Goal: Task Accomplishment & Management: Use online tool/utility

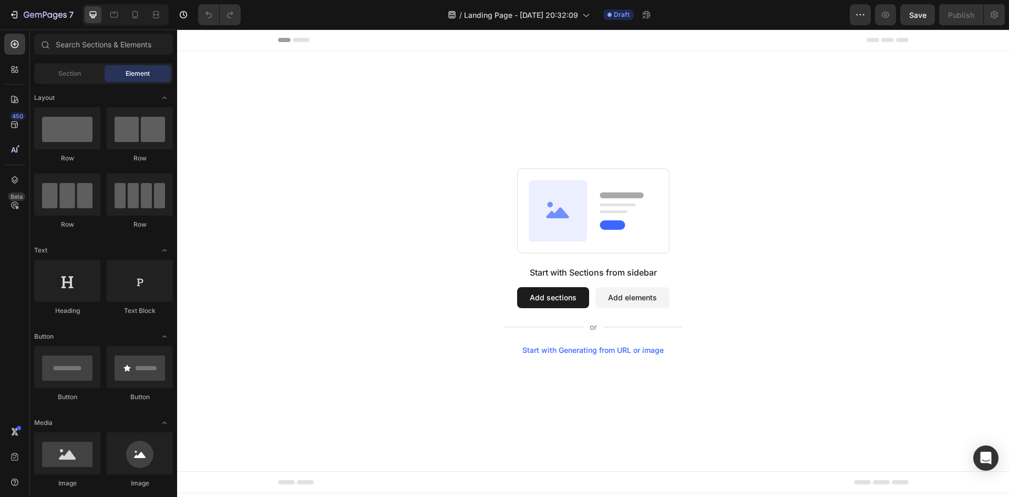
click at [554, 301] on button "Add sections" at bounding box center [553, 297] width 72 height 21
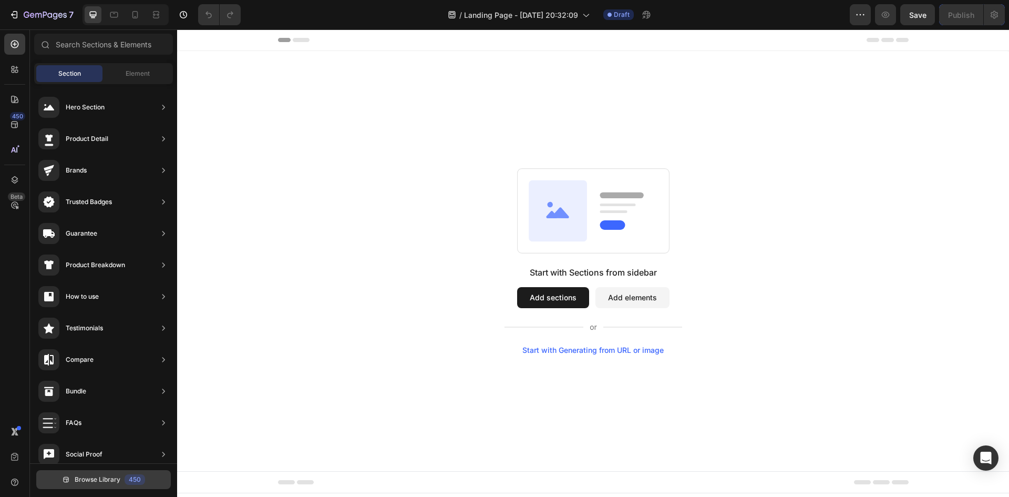
click at [136, 477] on div "450" at bounding box center [135, 479] width 20 height 11
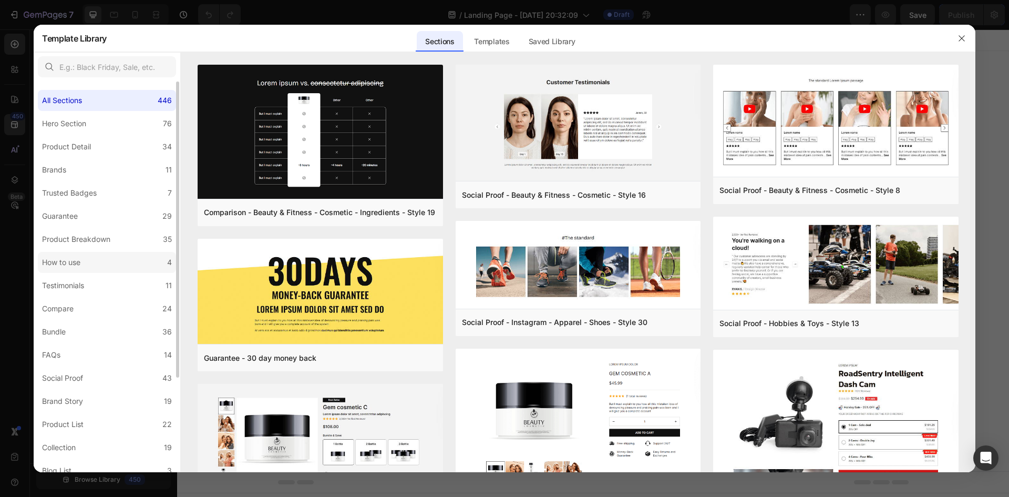
click at [101, 259] on label "How to use 4" at bounding box center [107, 262] width 138 height 21
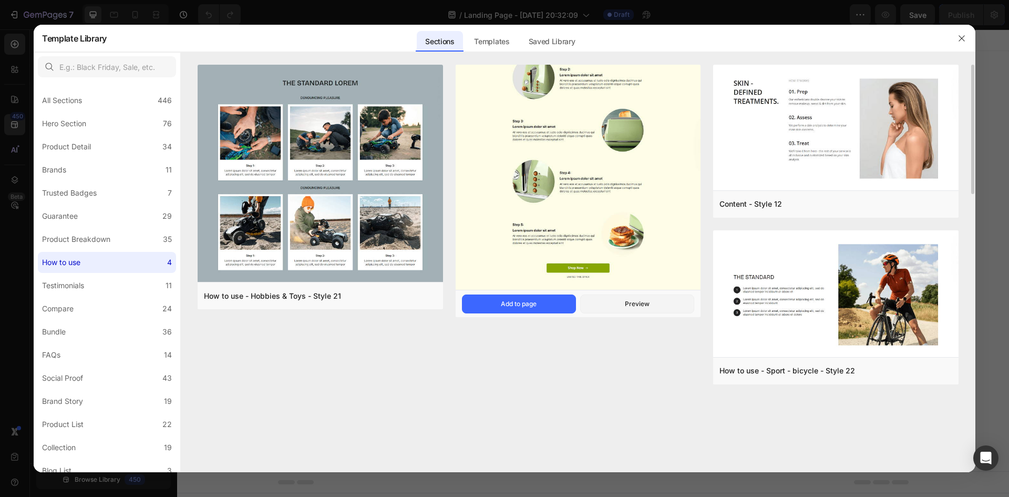
click at [573, 160] on img at bounding box center [578, 134] width 245 height 316
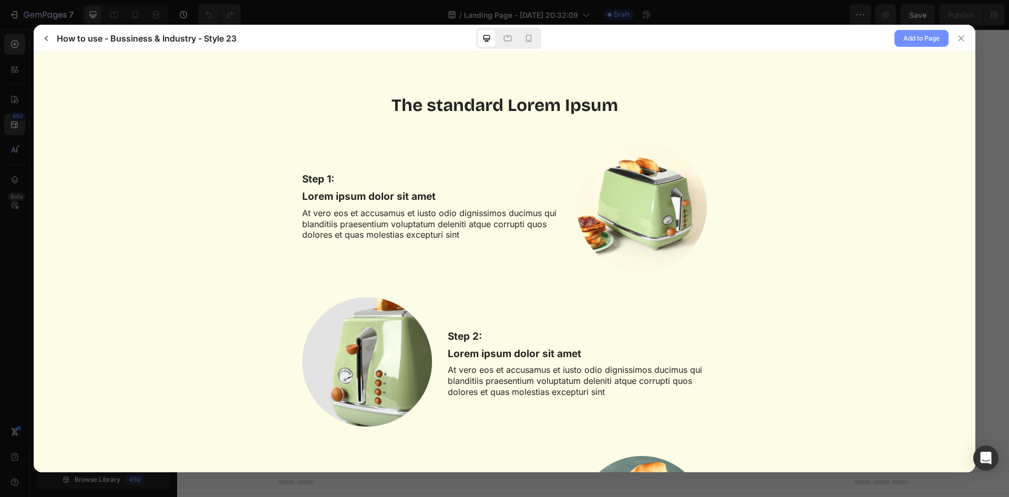
click at [924, 34] on span "Add to Page" at bounding box center [921, 38] width 36 height 13
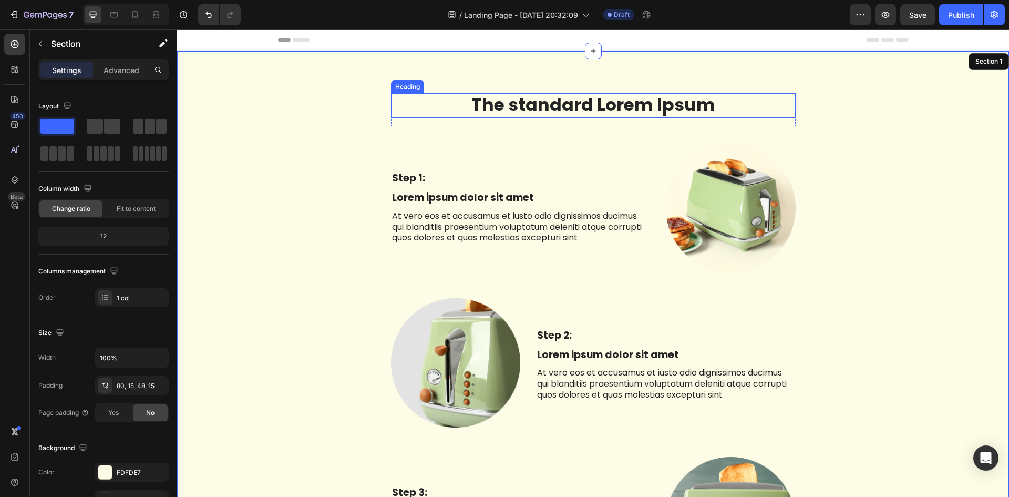
click at [673, 107] on h2 "The standard Lorem Ipsum" at bounding box center [593, 105] width 405 height 25
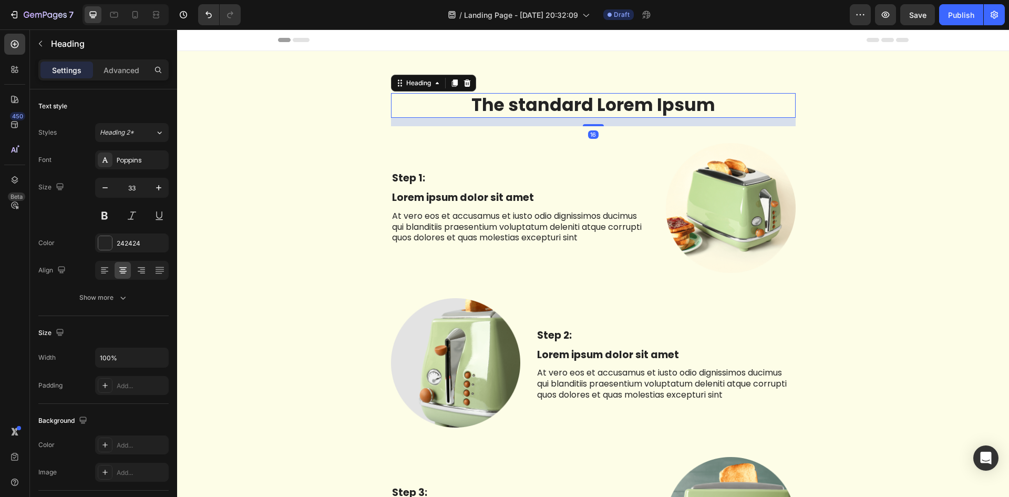
click at [708, 105] on h2 "The standard Lorem Ipsum" at bounding box center [593, 105] width 405 height 25
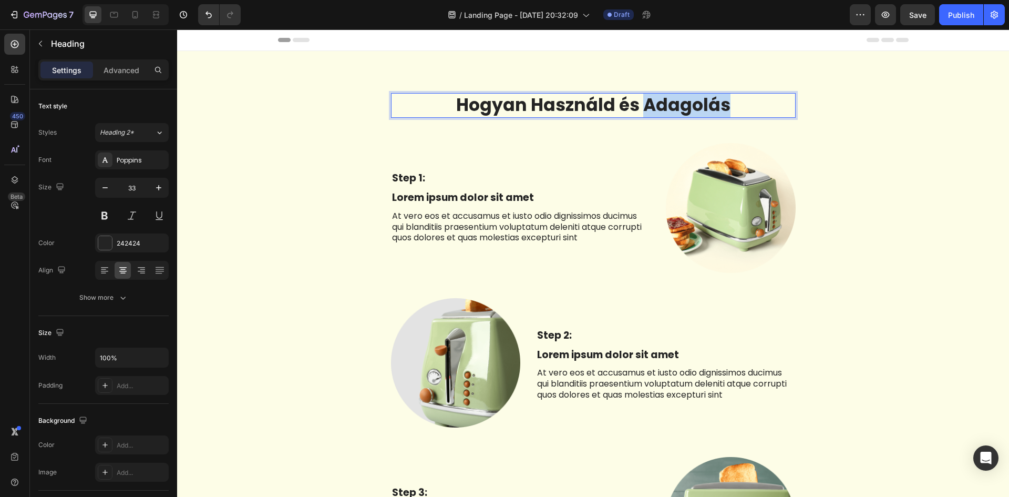
drag, startPoint x: 722, startPoint y: 108, endPoint x: 642, endPoint y: 107, distance: 79.9
click at [642, 107] on p "Hogyan Használd és Adagolás" at bounding box center [593, 105] width 402 height 23
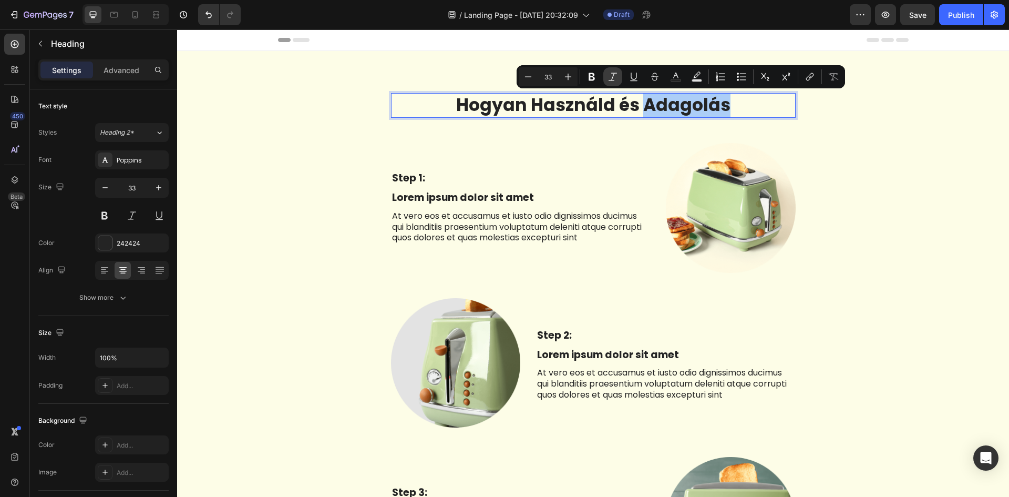
click at [616, 76] on icon "Editor contextual toolbar" at bounding box center [612, 76] width 11 height 11
click at [425, 51] on div "Hogyan Használd és [PERSON_NAME] Heading 16 Row Step 1: Text Block Lorem ipsum …" at bounding box center [593, 504] width 832 height 907
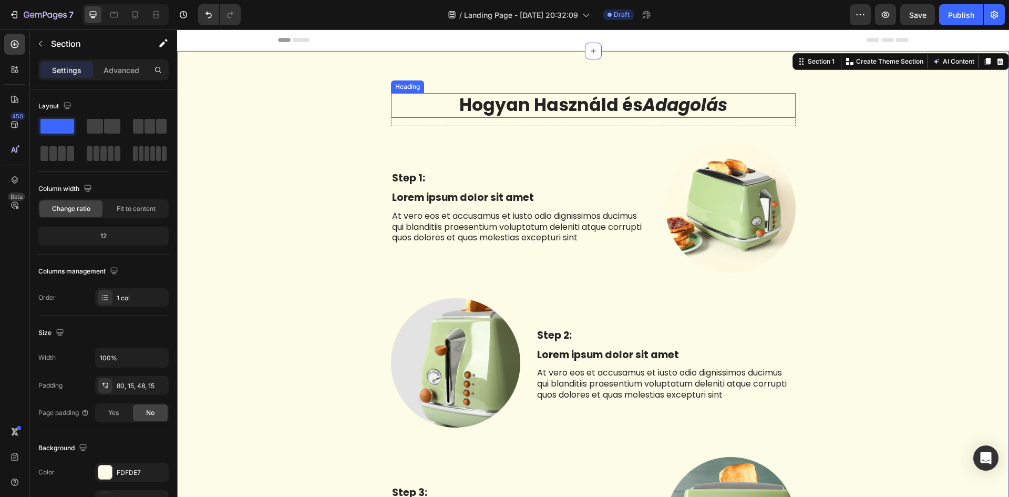
click at [512, 101] on p "Hogyan Használd és Adagolás" at bounding box center [593, 105] width 402 height 23
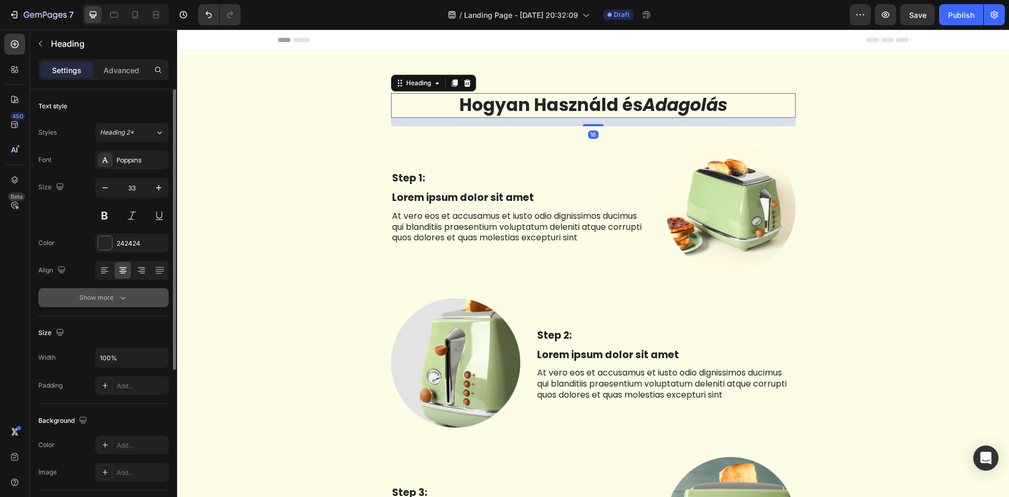
click at [121, 301] on icon "button" at bounding box center [123, 297] width 11 height 11
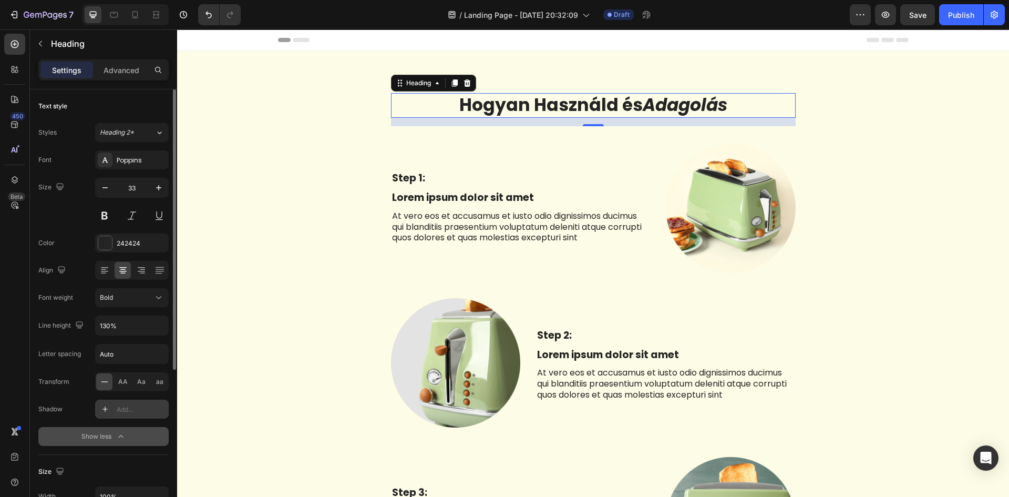
click at [113, 417] on div "Add..." at bounding box center [132, 408] width 74 height 19
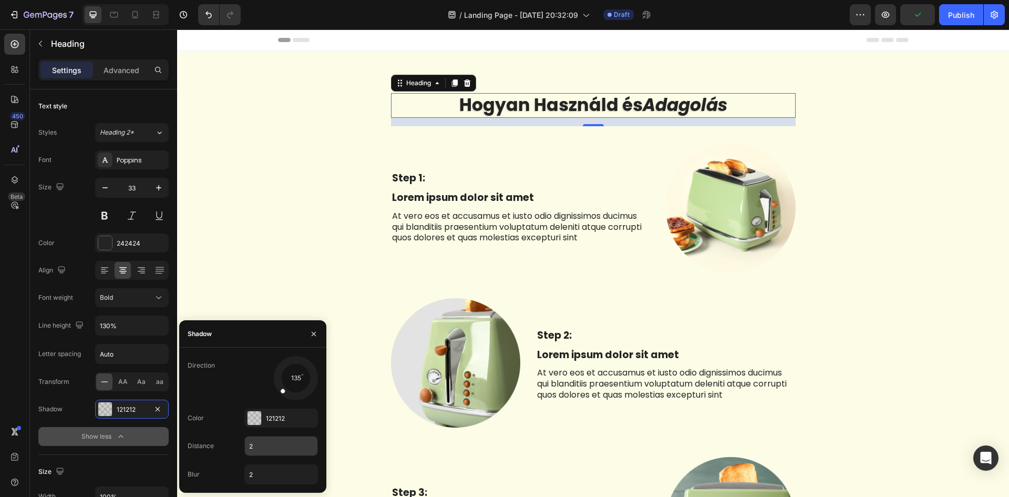
click at [262, 447] on input "2" at bounding box center [281, 445] width 73 height 19
type input "5"
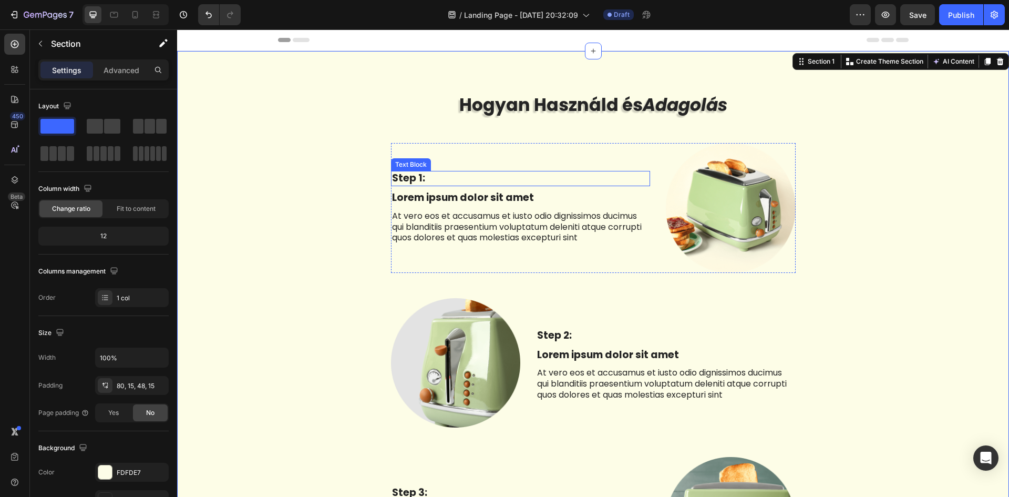
click at [409, 176] on p "Step 1:" at bounding box center [520, 178] width 257 height 13
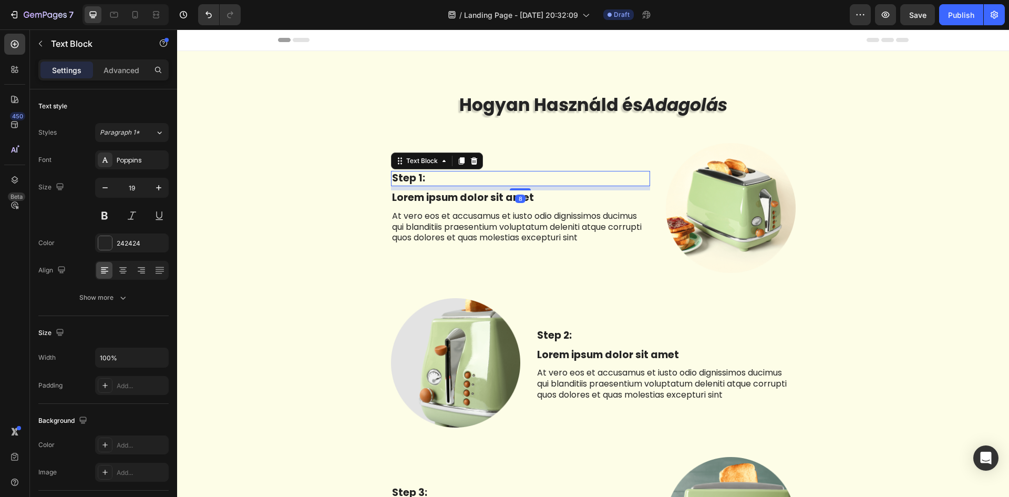
click at [425, 177] on p "Step 1:" at bounding box center [520, 178] width 257 height 13
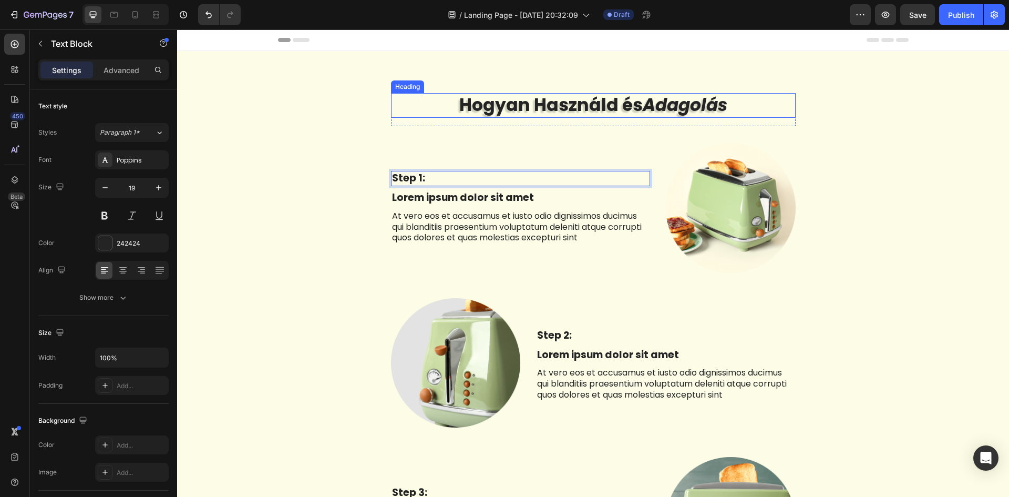
click at [559, 96] on p "Hogyan Használd és Adagolás" at bounding box center [593, 105] width 402 height 23
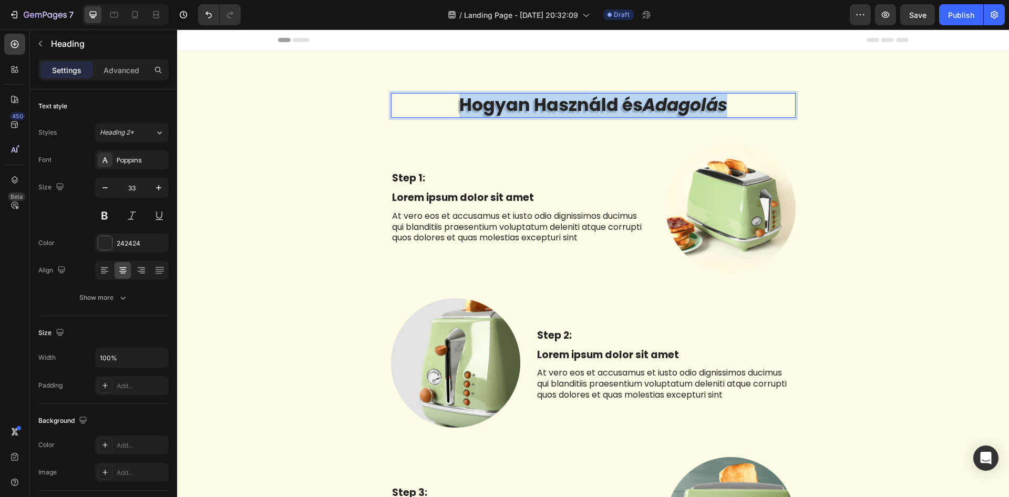
drag, startPoint x: 728, startPoint y: 104, endPoint x: 458, endPoint y: 105, distance: 270.1
click at [458, 105] on p "Hogyan Használd és Adagolás" at bounding box center [593, 105] width 402 height 23
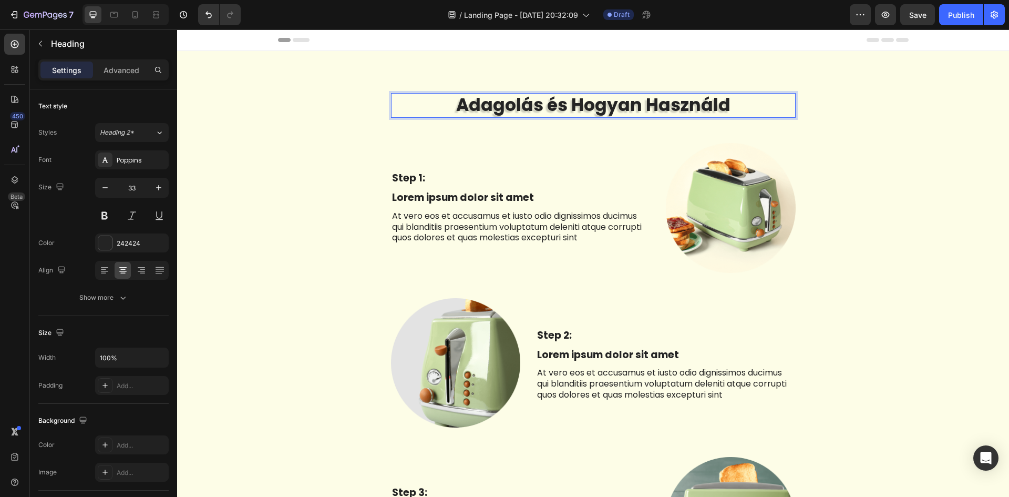
click at [556, 108] on p "Adagolás és Hogyan Használd" at bounding box center [593, 105] width 402 height 23
drag, startPoint x: 456, startPoint y: 105, endPoint x: 537, endPoint y: 105, distance: 80.9
click at [537, 105] on p "Adagolás És Hogyan Használd" at bounding box center [593, 105] width 402 height 23
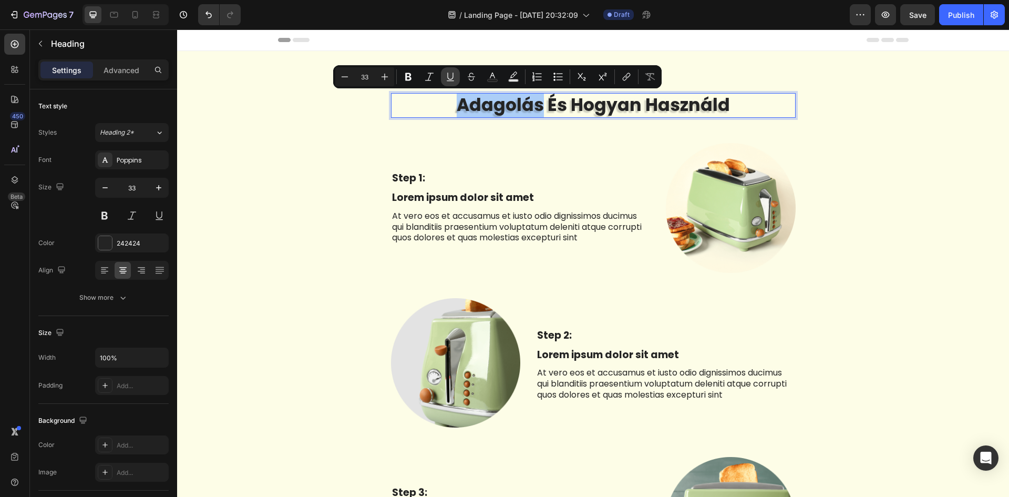
click at [449, 77] on icon "Editor contextual toolbar" at bounding box center [450, 76] width 11 height 11
click at [427, 76] on icon "Editor contextual toolbar" at bounding box center [429, 76] width 11 height 11
click at [448, 75] on icon "Editor contextual toolbar" at bounding box center [450, 76] width 11 height 11
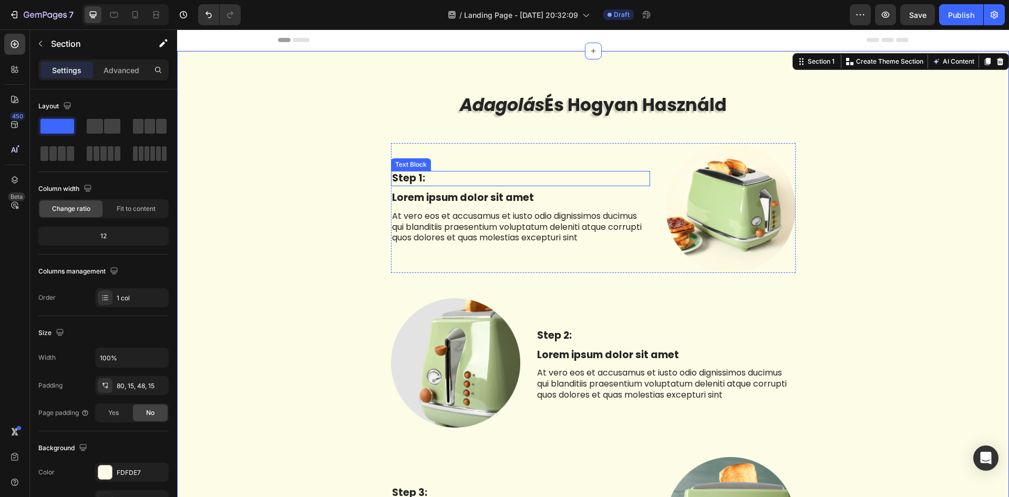
click at [419, 177] on p "Step 1:" at bounding box center [520, 178] width 257 height 13
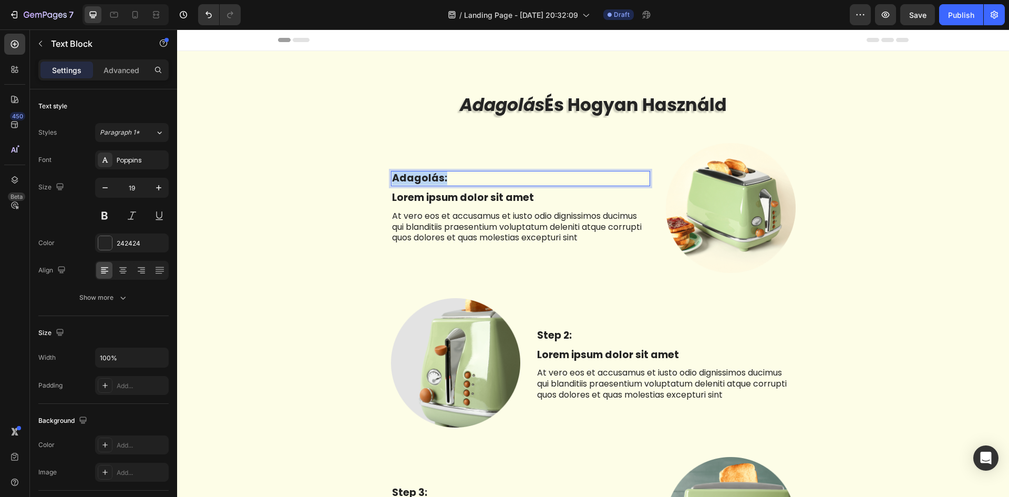
drag, startPoint x: 441, startPoint y: 178, endPoint x: 387, endPoint y: 176, distance: 54.2
click at [391, 176] on div "Adagolás:" at bounding box center [520, 178] width 259 height 15
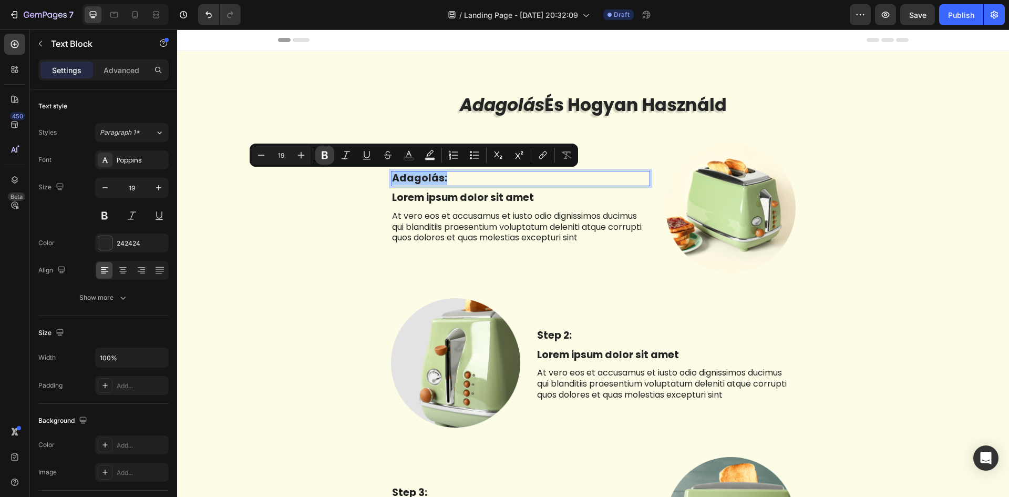
click at [323, 156] on icon "Editor contextual toolbar" at bounding box center [325, 155] width 6 height 8
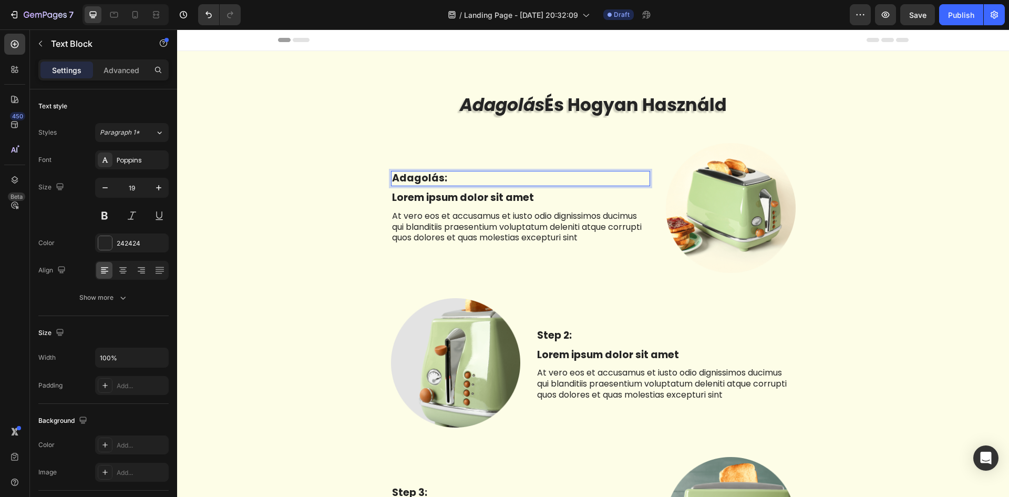
click at [424, 178] on strong "Adagolás:" at bounding box center [419, 178] width 55 height 14
click at [437, 177] on strong "Adagolás:" at bounding box center [419, 178] width 55 height 14
click at [156, 186] on icon "button" at bounding box center [158, 187] width 11 height 11
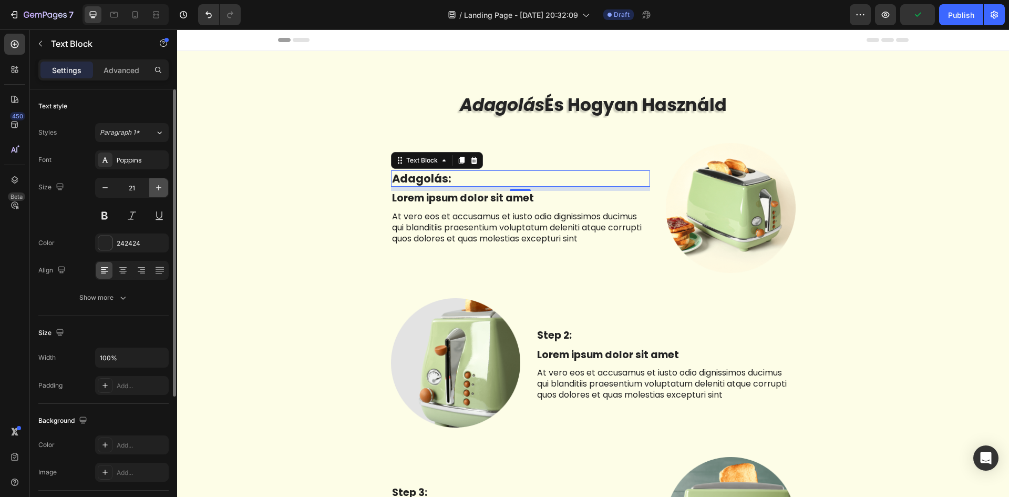
click at [156, 186] on icon "button" at bounding box center [158, 187] width 11 height 11
type input "22"
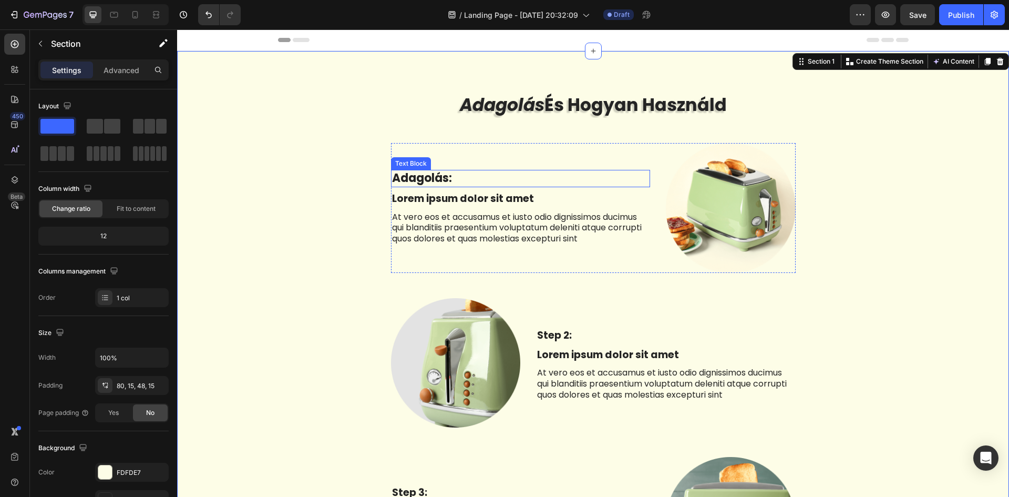
click at [426, 179] on strong "Adagolás:" at bounding box center [422, 178] width 60 height 16
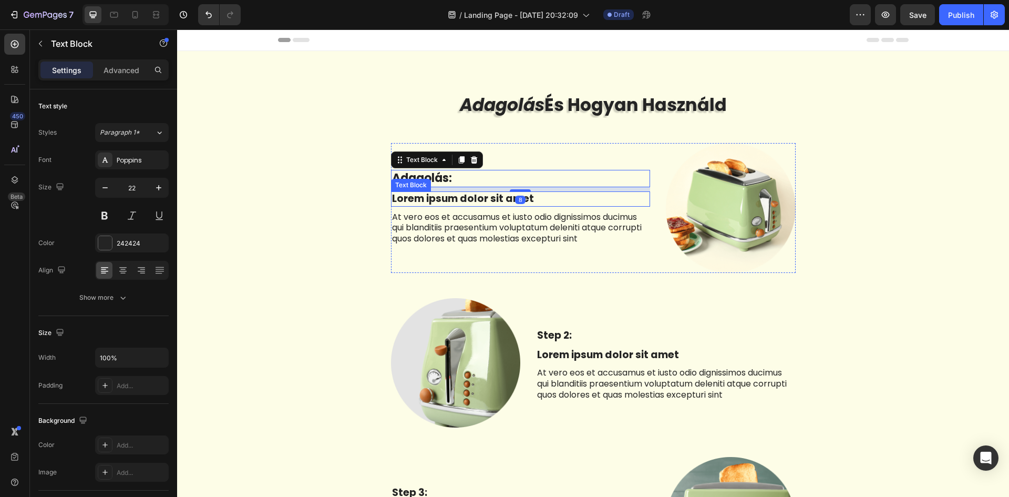
click at [430, 195] on p "Lorem ipsum dolor sit amet" at bounding box center [520, 198] width 257 height 13
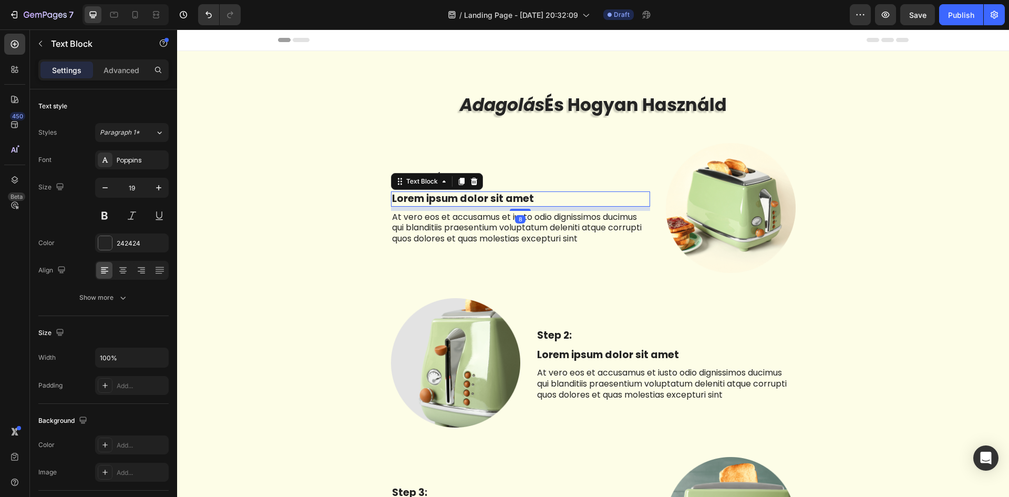
click at [524, 196] on p "Lorem ipsum dolor sit amet" at bounding box center [520, 198] width 257 height 13
click at [531, 196] on p "Lorem ipsum dolor sit amet" at bounding box center [520, 198] width 257 height 13
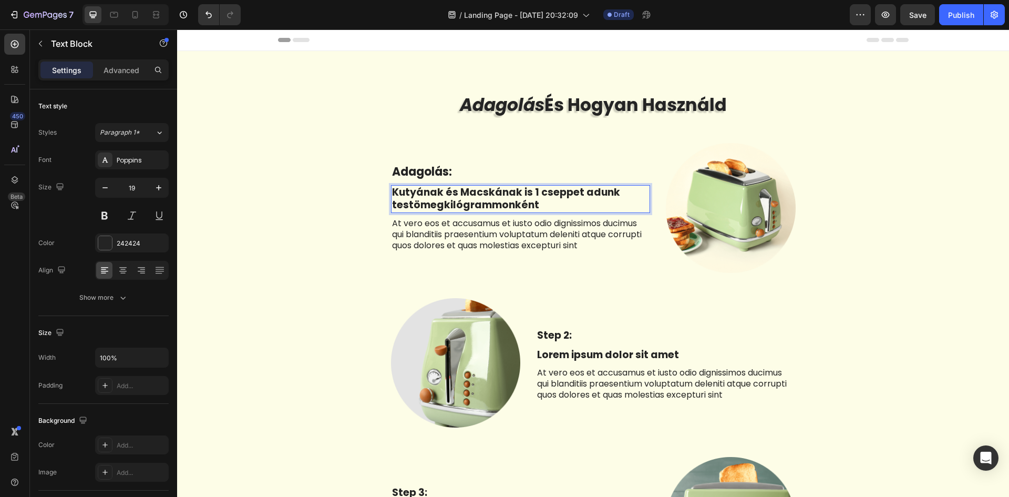
click at [445, 200] on p "Kutyának és Macskának is 1 cseppet adunk testömegkilógrammonként" at bounding box center [520, 199] width 257 height 26
click at [438, 205] on p "Kutyának és Macskának is 1 cseppet adunk testömegkilógrammonként" at bounding box center [520, 199] width 257 height 26
click at [555, 205] on p "Kutyának és Macskának is 1 cseppet adunk testömeg kilógrammonként" at bounding box center [520, 199] width 257 height 26
click at [459, 203] on p "Kutyának és Macskának is 1 cseppet adunk testömeg kilógrammonként" at bounding box center [520, 199] width 257 height 26
click at [407, 203] on p "Kutyának és Macskának is 1 cseppet adunk testömeg kilogrammonként" at bounding box center [520, 199] width 257 height 26
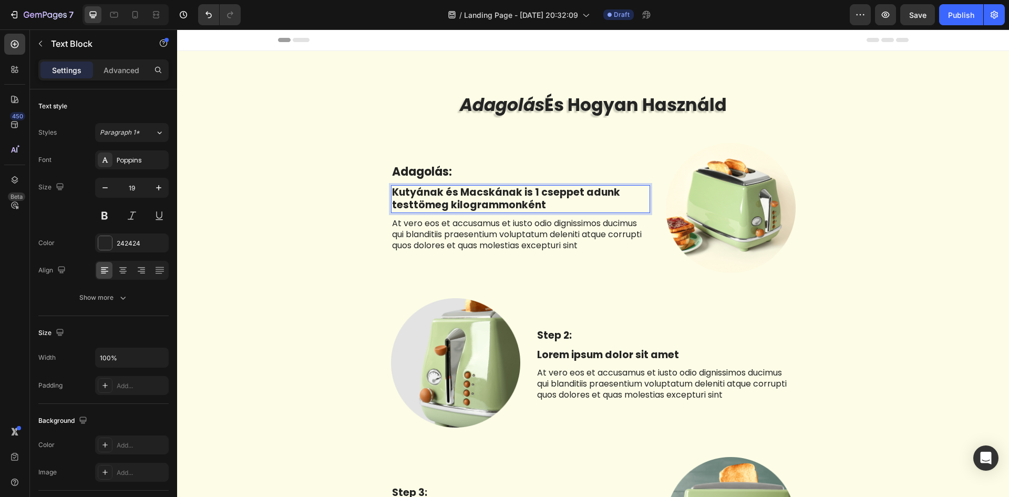
click at [549, 204] on p "Kutyának és Macskának is 1 cseppet adunk testtömeg kilogrammonként" at bounding box center [520, 199] width 257 height 26
click at [539, 255] on div "Adagolás: Text Block Kutyának és [PERSON_NAME] is 1 cseppet adunk testtömeg kil…" at bounding box center [520, 208] width 259 height 130
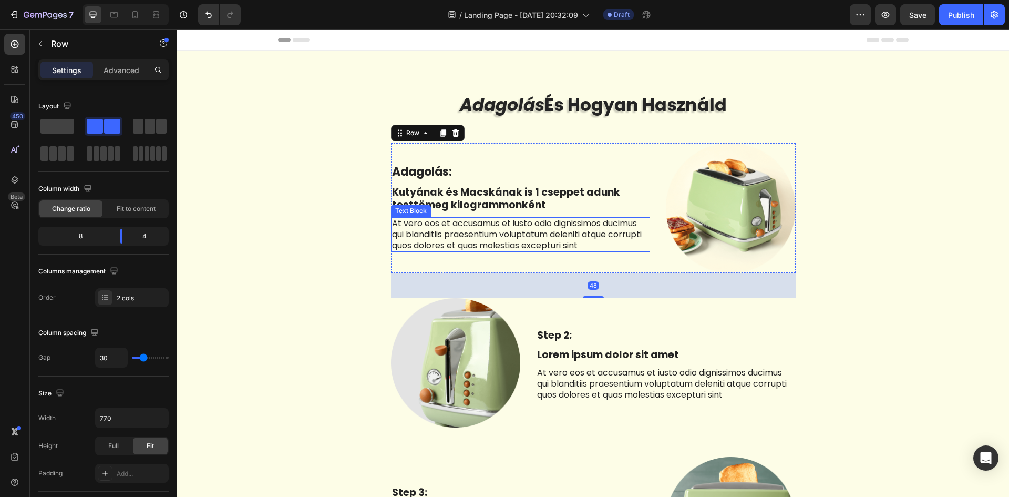
click at [550, 229] on p "At vero eos et accusamus et iusto odio dignissimos ducimus qui blanditiis praes…" at bounding box center [520, 234] width 257 height 33
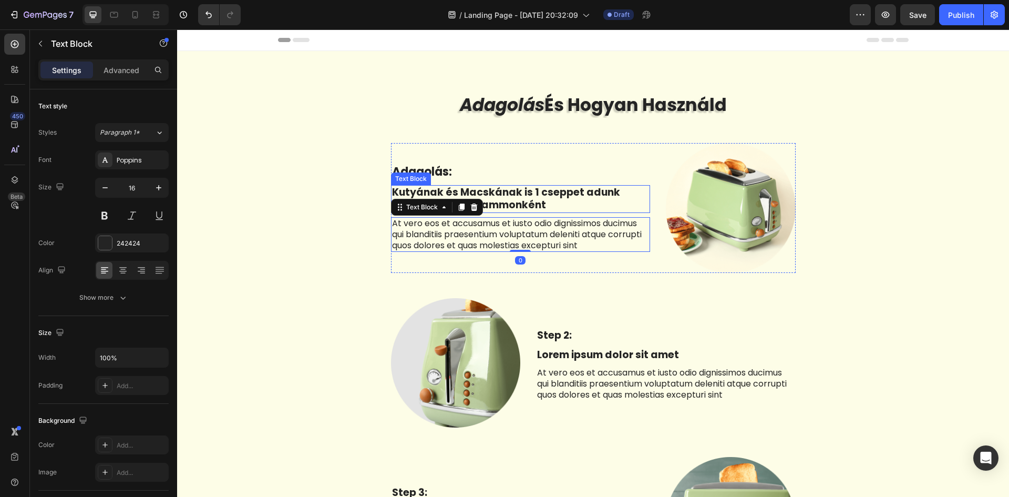
click at [573, 199] on p "Kutyának és Macskának is 1 cseppet adunk testtömeg kilogrammonként" at bounding box center [520, 199] width 257 height 26
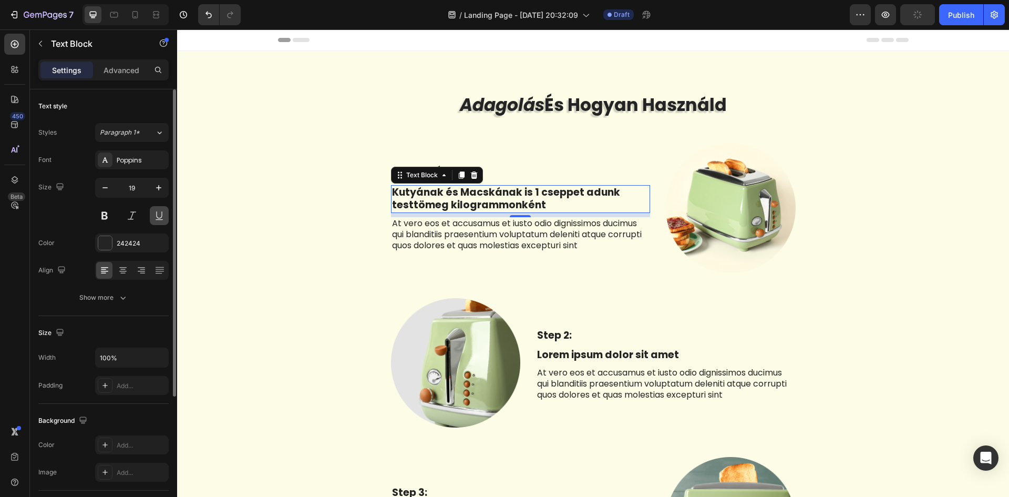
click at [162, 216] on button at bounding box center [159, 215] width 19 height 19
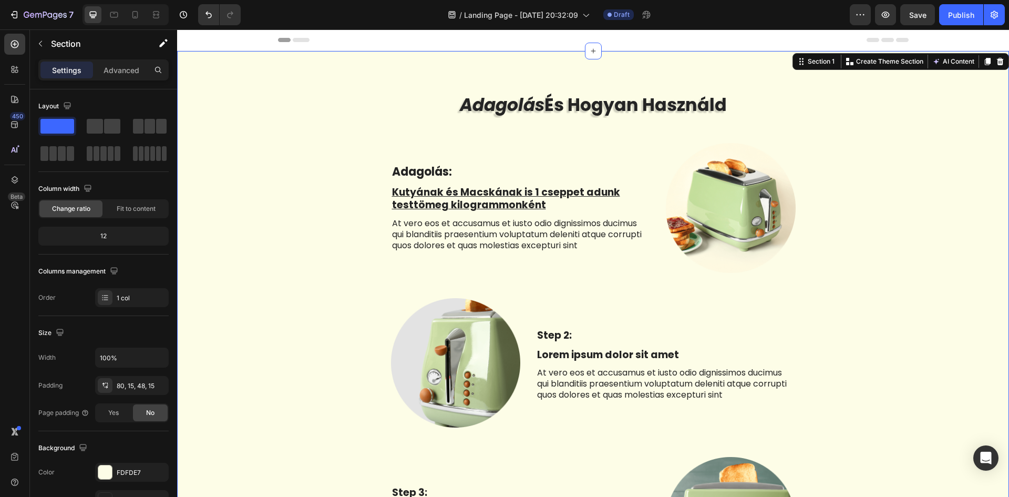
click at [120, 469] on div "FDFDE7" at bounding box center [132, 472] width 30 height 9
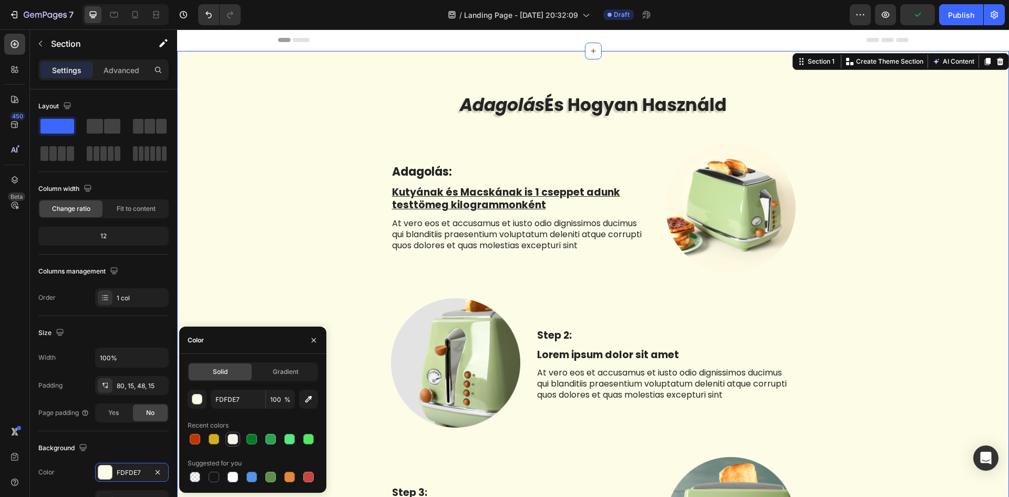
click at [235, 436] on div at bounding box center [232, 438] width 11 height 11
type input "F6F2EC"
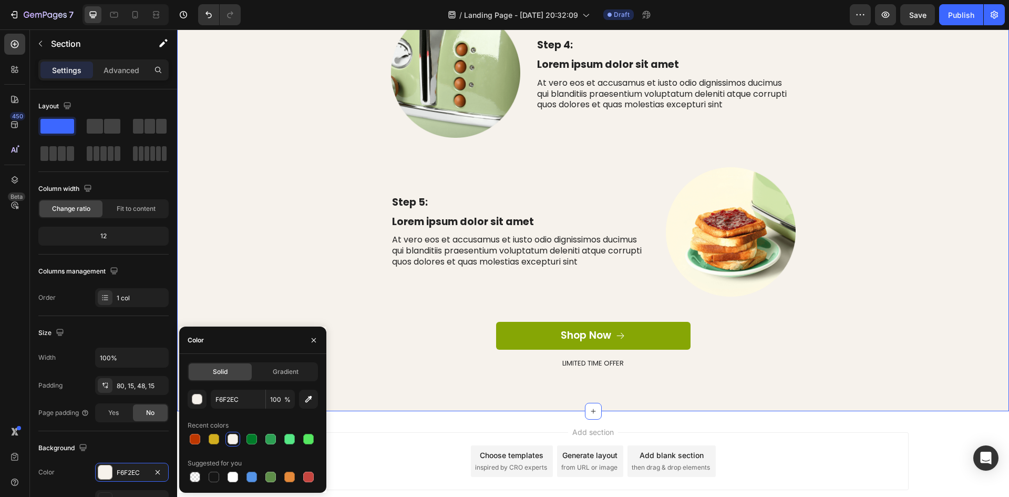
scroll to position [669, 0]
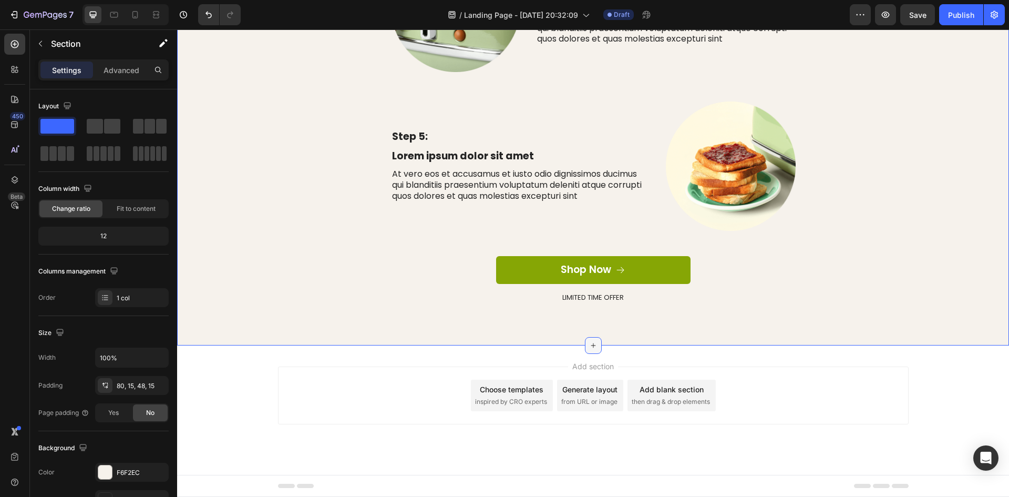
click at [589, 346] on icon at bounding box center [593, 345] width 8 height 8
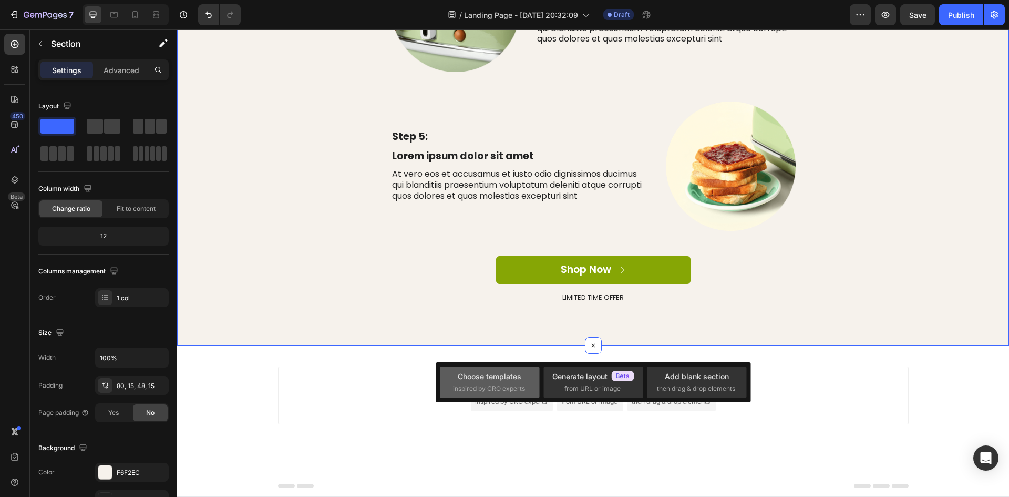
click at [523, 384] on span "inspired by CRO experts" at bounding box center [489, 388] width 72 height 9
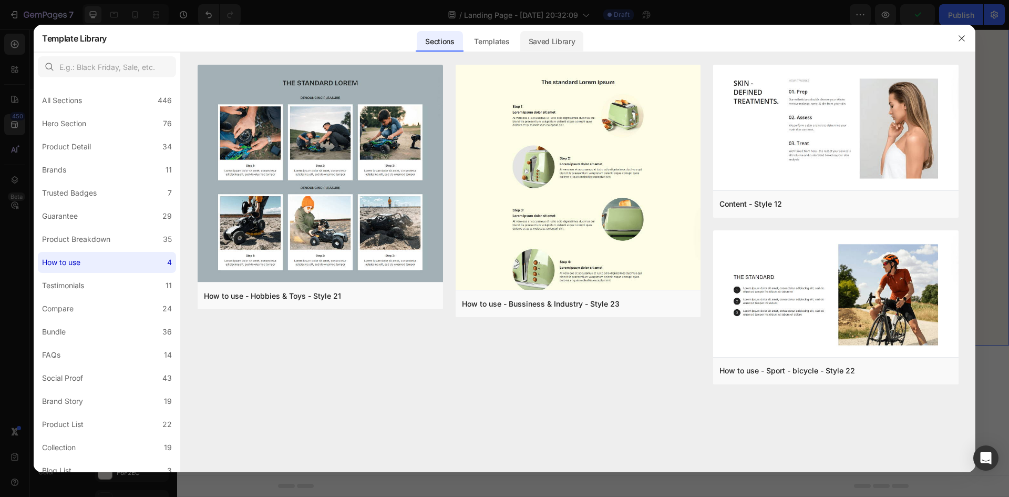
click at [572, 41] on div "Saved Library" at bounding box center [552, 41] width 64 height 21
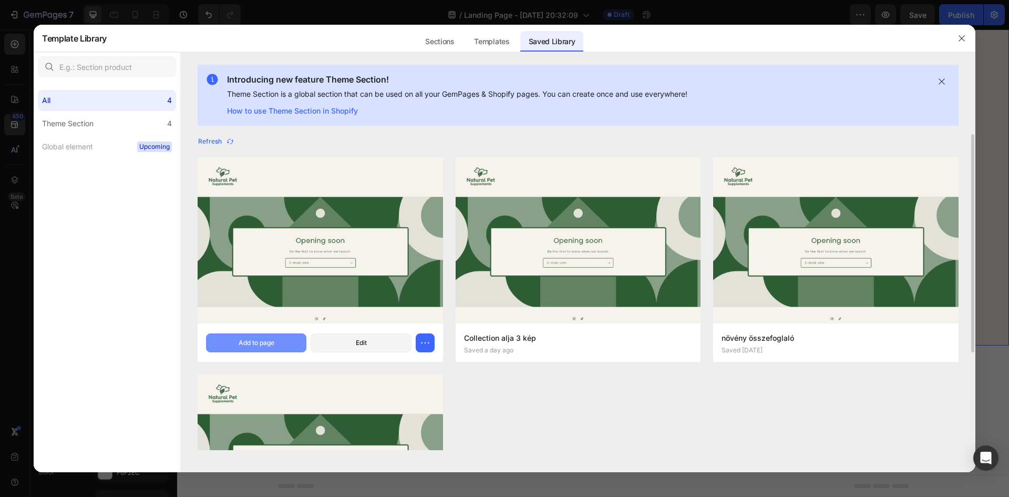
click at [270, 344] on div "Add to page" at bounding box center [257, 342] width 36 height 9
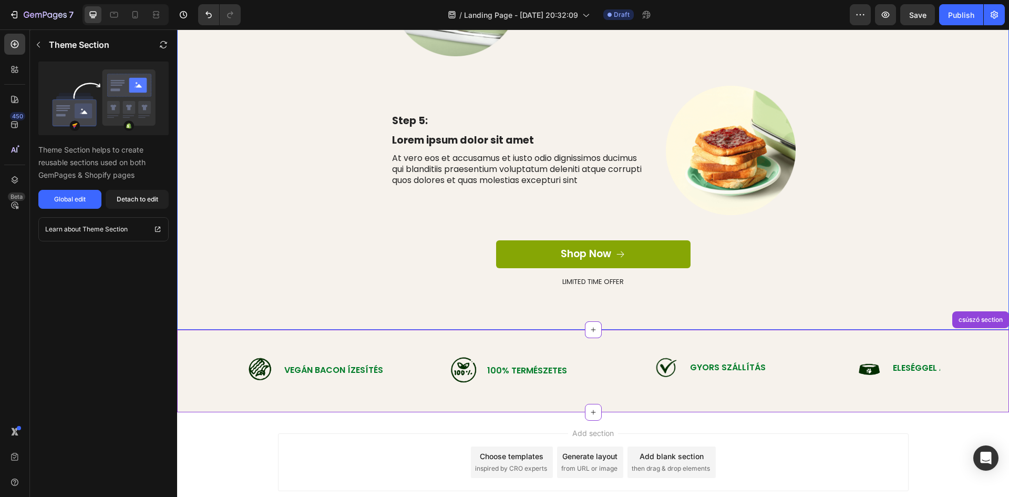
scroll to position [647, 0]
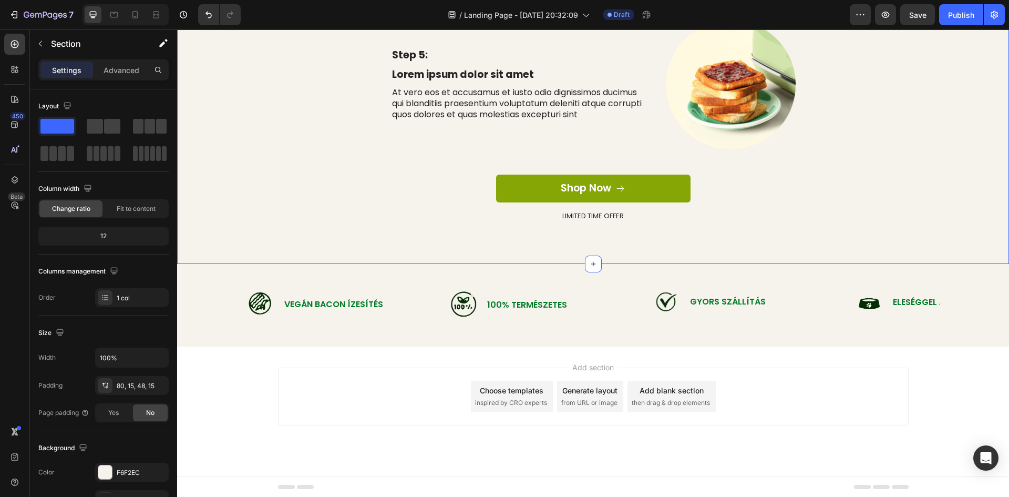
scroll to position [752, 0]
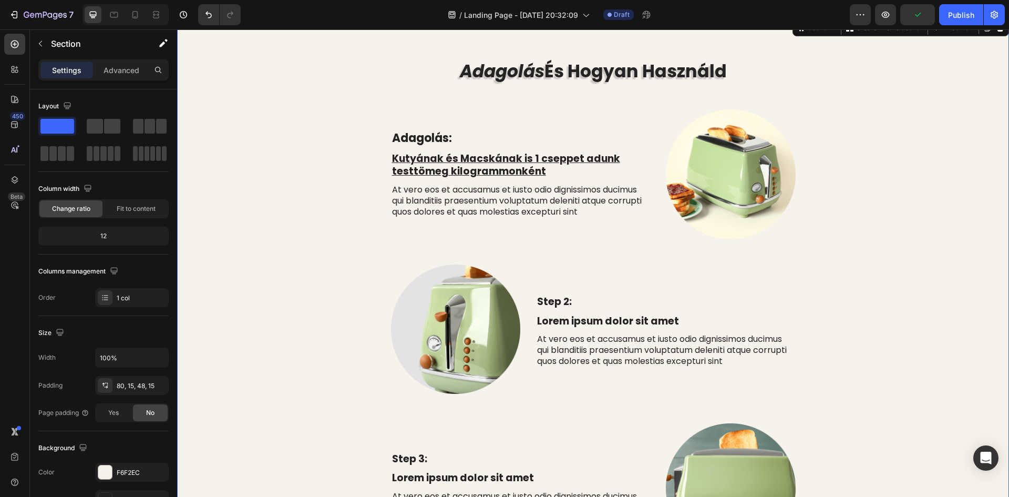
scroll to position [0, 0]
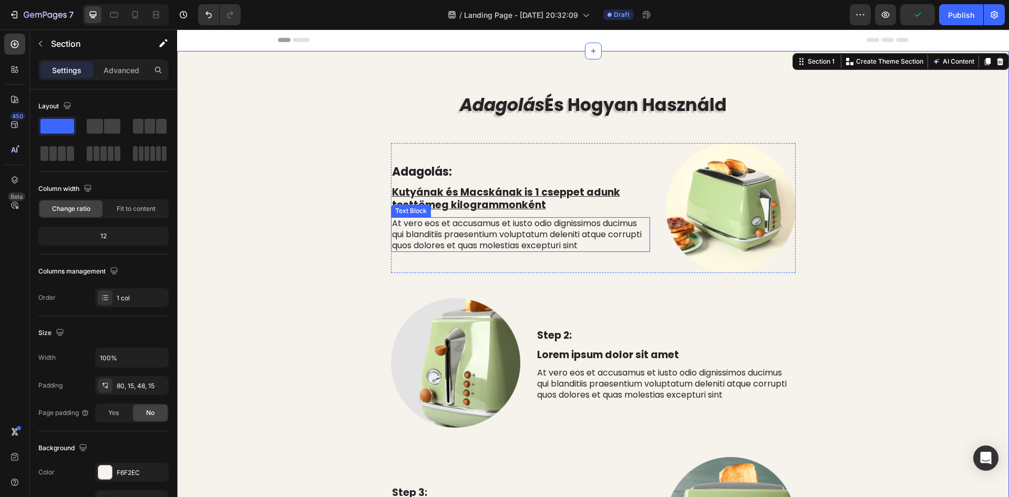
click at [453, 236] on p "At vero eos et accusamus et iusto odio dignissimos ducimus qui blanditiis praes…" at bounding box center [520, 234] width 257 height 33
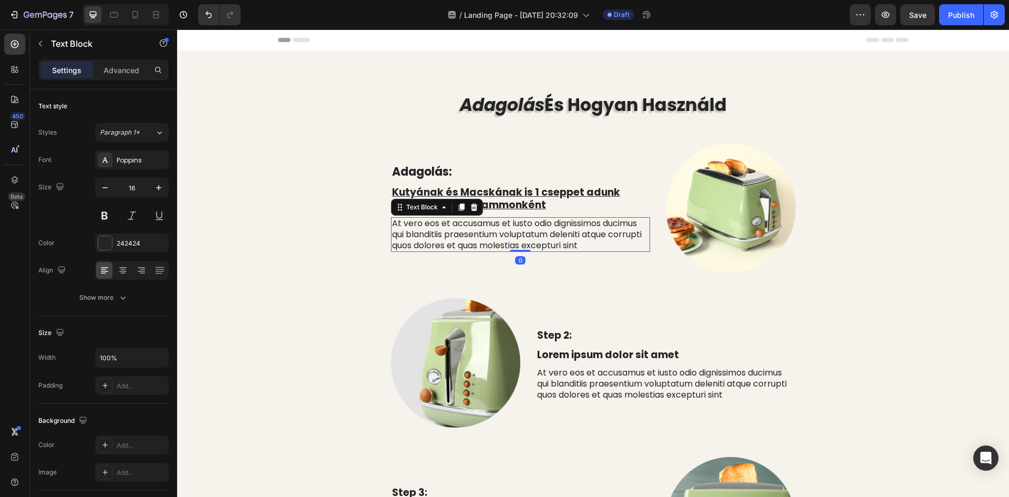
click at [576, 244] on p "At vero eos et accusamus et iusto odio dignissimos ducimus qui blanditiis praes…" at bounding box center [520, 234] width 257 height 33
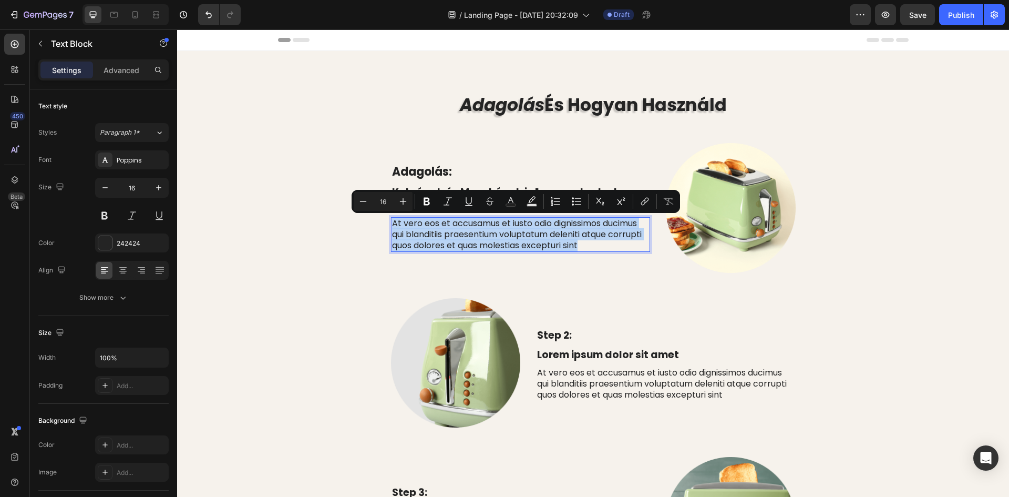
drag, startPoint x: 573, startPoint y: 246, endPoint x: 389, endPoint y: 225, distance: 185.6
click at [392, 225] on p "At vero eos et accusamus et iusto odio dignissimos ducimus qui blanditiis praes…" at bounding box center [520, 234] width 257 height 33
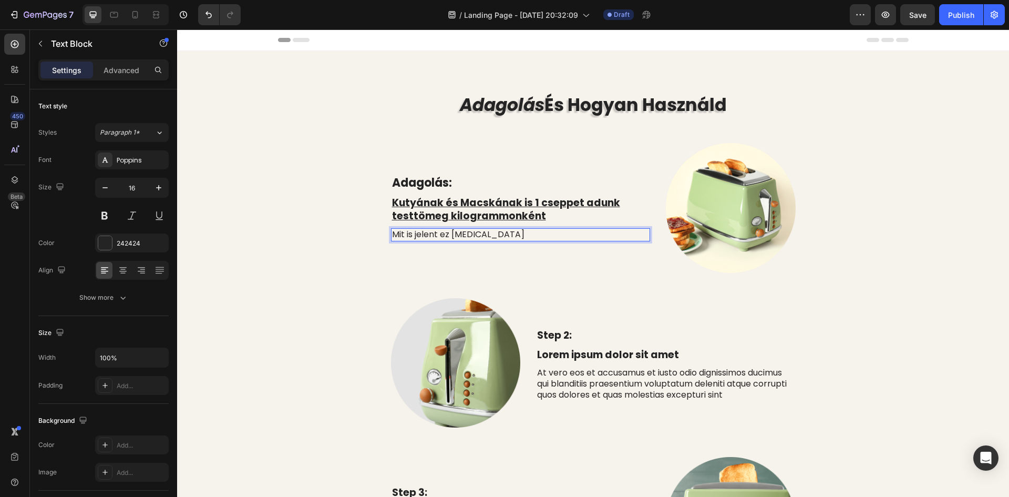
click at [470, 232] on p "Mit is jelent ez [MEDICAL_DATA]" at bounding box center [520, 234] width 257 height 11
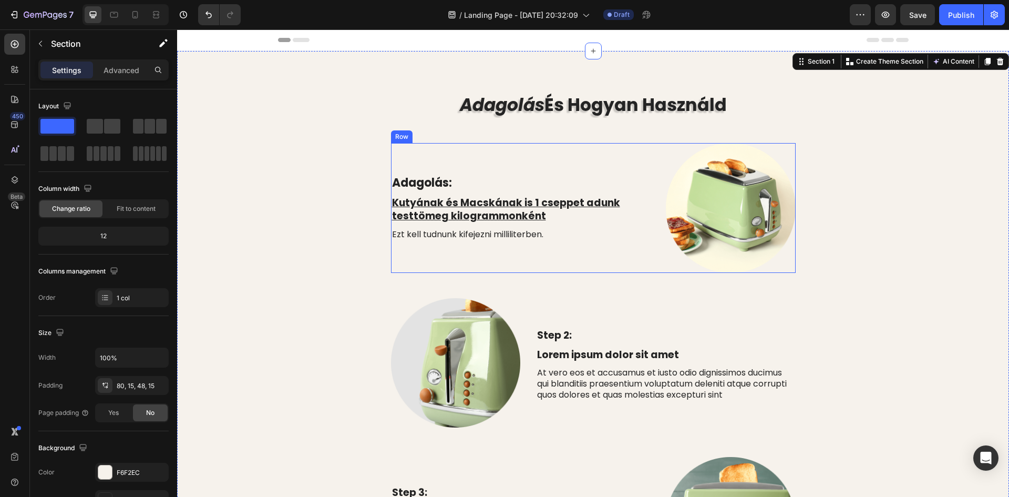
click at [452, 257] on div "Adagolás: Text Block Kutyának és Macskának is 1 cseppet adunk testtömeg kilogra…" at bounding box center [520, 208] width 259 height 130
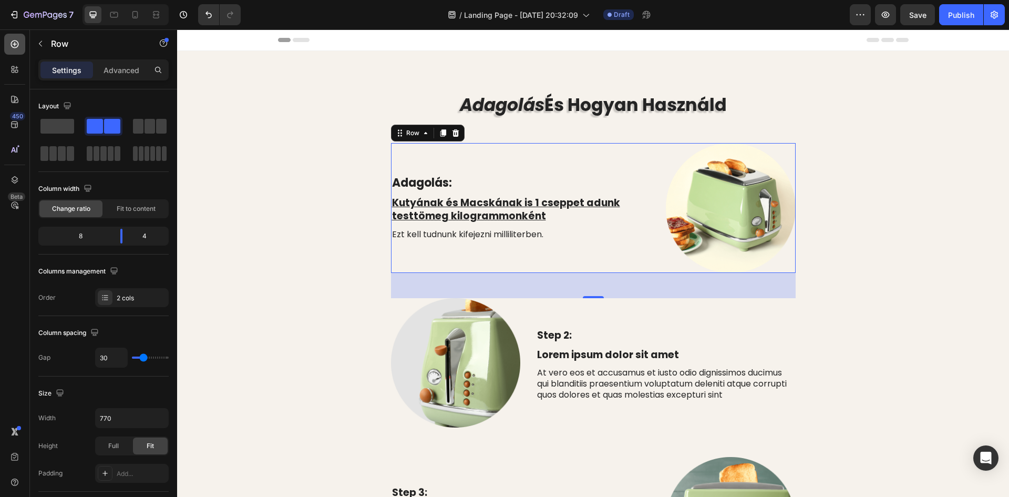
click at [13, 45] on icon at bounding box center [14, 44] width 11 height 11
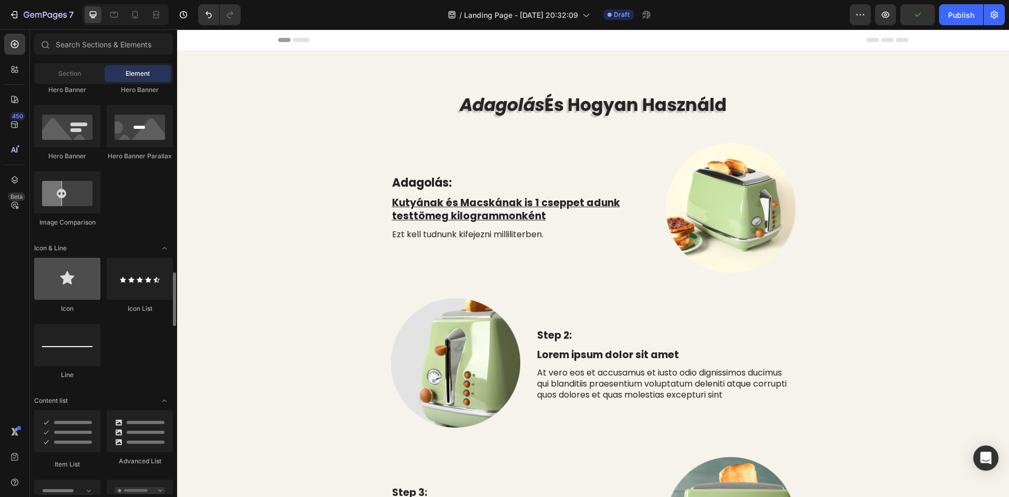
scroll to position [630, 0]
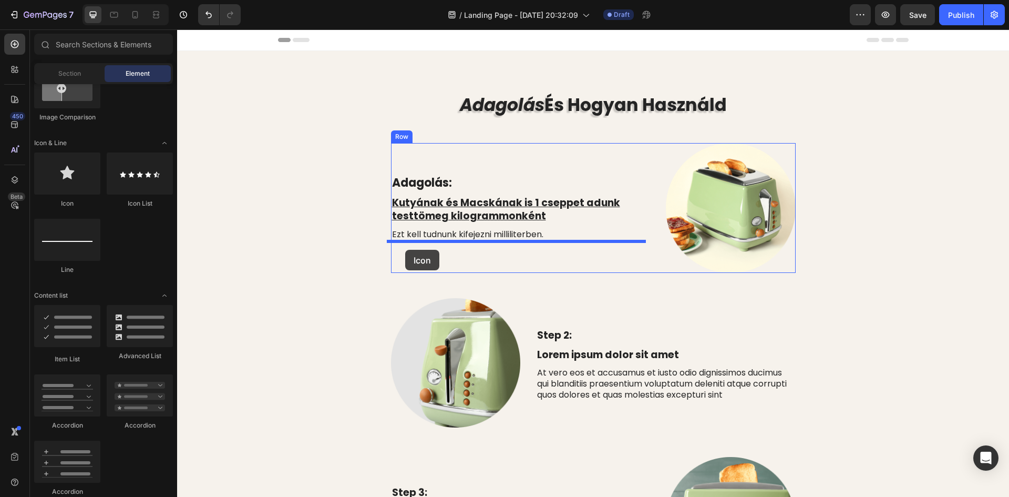
drag, startPoint x: 243, startPoint y: 208, endPoint x: 405, endPoint y: 249, distance: 166.9
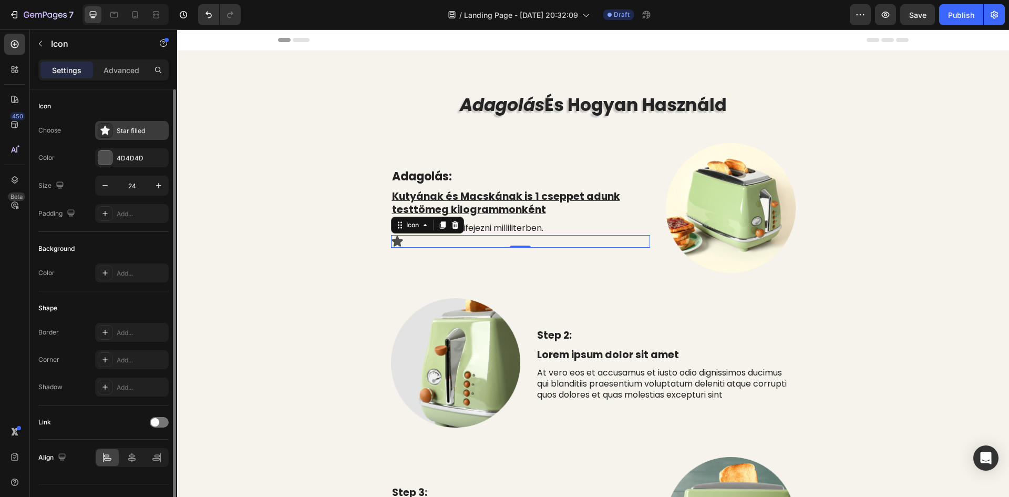
click at [116, 131] on div "Star filled" at bounding box center [132, 130] width 74 height 19
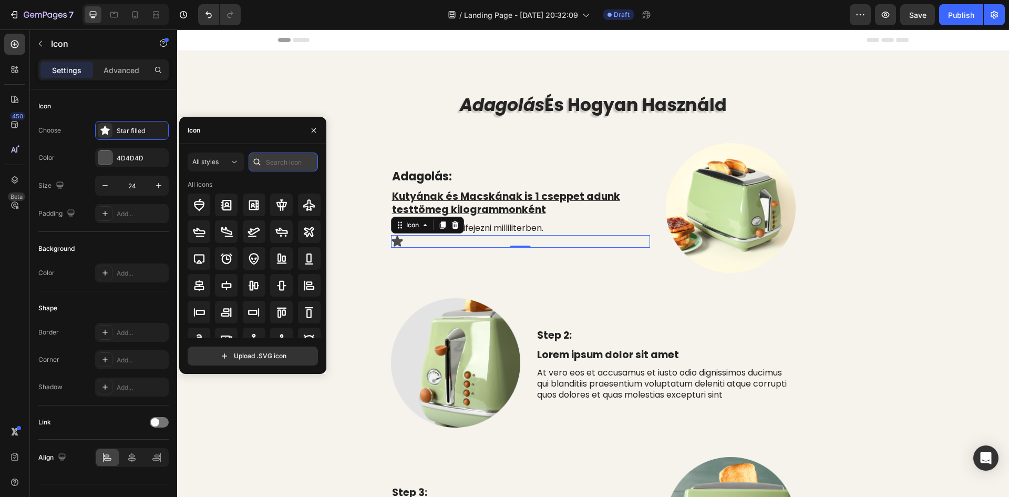
click at [278, 163] on input "text" at bounding box center [283, 161] width 69 height 19
click at [239, 160] on icon at bounding box center [234, 162] width 11 height 11
click at [291, 162] on input "text" at bounding box center [283, 161] width 69 height 19
type input "arrow"
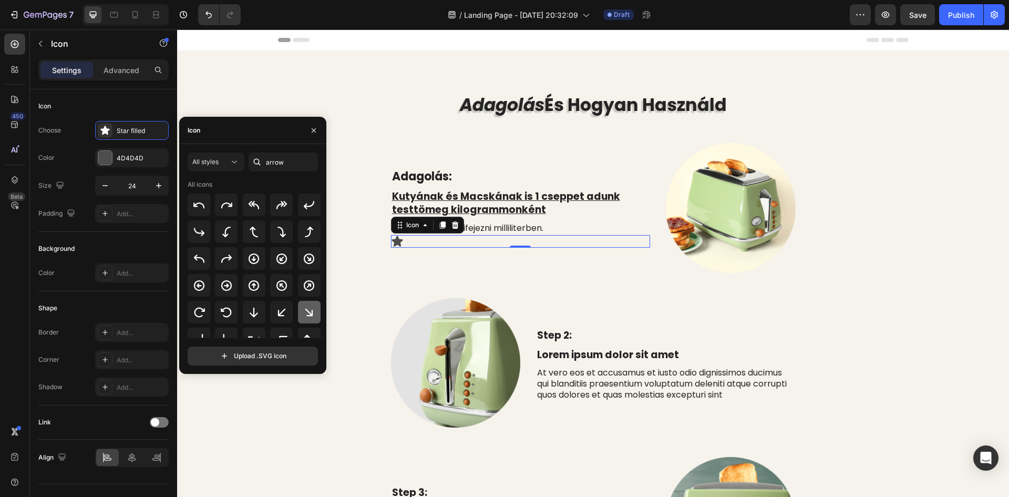
click at [304, 314] on icon at bounding box center [309, 312] width 13 height 13
click at [312, 131] on icon "button" at bounding box center [313, 130] width 8 height 8
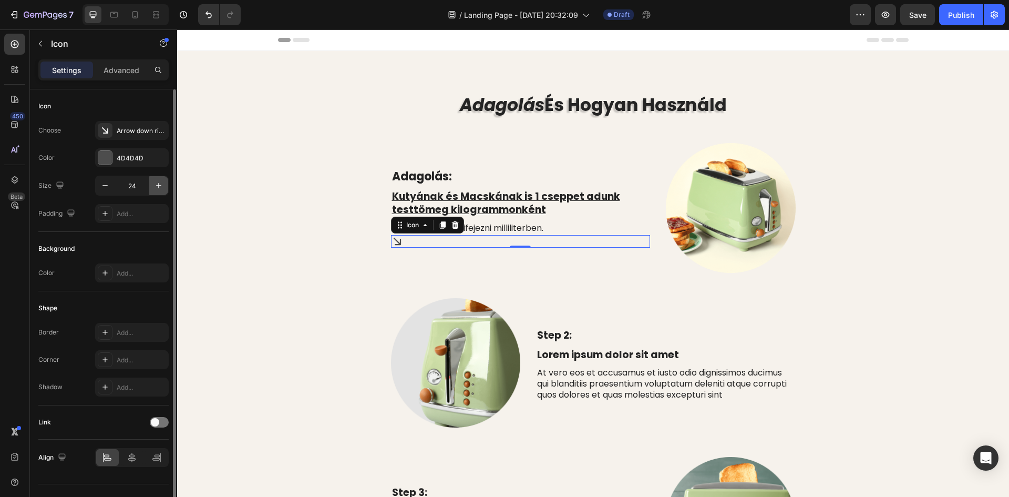
click at [163, 185] on icon "button" at bounding box center [158, 185] width 11 height 11
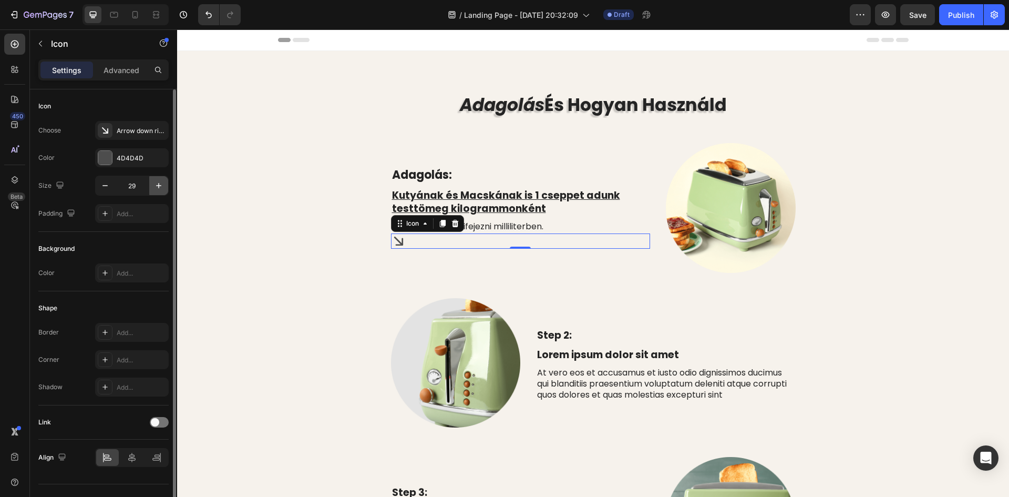
click at [163, 185] on icon "button" at bounding box center [158, 185] width 11 height 11
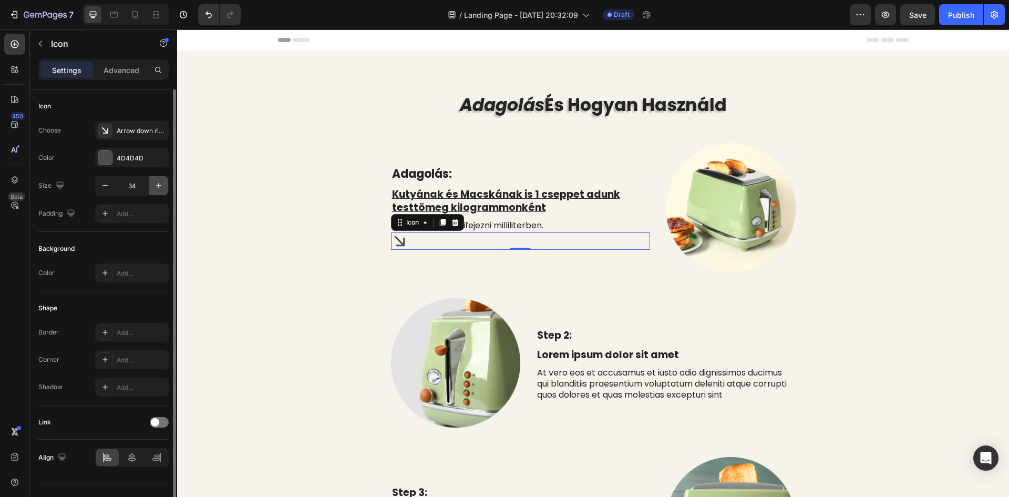
click at [163, 185] on icon "button" at bounding box center [158, 185] width 11 height 11
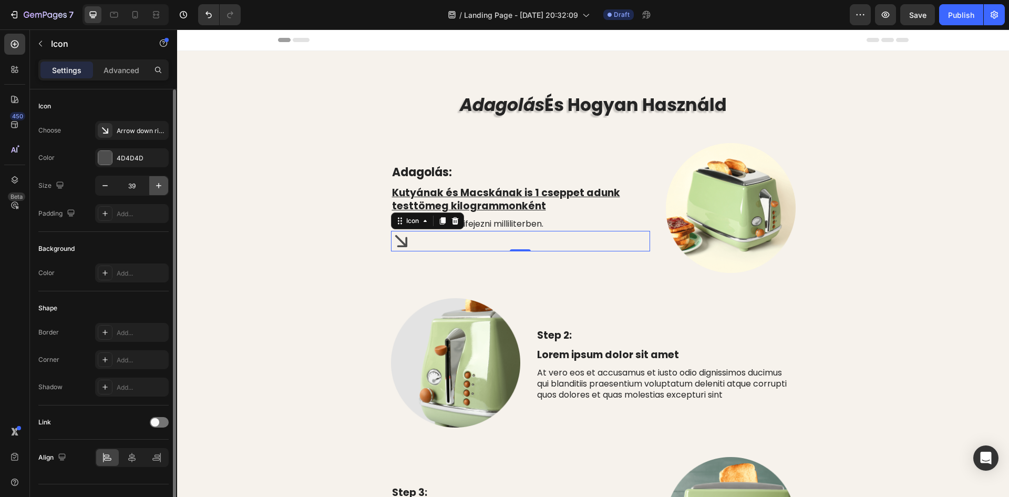
click at [163, 185] on icon "button" at bounding box center [158, 185] width 11 height 11
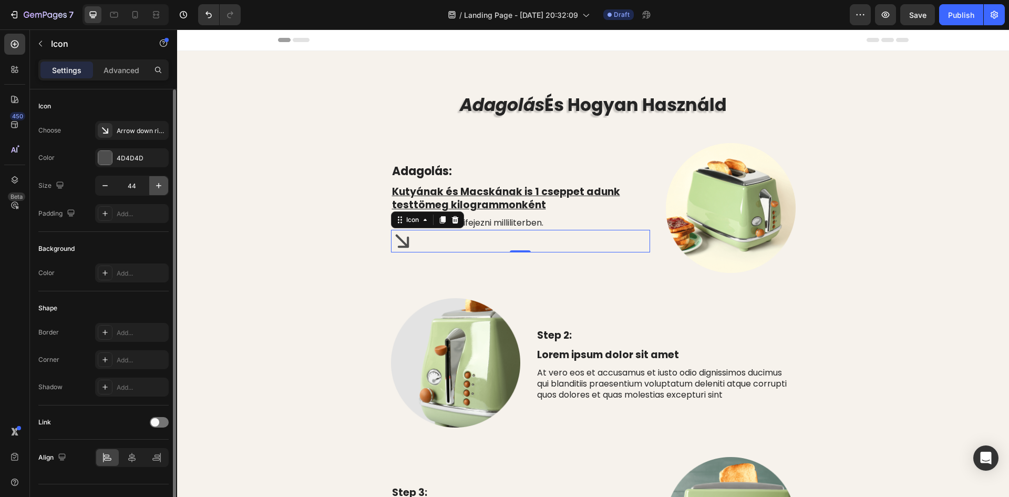
click at [163, 185] on icon "button" at bounding box center [158, 185] width 11 height 11
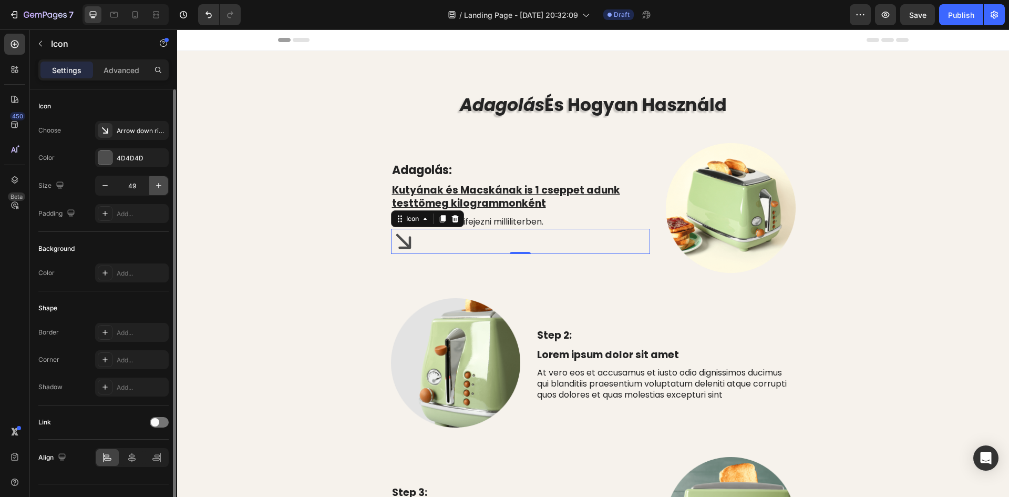
click at [163, 185] on icon "button" at bounding box center [158, 185] width 11 height 11
type input "50"
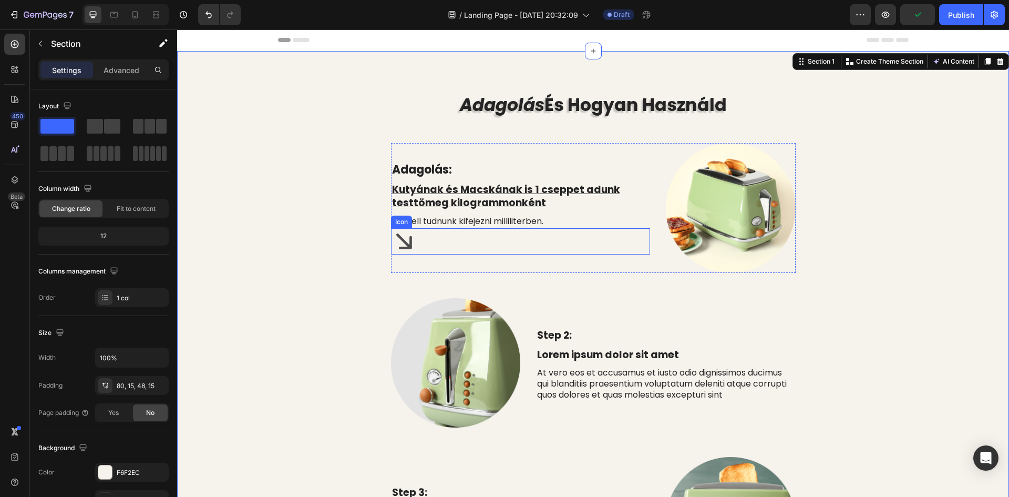
click at [413, 247] on div "Icon" at bounding box center [520, 241] width 259 height 26
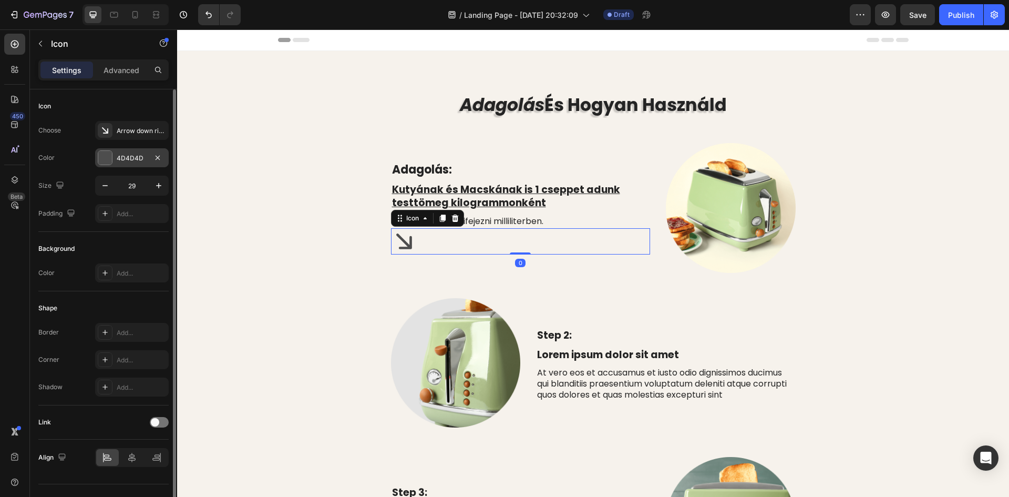
click at [109, 160] on div at bounding box center [105, 158] width 14 height 14
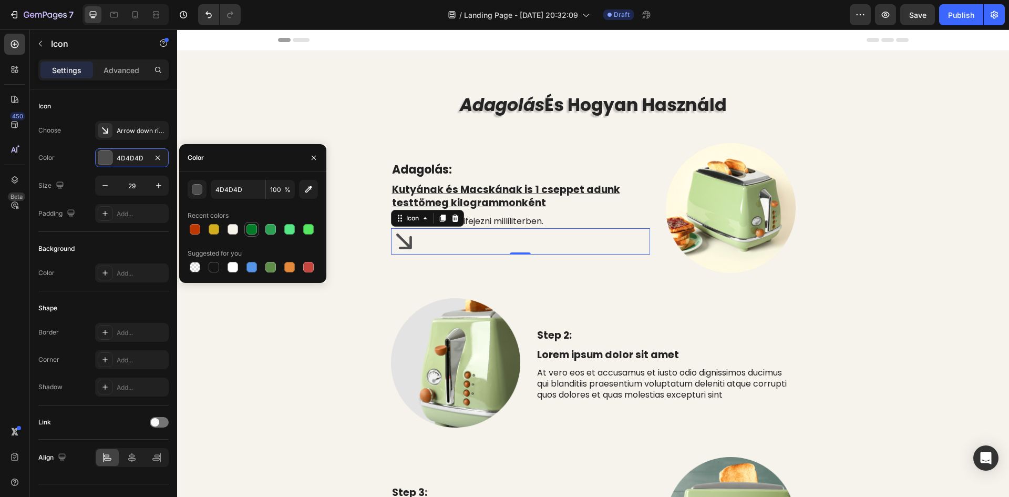
click at [251, 227] on div at bounding box center [251, 229] width 11 height 11
type input "007C29"
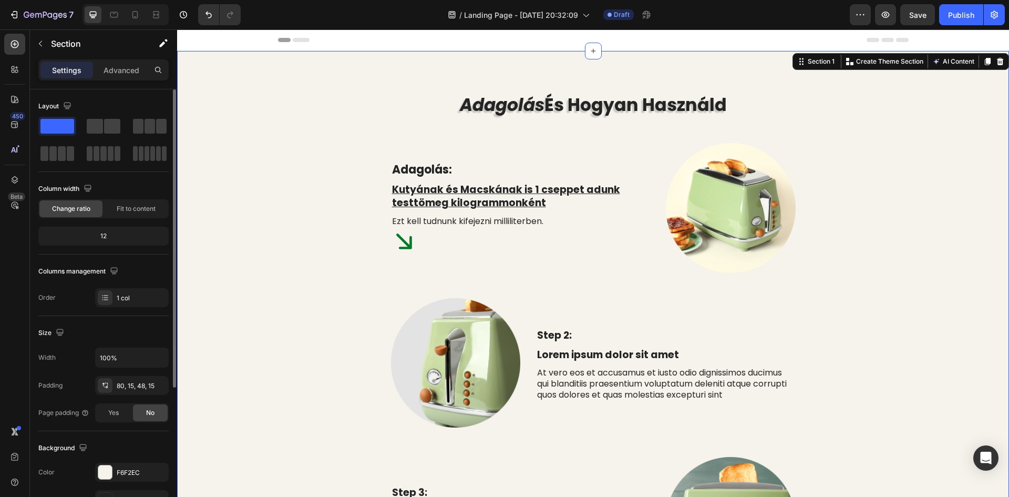
scroll to position [158, 0]
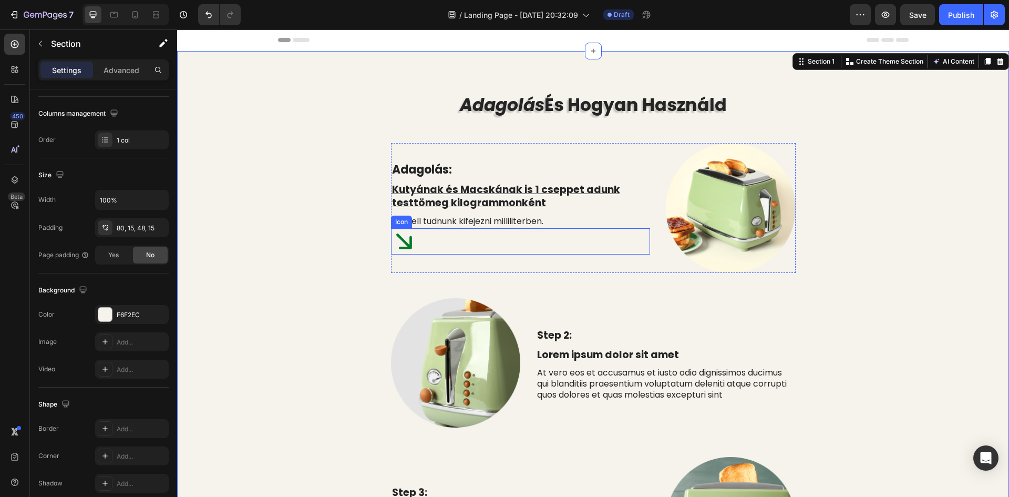
click at [422, 245] on div "Icon" at bounding box center [520, 241] width 259 height 26
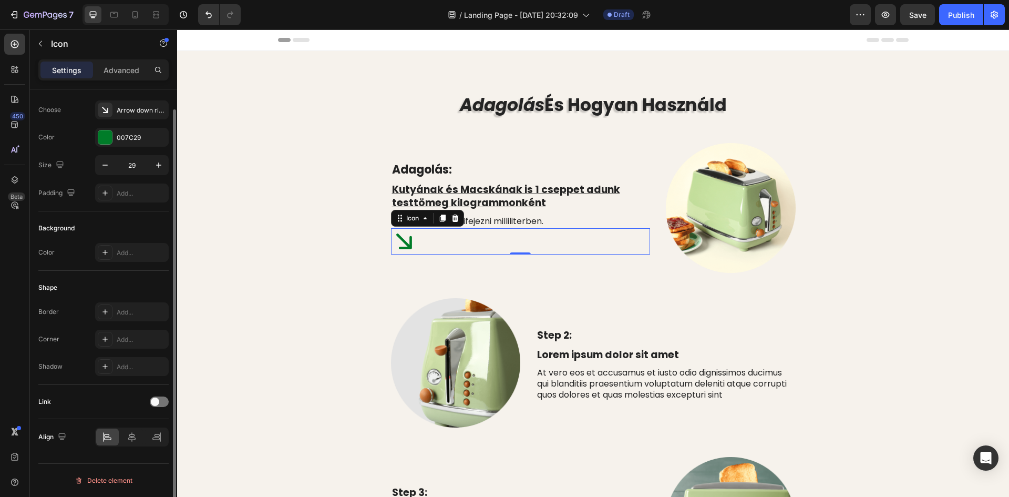
scroll to position [0, 0]
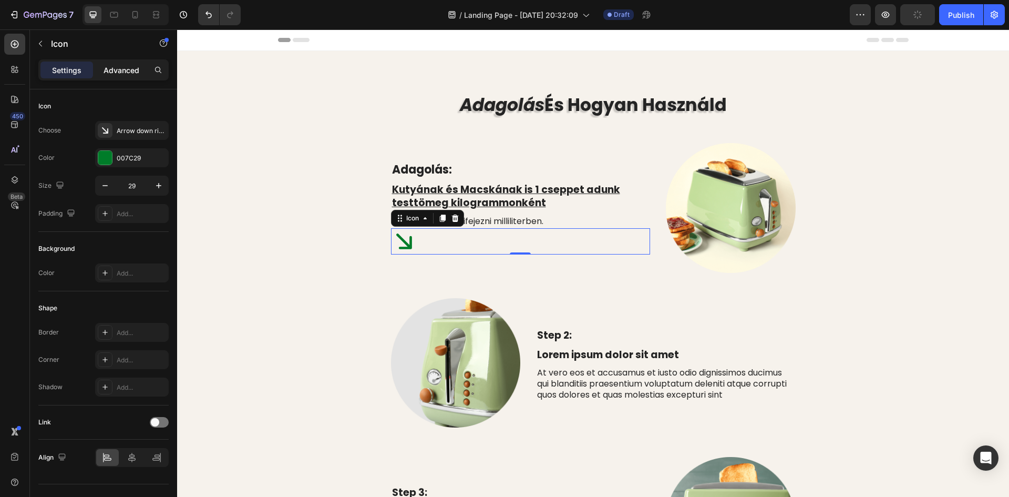
click at [126, 74] on p "Advanced" at bounding box center [122, 70] width 36 height 11
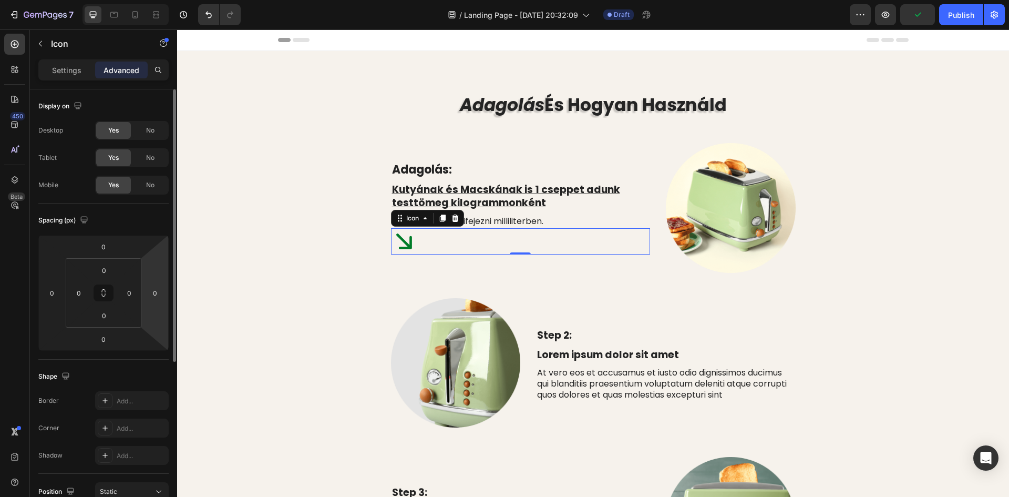
click at [153, 0] on html "7 Version history / Landing Page - [DATE] 20:32:09 Draft Preview Publish 450 Be…" at bounding box center [504, 0] width 1009 height 0
type input "180"
drag, startPoint x: 147, startPoint y: 272, endPoint x: 147, endPoint y: 225, distance: 46.2
click at [149, 0] on html "7 Version history / Landing Page - [DATE] 20:32:09 Draft Preview Save Publish 4…" at bounding box center [504, 0] width 1009 height 0
click at [59, 0] on html "7 Version history / Landing Page - [DATE] 20:32:09 Draft Preview Save Publish 4…" at bounding box center [504, 0] width 1009 height 0
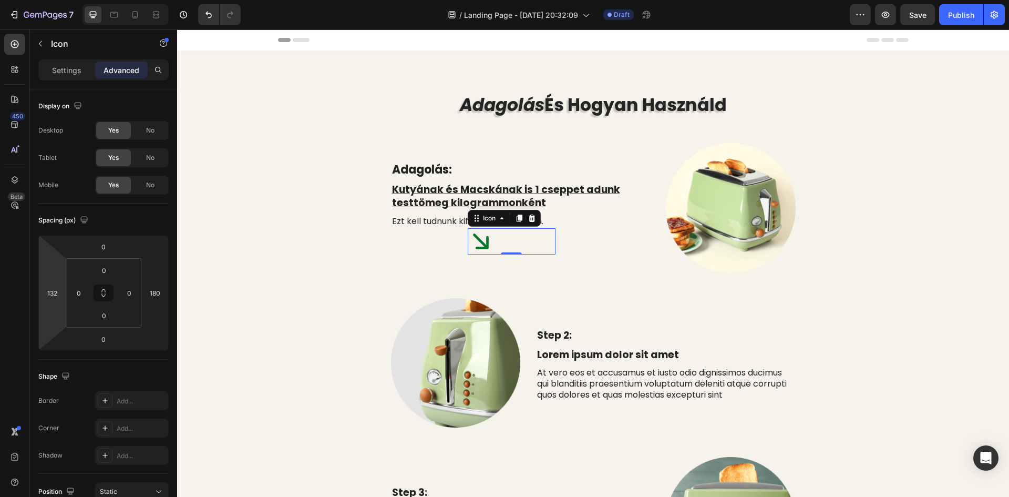
type input "130"
drag, startPoint x: 53, startPoint y: 275, endPoint x: 73, endPoint y: 241, distance: 39.6
click at [73, 0] on html "7 Version history / Landing Page - [DATE] 20:32:09 Draft Preview Save Publish 4…" at bounding box center [504, 0] width 1009 height 0
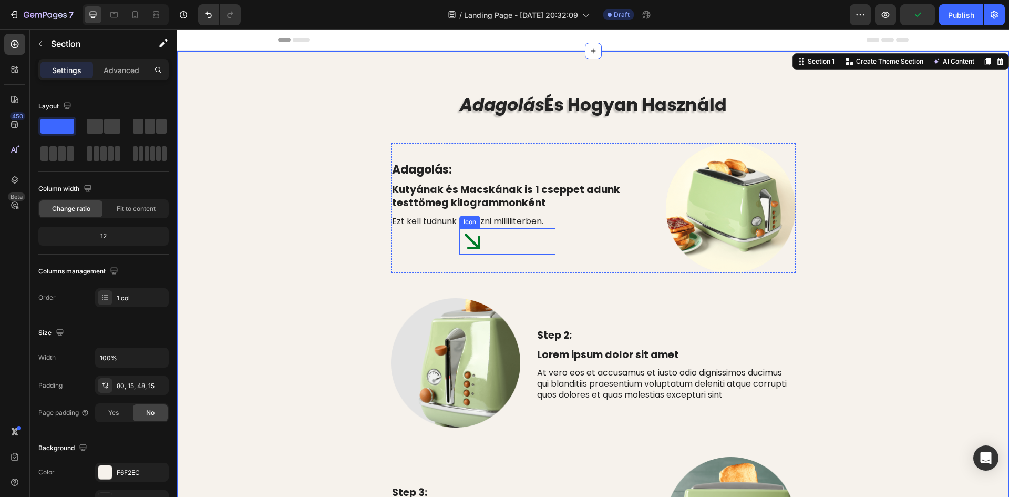
click at [481, 244] on div "Icon" at bounding box center [507, 241] width 96 height 26
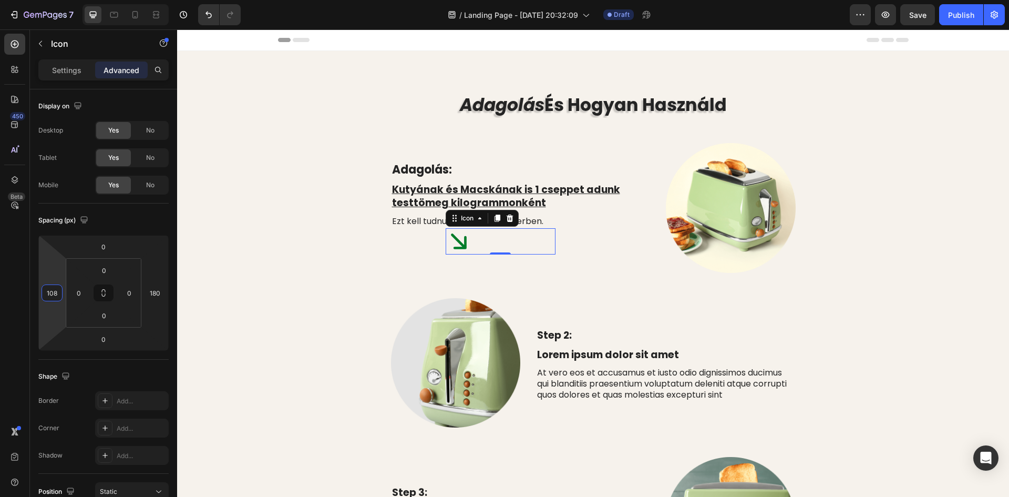
type input "110"
drag, startPoint x: 56, startPoint y: 273, endPoint x: 51, endPoint y: 278, distance: 6.7
click at [51, 0] on html "7 Version history / Landing Page - [DATE] 20:32:09 Draft Preview Save Publish 4…" at bounding box center [504, 0] width 1009 height 0
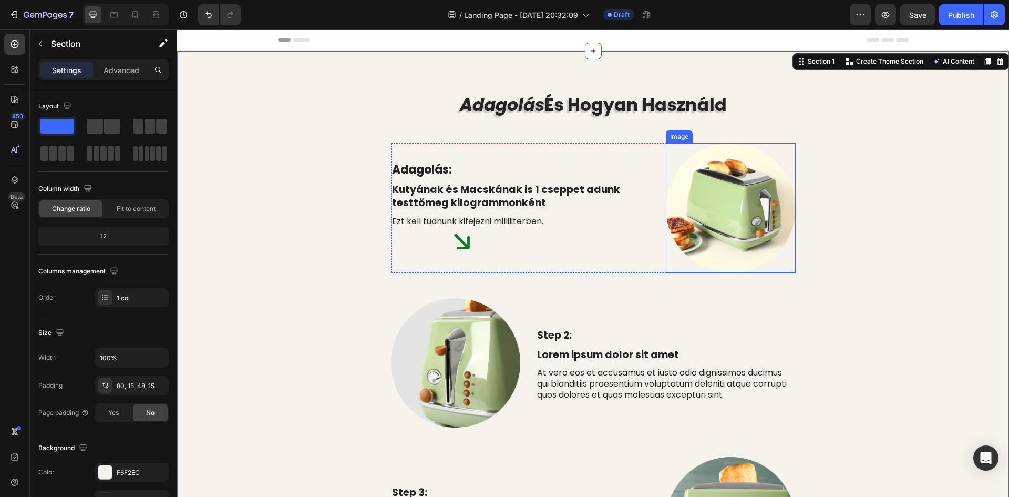
click at [716, 191] on img at bounding box center [731, 208] width 130 height 130
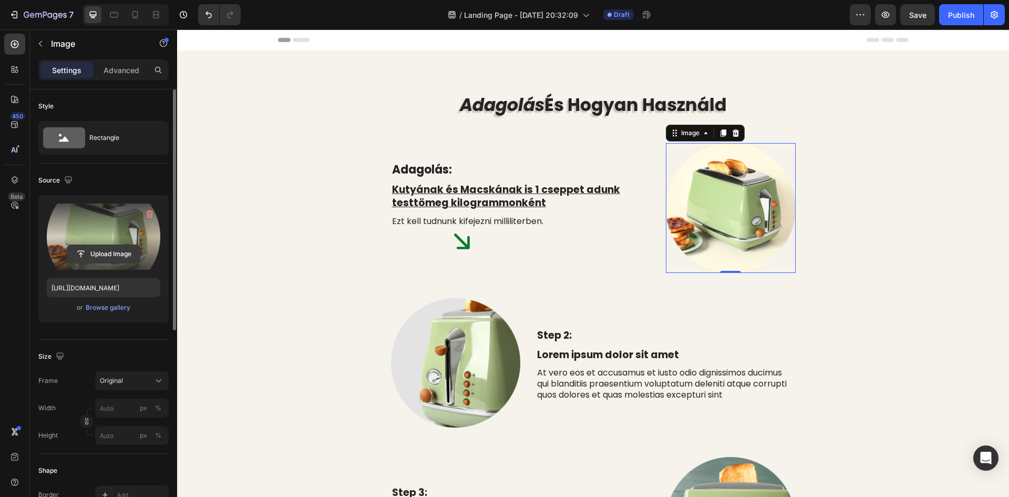
click at [109, 252] on input "file" at bounding box center [103, 254] width 73 height 18
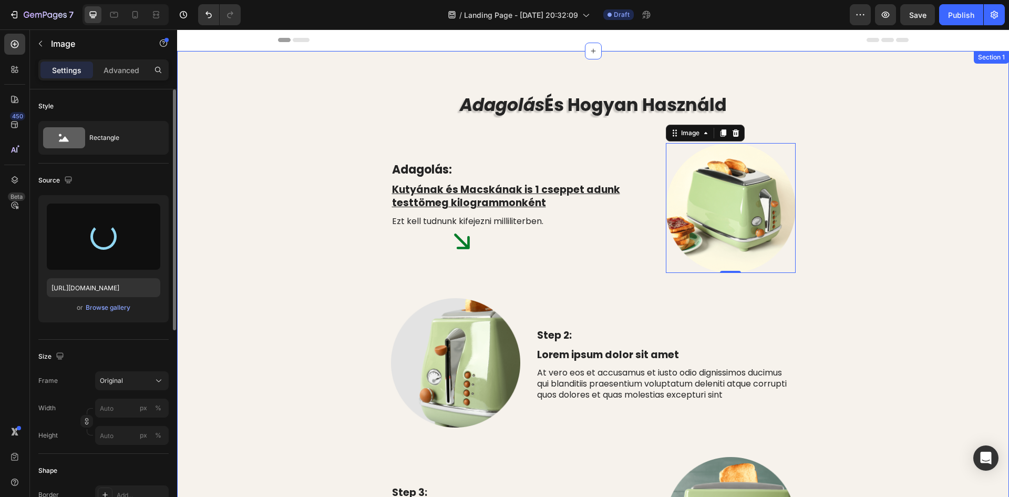
type input "[URL][DOMAIN_NAME]"
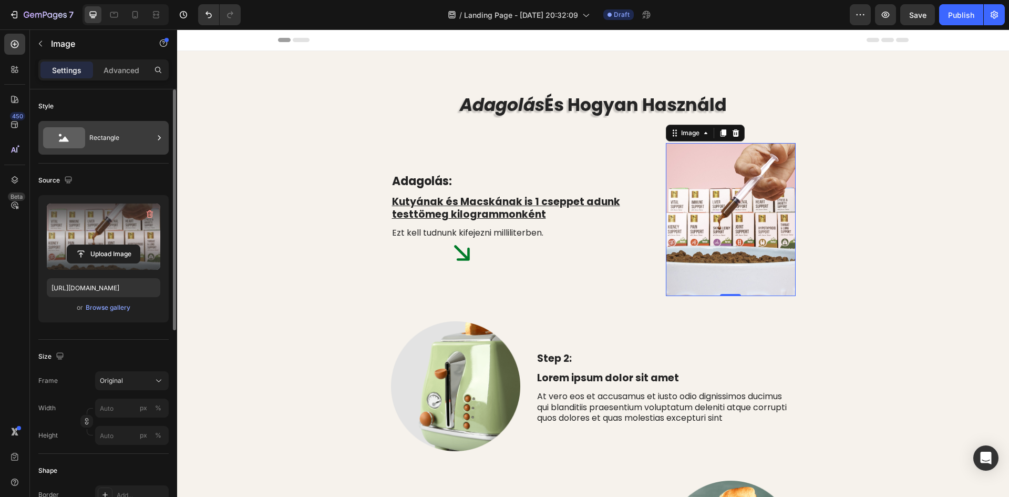
click at [121, 146] on div "Rectangle" at bounding box center [121, 138] width 64 height 24
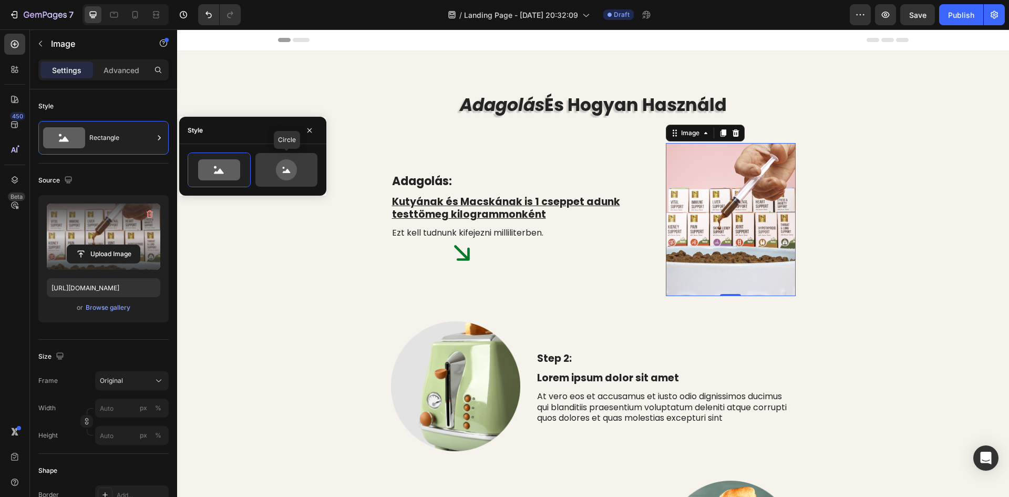
click at [295, 171] on icon at bounding box center [286, 169] width 21 height 21
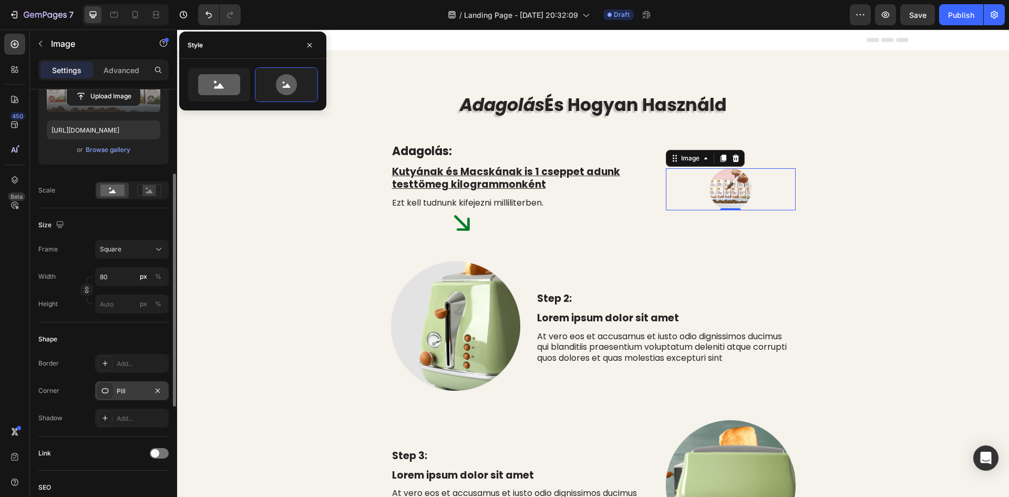
scroll to position [210, 0]
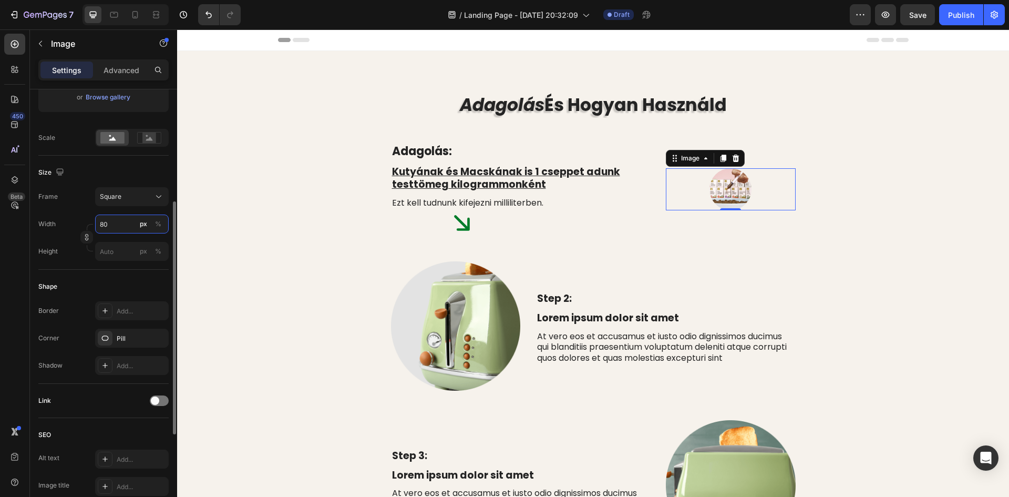
click at [115, 230] on input "80" at bounding box center [132, 223] width 74 height 19
type input "2"
type input "20"
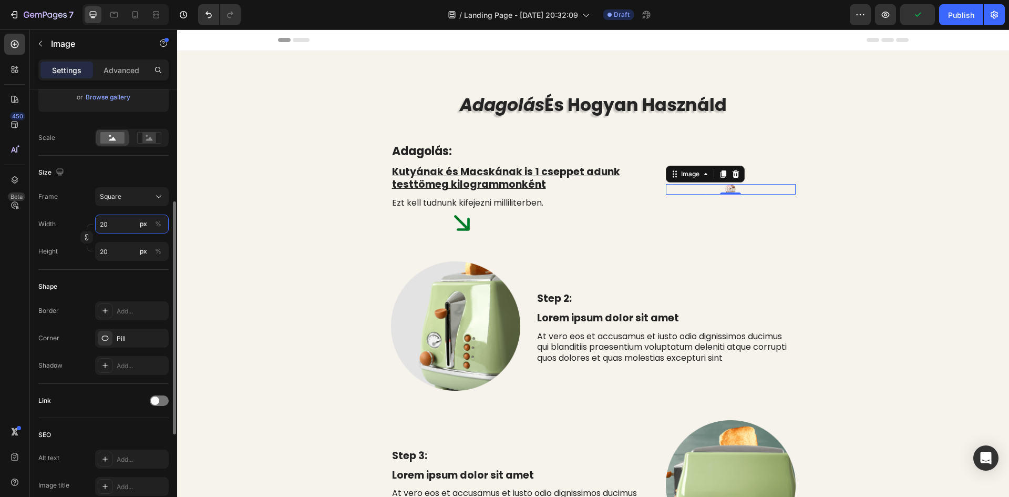
type input "200"
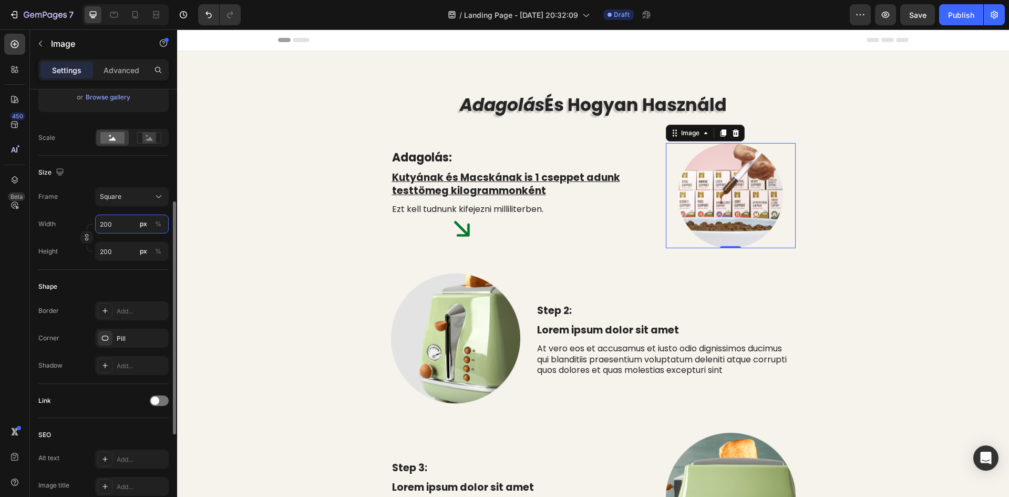
type input "20"
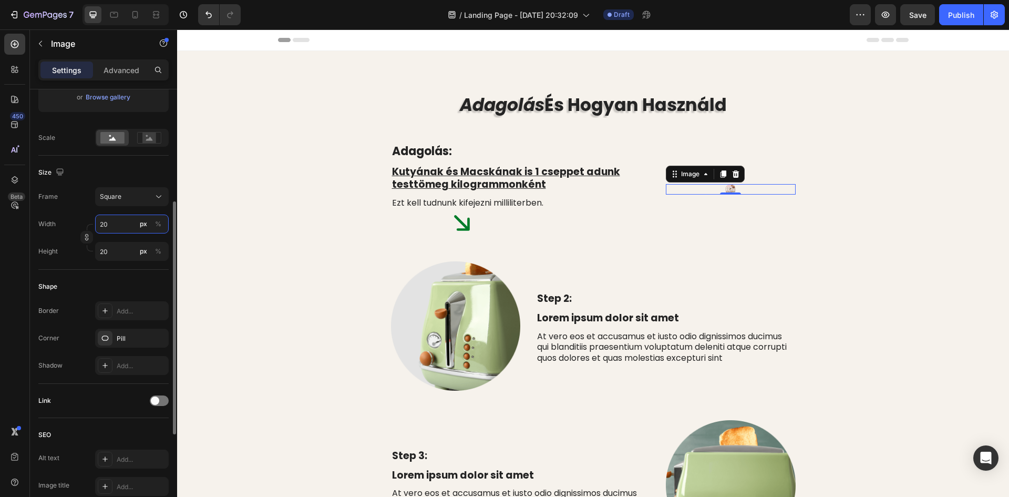
type input "2"
type input "25"
type input "250"
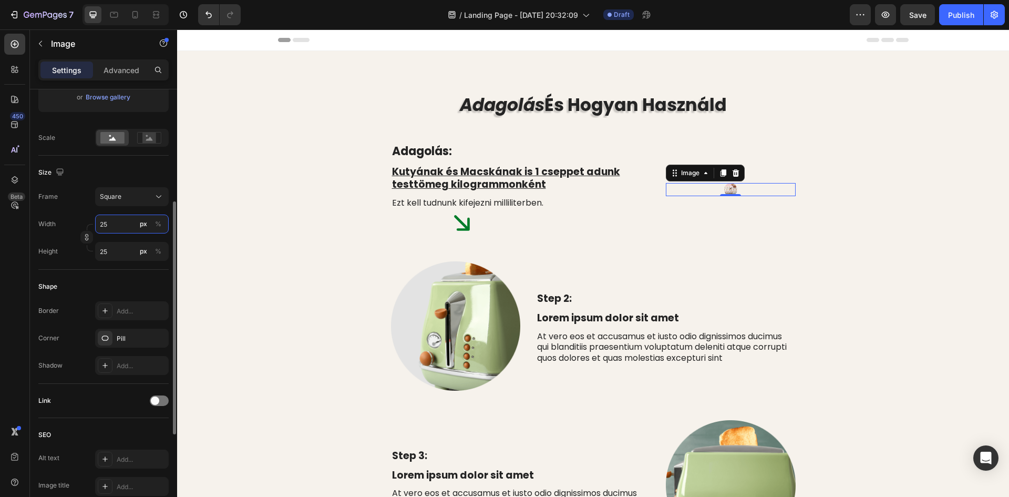
type input "250"
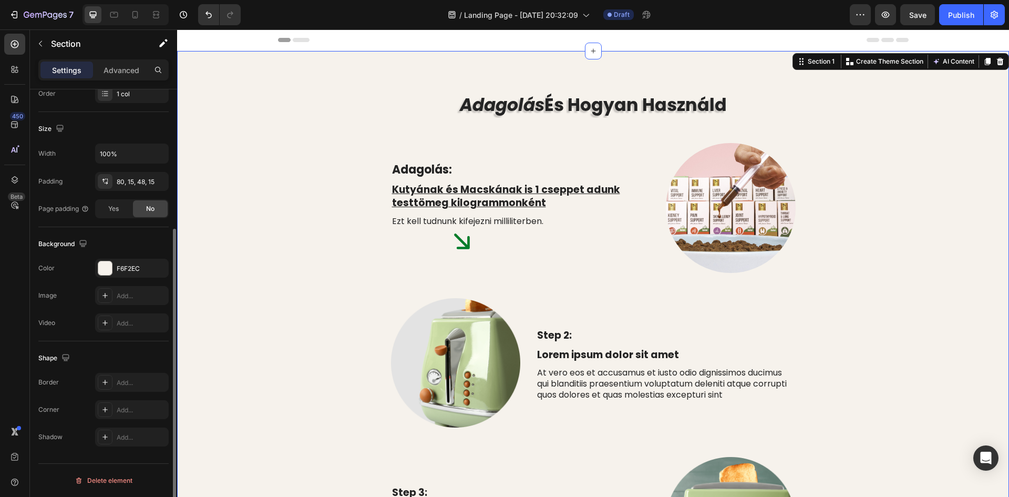
scroll to position [0, 0]
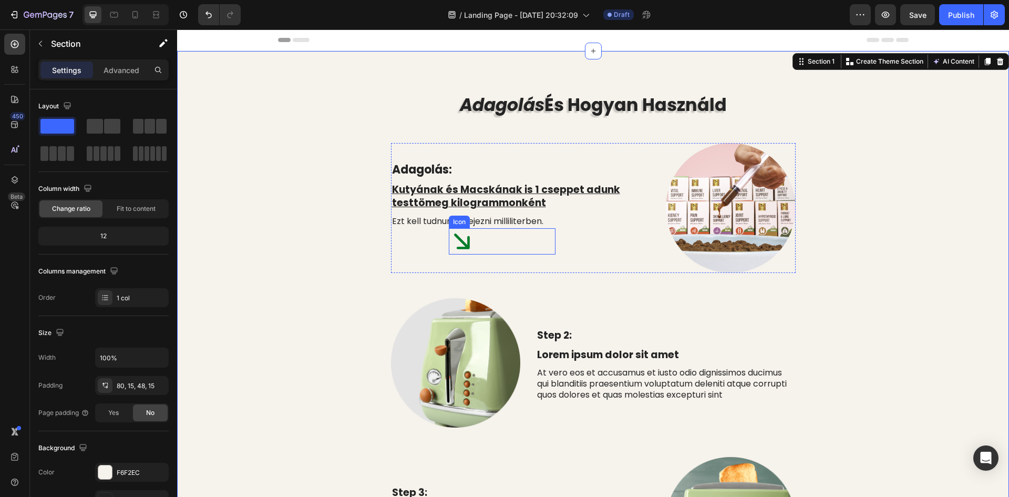
click at [463, 245] on icon at bounding box center [462, 241] width 16 height 16
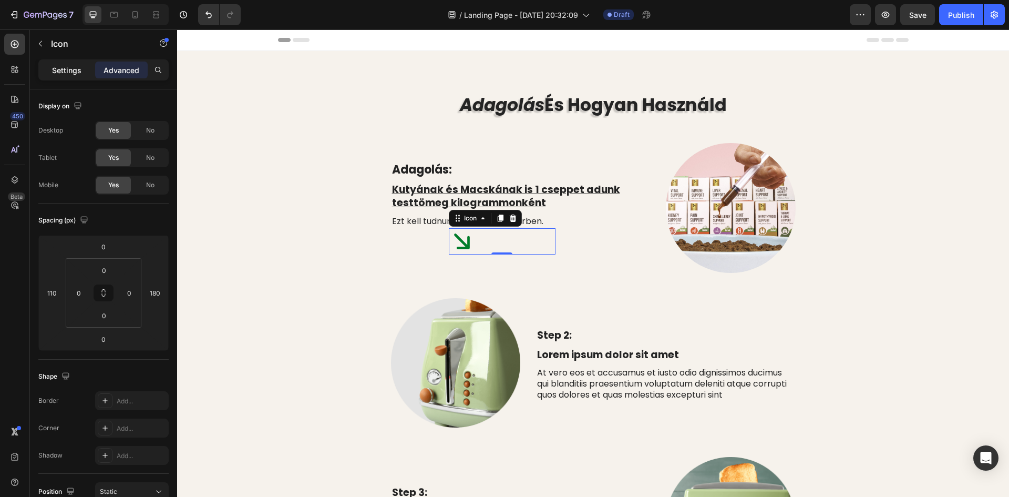
click at [66, 76] on div "Settings" at bounding box center [66, 69] width 53 height 17
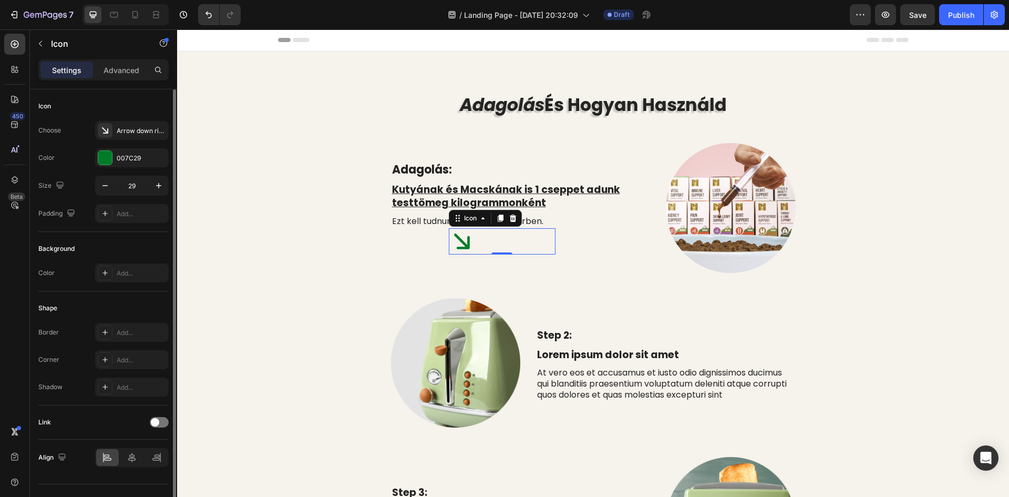
scroll to position [20, 0]
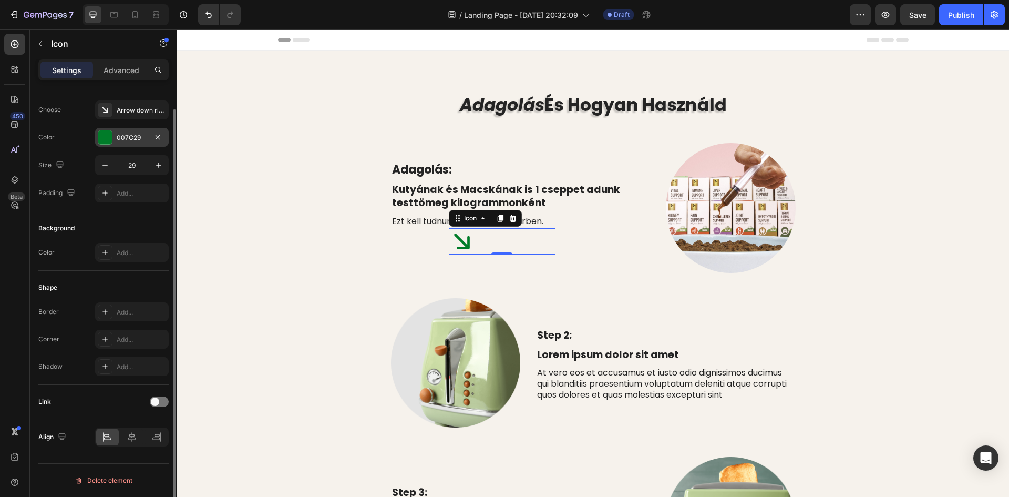
click at [117, 137] on div "007C29" at bounding box center [132, 137] width 30 height 9
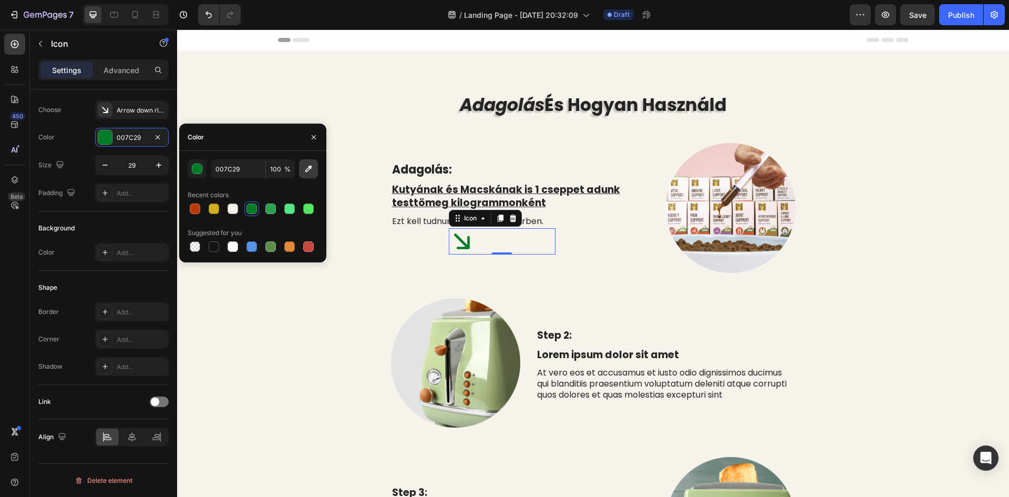
click at [305, 167] on icon "button" at bounding box center [308, 168] width 11 height 11
type input "F2D3D2"
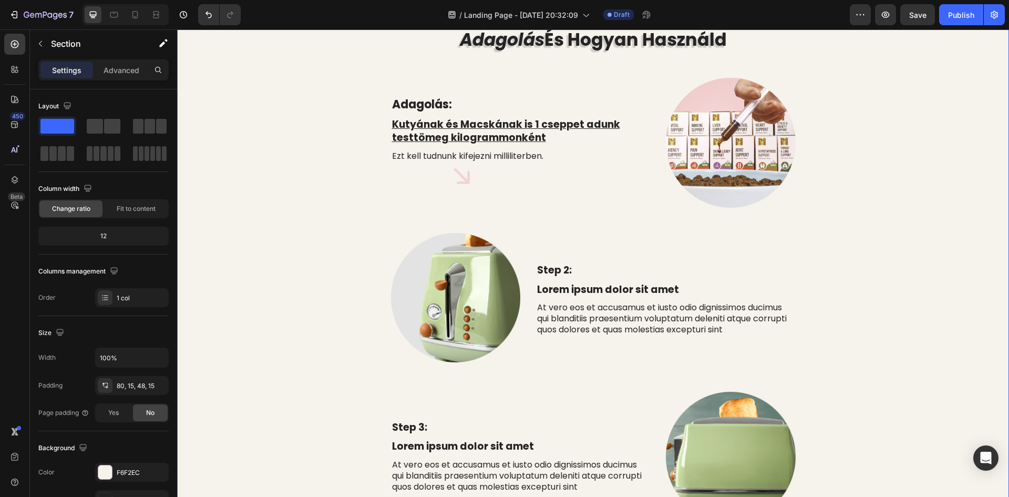
scroll to position [105, 0]
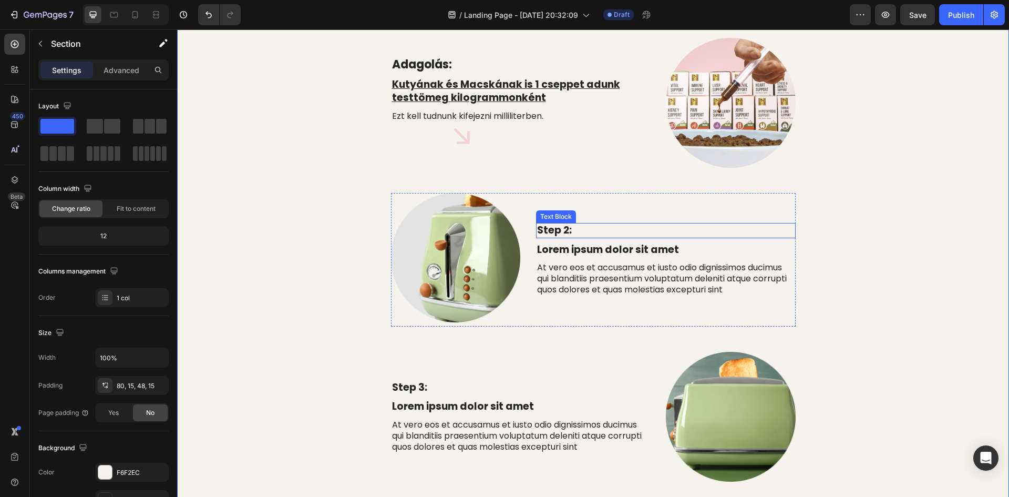
click at [589, 232] on p "Step 2:" at bounding box center [665, 230] width 257 height 13
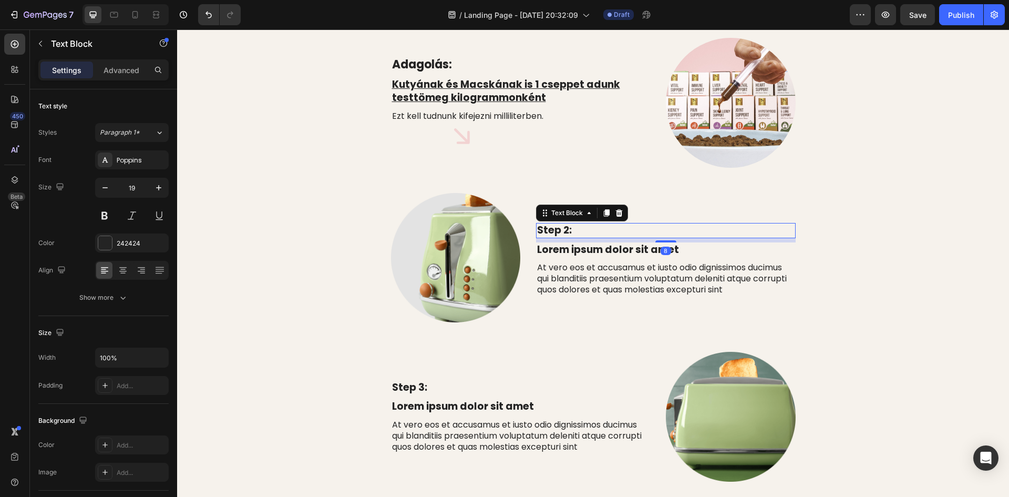
click at [578, 230] on p "Step 2:" at bounding box center [665, 230] width 257 height 13
click at [647, 249] on p "Lorem ipsum dolor sit amet" at bounding box center [665, 249] width 257 height 13
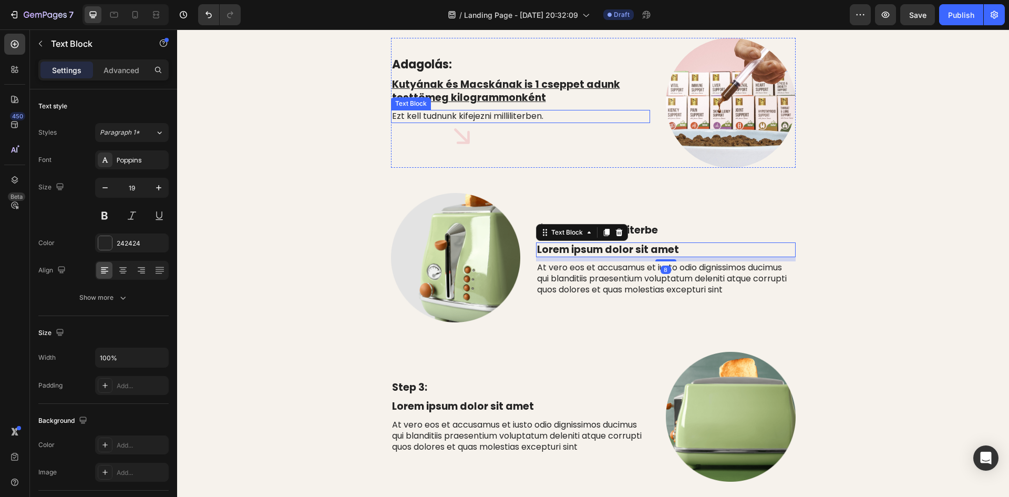
click at [539, 116] on p "Ezt kell tudnunk kifejezni milliliterben." at bounding box center [520, 116] width 257 height 11
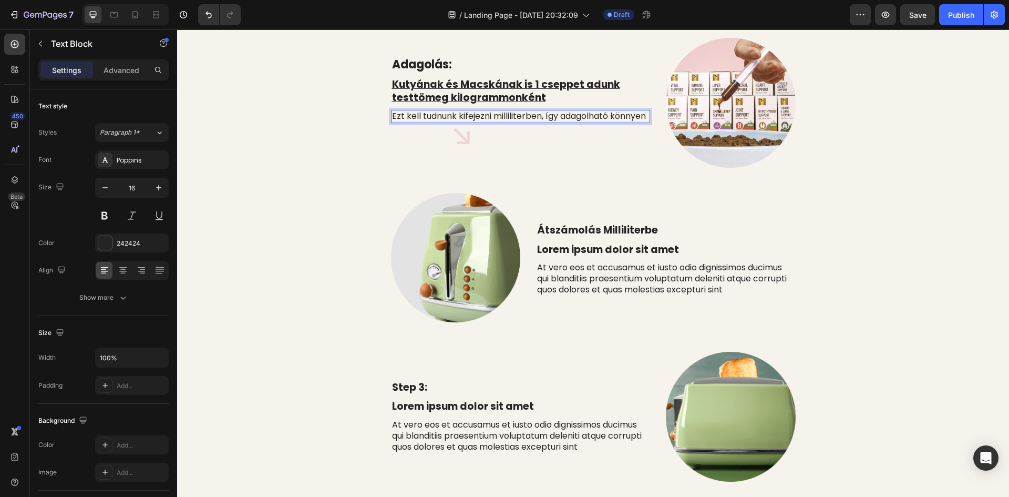
scroll to position [99, 0]
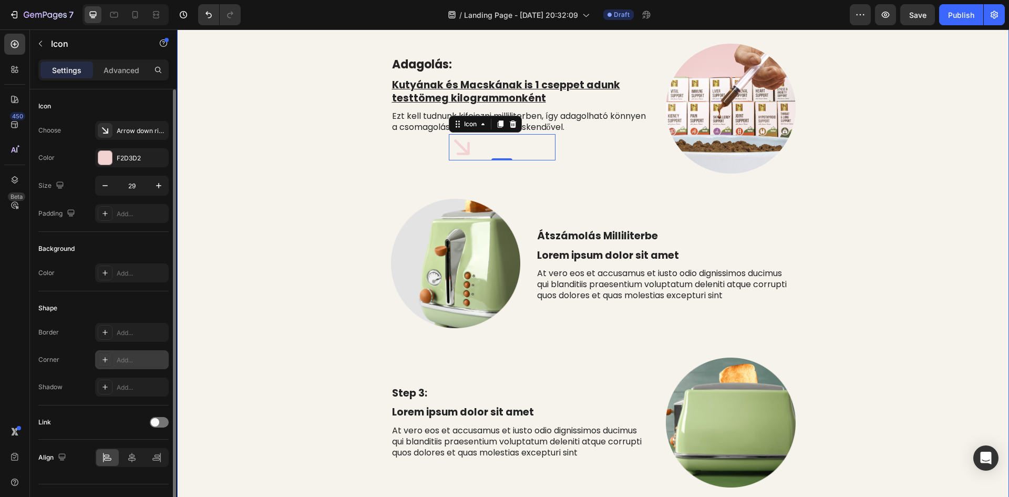
click at [107, 366] on div at bounding box center [105, 359] width 15 height 15
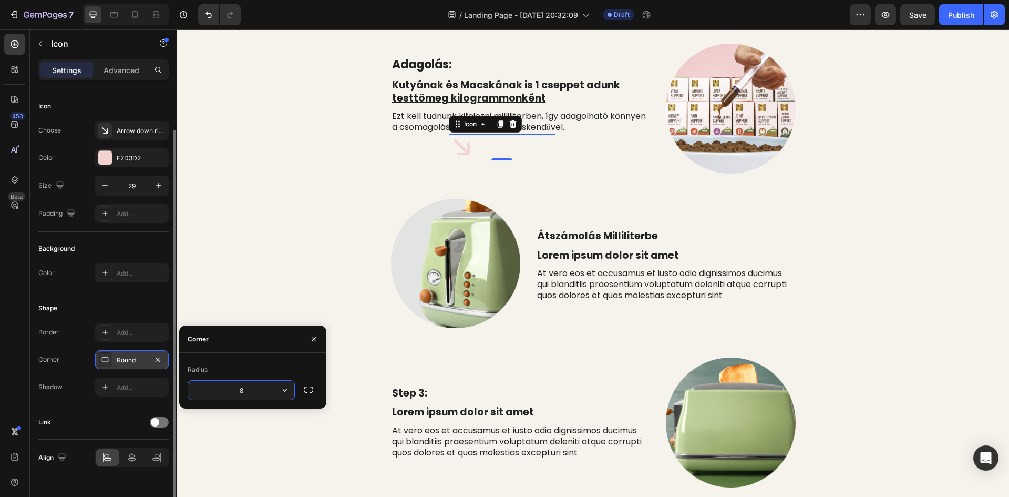
scroll to position [20, 0]
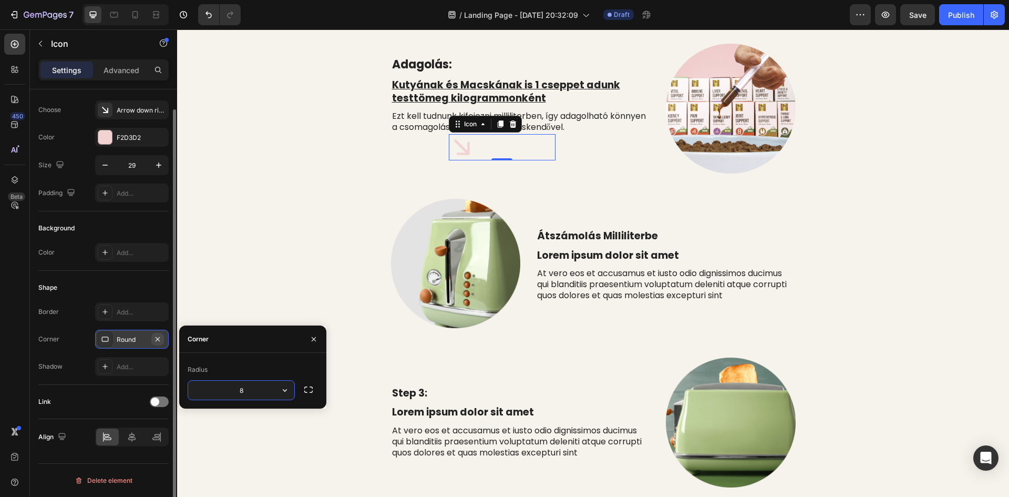
click at [158, 340] on icon "button" at bounding box center [157, 339] width 8 height 8
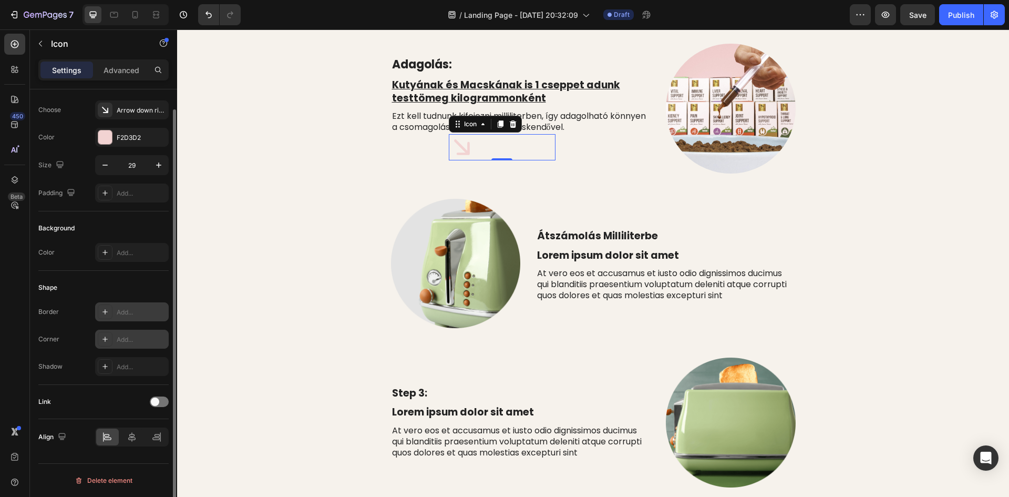
click at [107, 315] on icon at bounding box center [105, 311] width 8 height 8
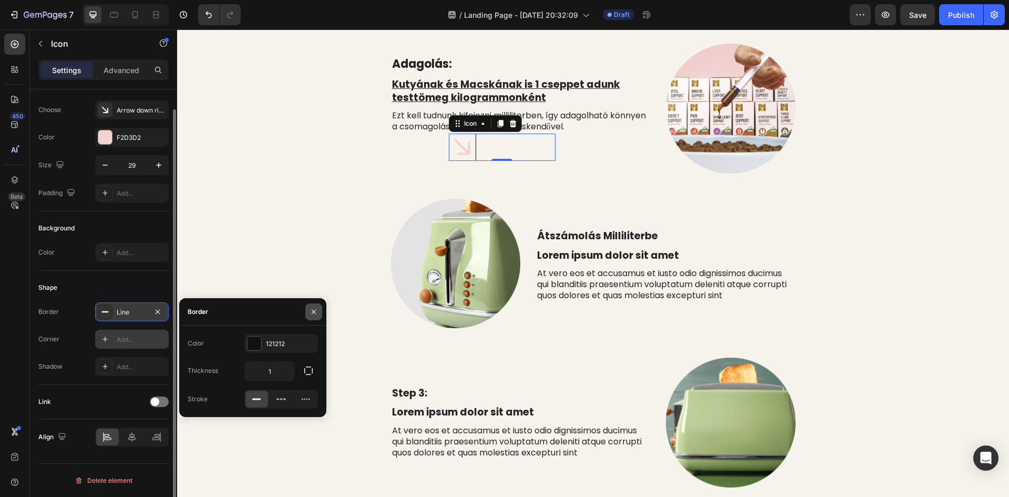
click at [316, 311] on icon "button" at bounding box center [313, 311] width 8 height 8
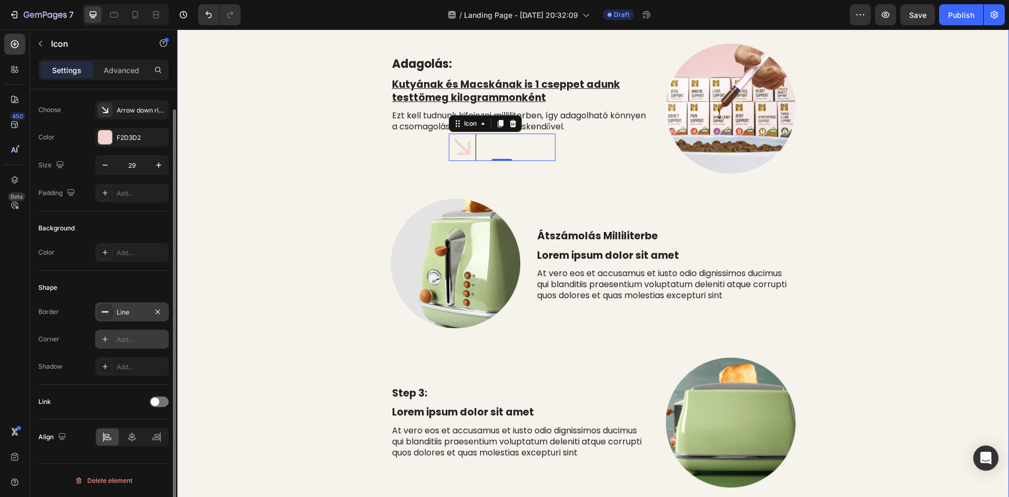
click at [343, 276] on div "⁠⁠⁠⁠⁠⁠⁠ Adagolás És Hogyan Használd Heading Row Adagolás: Text Block Kutyának é…" at bounding box center [593, 442] width 816 height 896
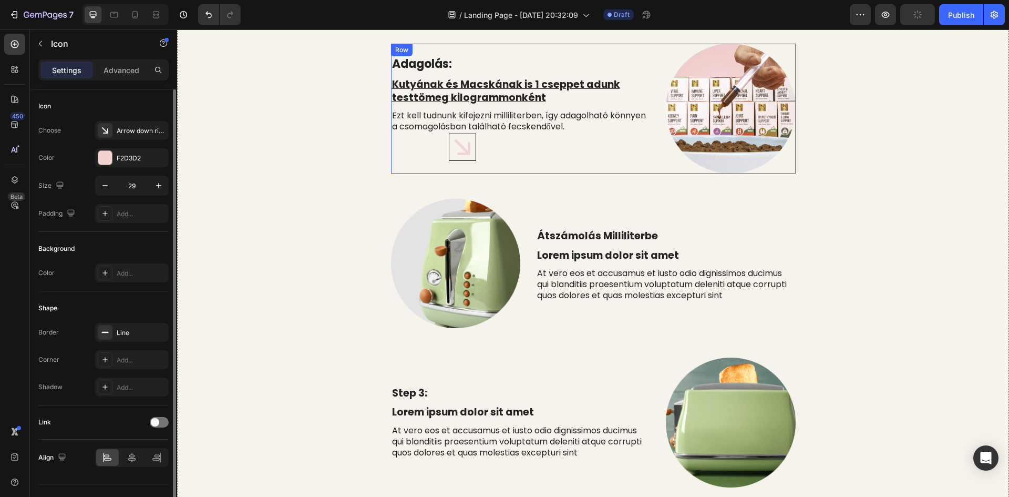
click at [456, 149] on icon at bounding box center [462, 147] width 26 height 26
click at [110, 335] on div at bounding box center [105, 332] width 15 height 15
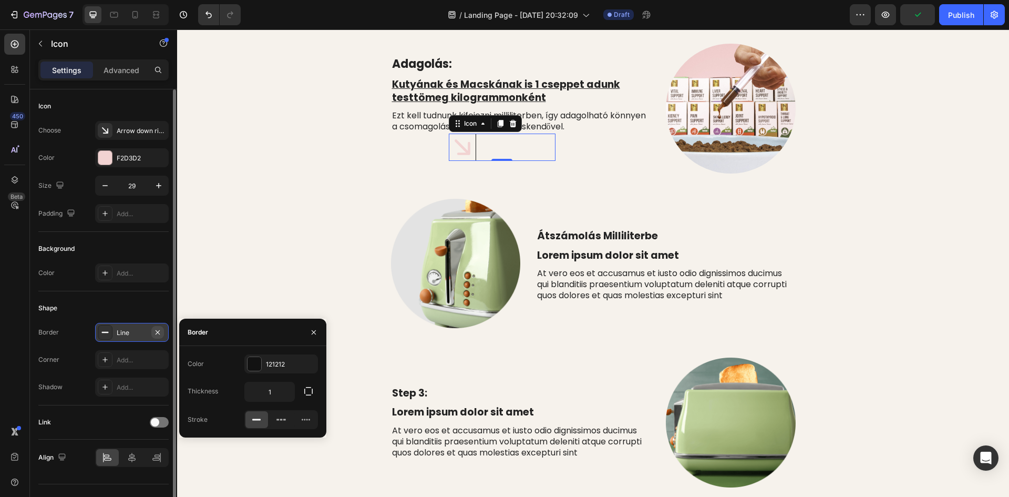
click at [157, 333] on icon "button" at bounding box center [157, 332] width 8 height 8
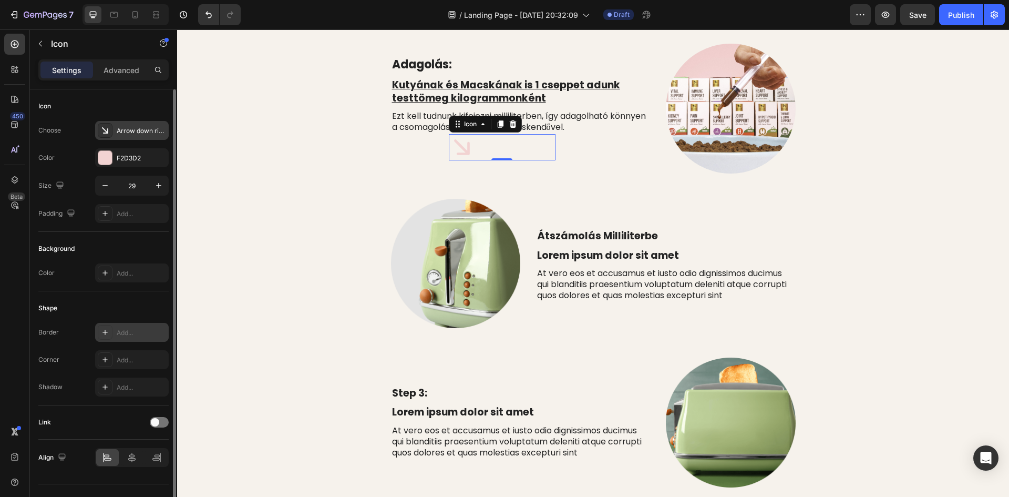
click at [111, 131] on div at bounding box center [105, 130] width 15 height 15
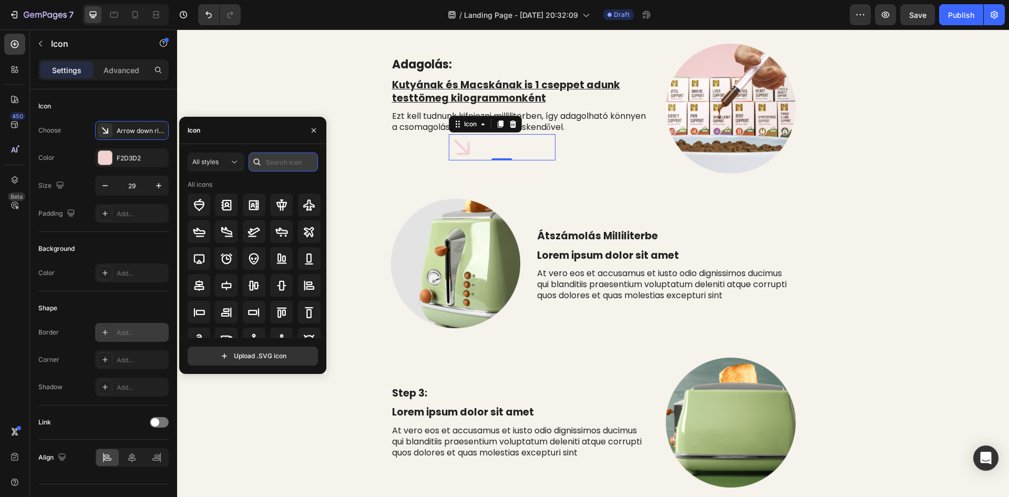
click at [272, 160] on input "text" at bounding box center [283, 161] width 69 height 19
click at [229, 158] on icon at bounding box center [234, 162] width 11 height 11
click at [287, 163] on input "text" at bounding box center [283, 161] width 69 height 19
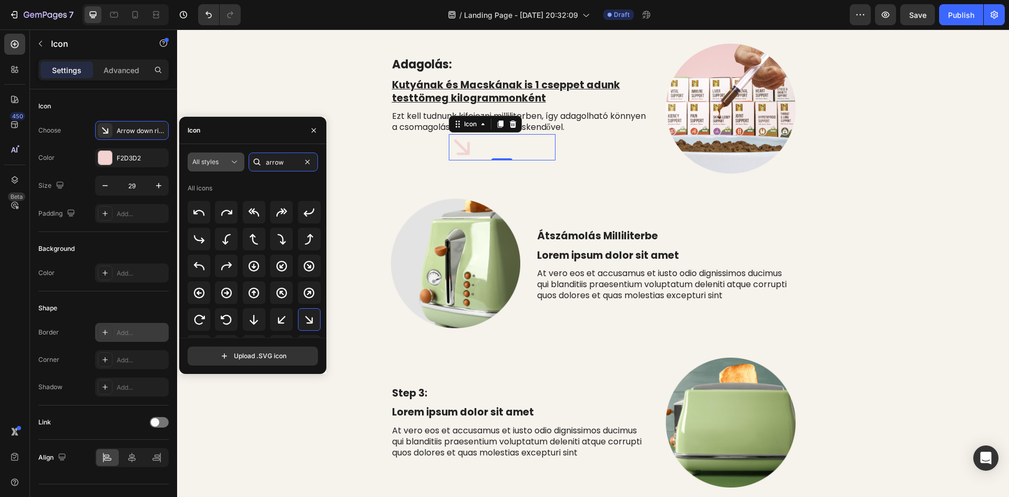
type input "arrow"
click at [234, 156] on button "All styles" at bounding box center [216, 161] width 57 height 19
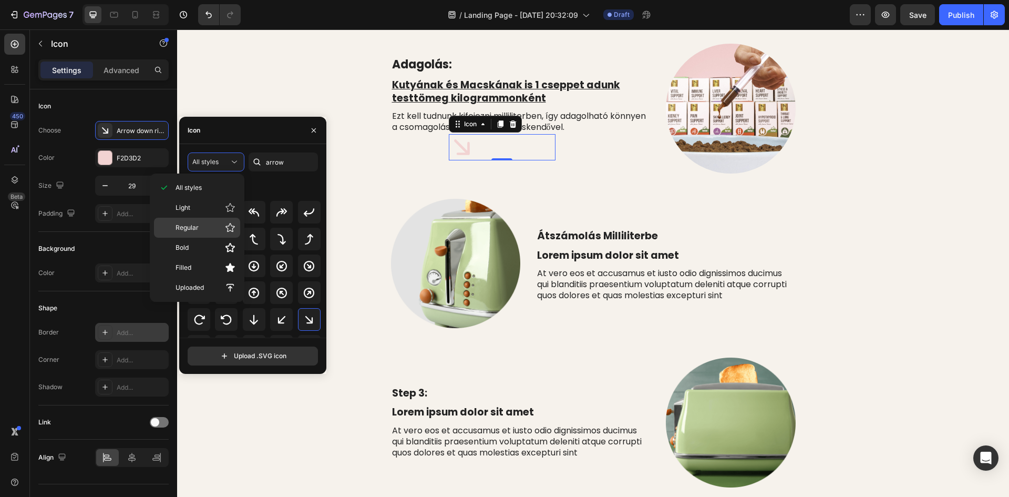
click at [216, 228] on p "Regular" at bounding box center [205, 227] width 60 height 11
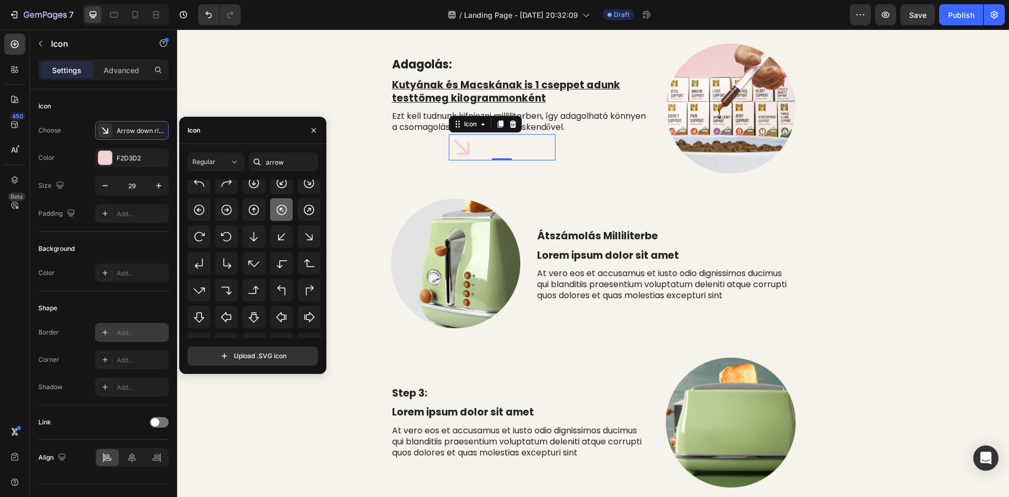
scroll to position [116, 0]
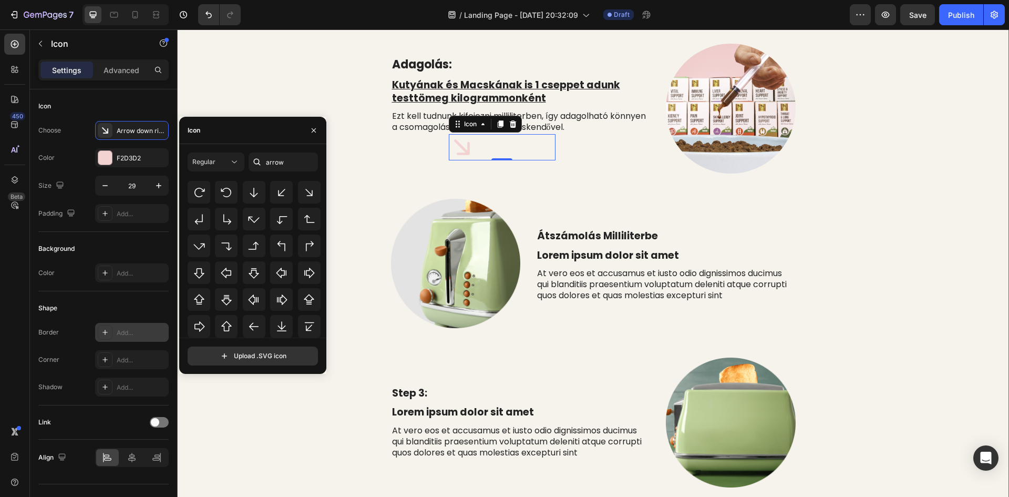
click at [371, 166] on div "⁠⁠⁠⁠⁠⁠⁠ Adagolás És Hogyan Használd Heading Row Adagolás: Text Block Kutyának é…" at bounding box center [593, 442] width 816 height 896
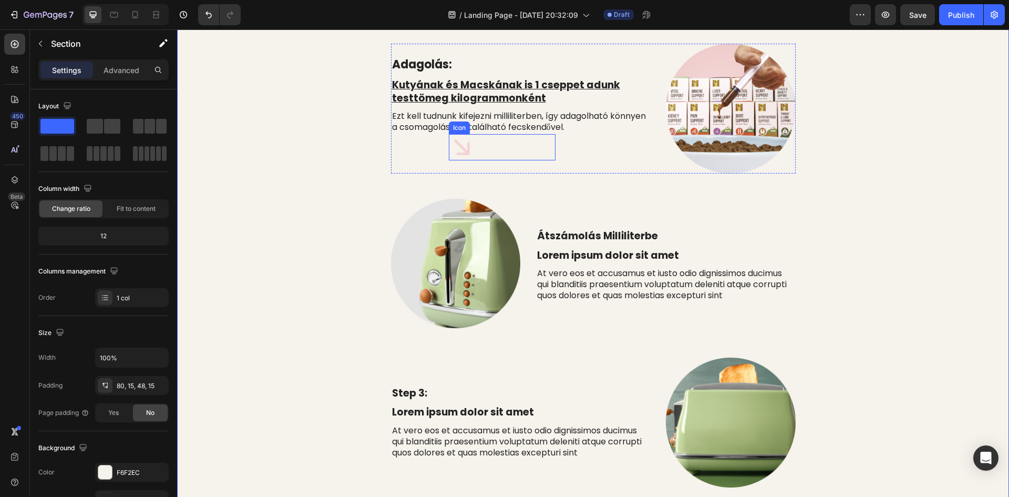
click at [476, 152] on div "Icon" at bounding box center [502, 147] width 107 height 26
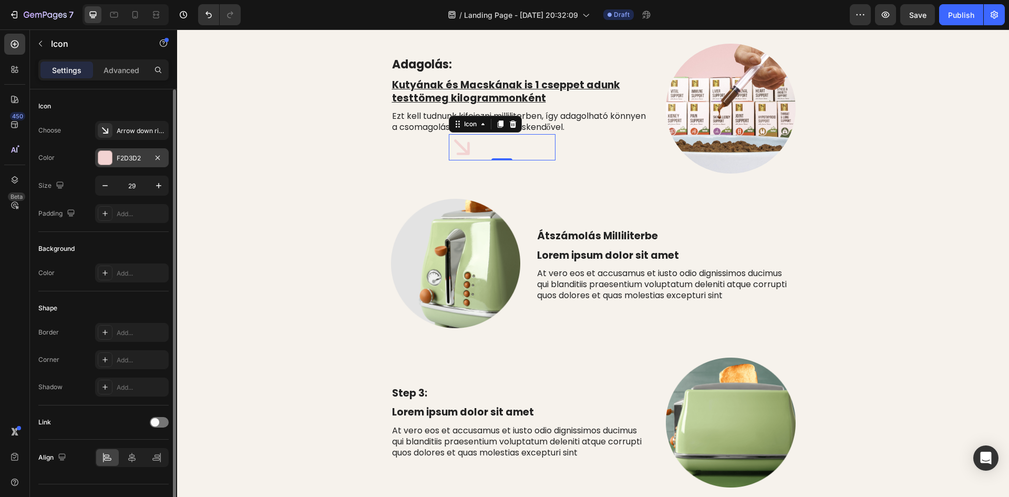
click at [109, 156] on div at bounding box center [105, 158] width 14 height 14
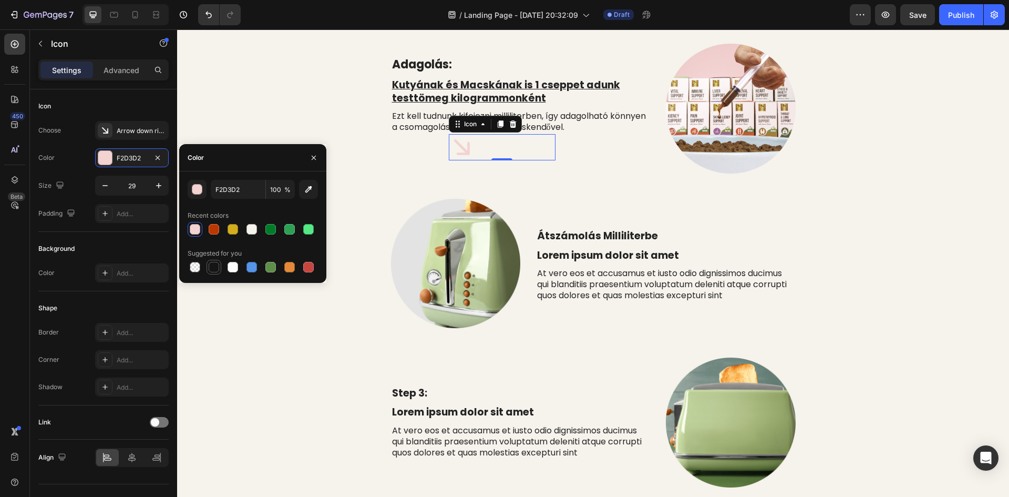
click at [211, 269] on div at bounding box center [214, 267] width 11 height 11
type input "151515"
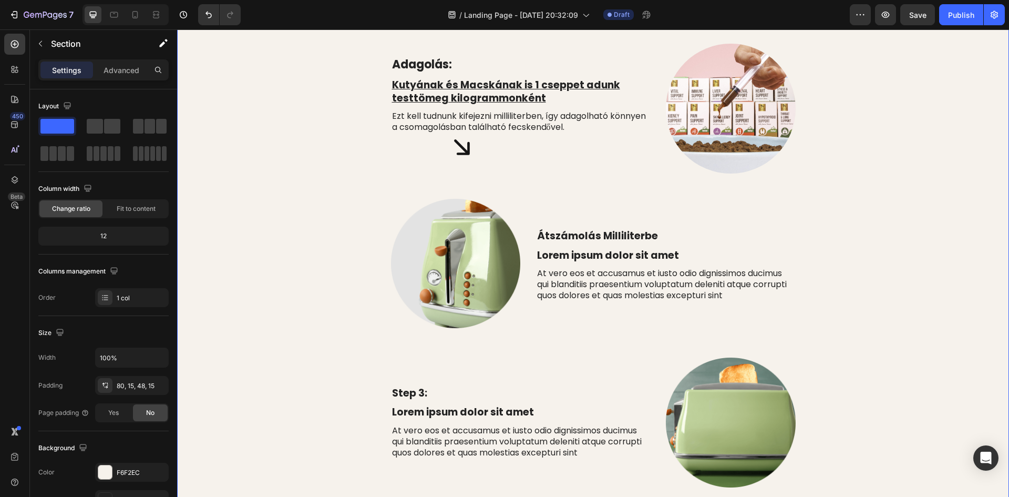
click at [265, 102] on div "⁠⁠⁠⁠⁠⁠⁠ Adagolás És Hogyan Használd Heading Row Adagolás: Text Block Kutyának é…" at bounding box center [593, 442] width 816 height 896
click at [599, 253] on p "Lorem ipsum dolor sit amet" at bounding box center [665, 255] width 257 height 13
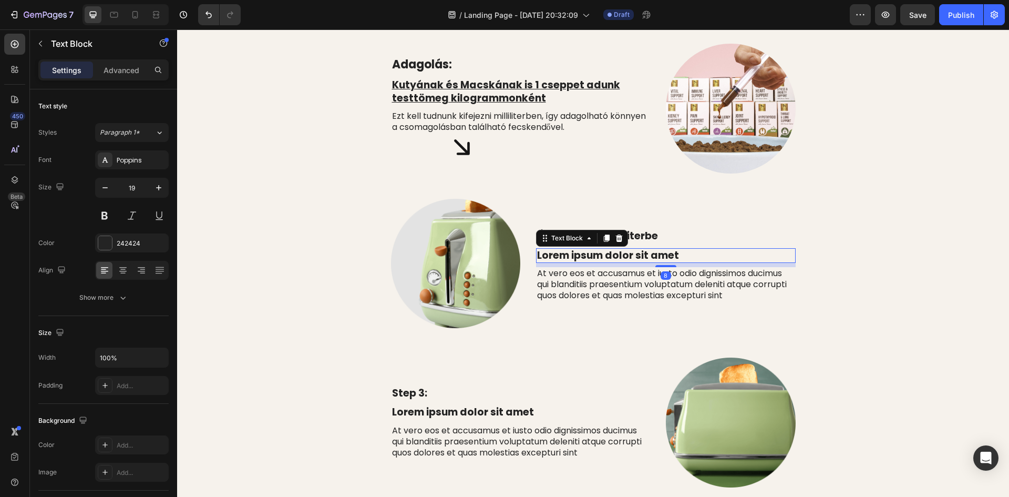
click at [681, 252] on p "Lorem ipsum dolor sit amet" at bounding box center [665, 255] width 257 height 13
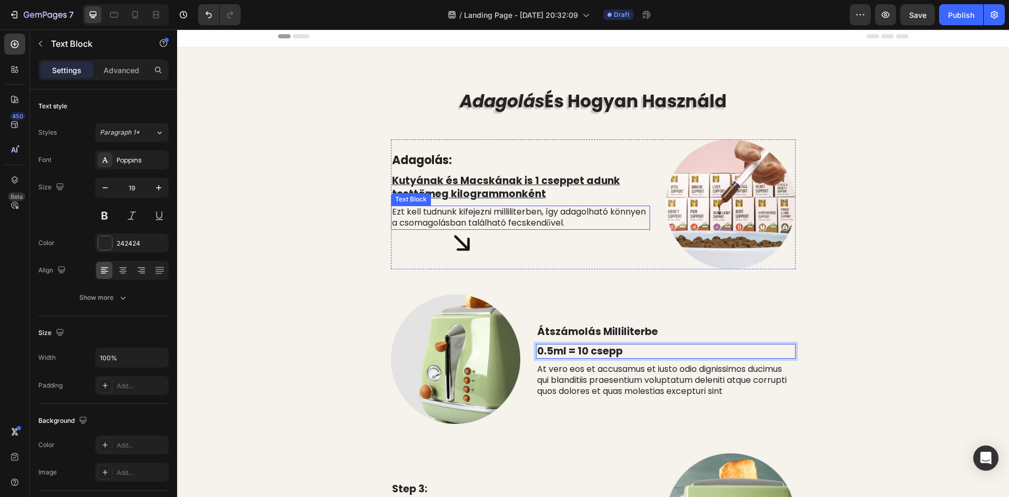
scroll to position [0, 0]
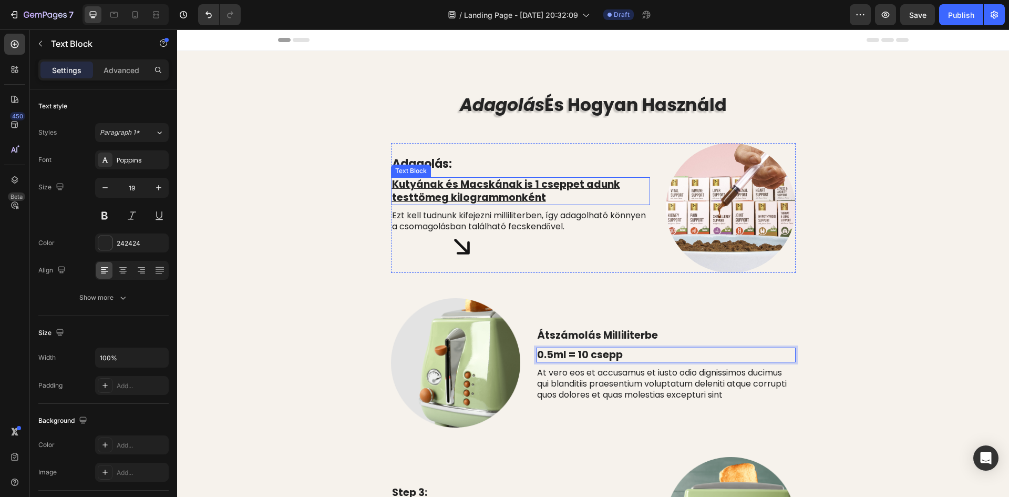
click at [553, 196] on p "Kutyának és Macskának is 1 cseppet adunk testtömeg kilogrammonként" at bounding box center [520, 191] width 257 height 26
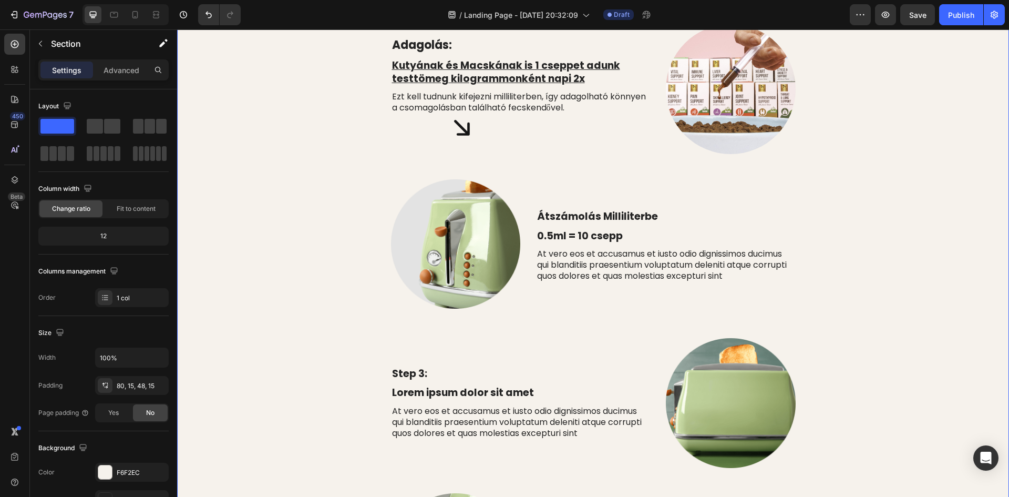
scroll to position [158, 0]
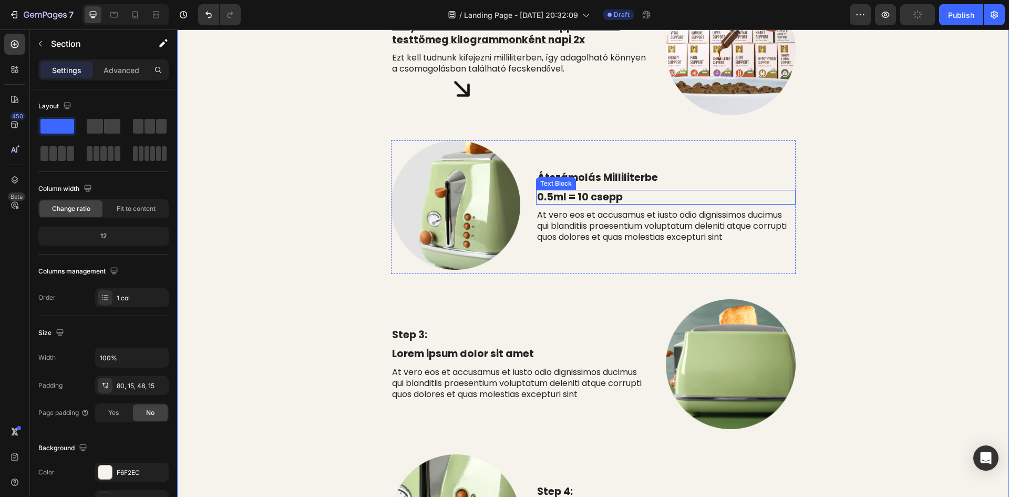
click at [605, 200] on p "0.5ml = 10 csepp" at bounding box center [665, 197] width 257 height 13
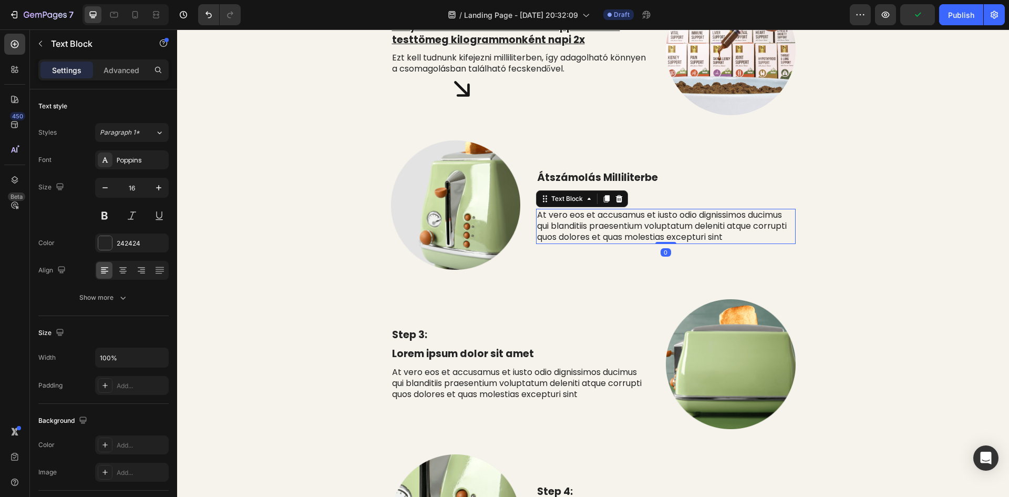
click at [604, 219] on p "At vero eos et accusamus et iusto odio dignissimos ducimus qui blanditiis praes…" at bounding box center [665, 226] width 257 height 33
click at [724, 236] on p "At vero eos et accusamus et iusto odio dignissimos ducimus qui blanditiis praes…" at bounding box center [665, 226] width 257 height 33
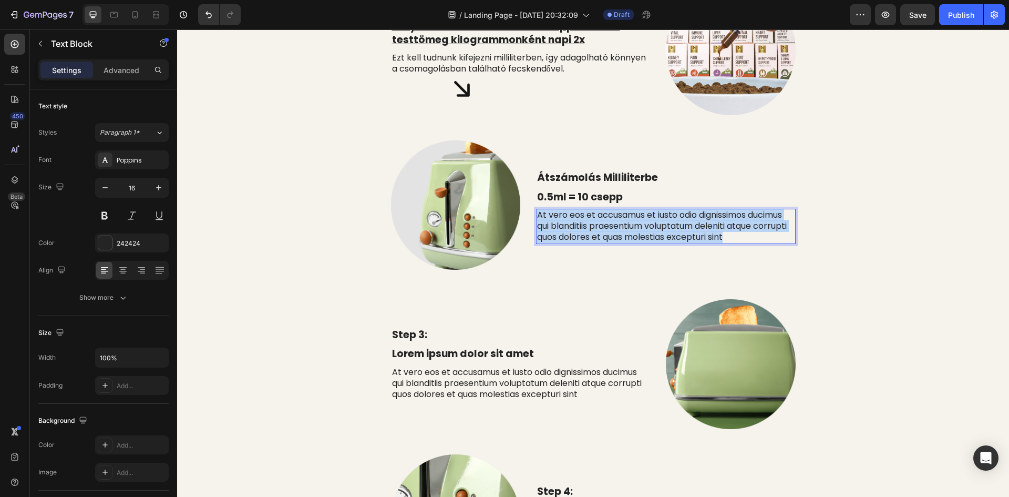
drag, startPoint x: 725, startPoint y: 236, endPoint x: 535, endPoint y: 215, distance: 190.9
click at [537, 215] on p "At vero eos et accusamus et iusto odio dignissimos ducimus qui blanditiis praes…" at bounding box center [665, 226] width 257 height 33
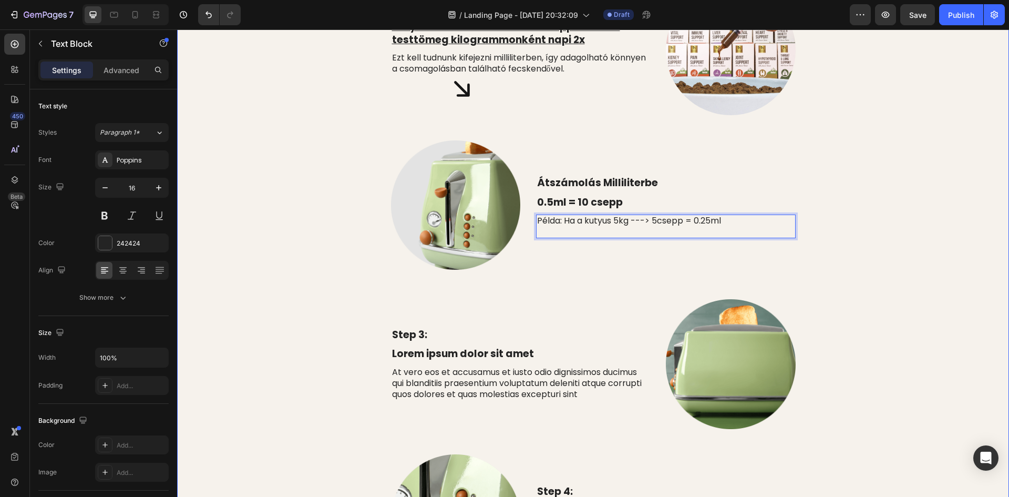
scroll to position [152, 0]
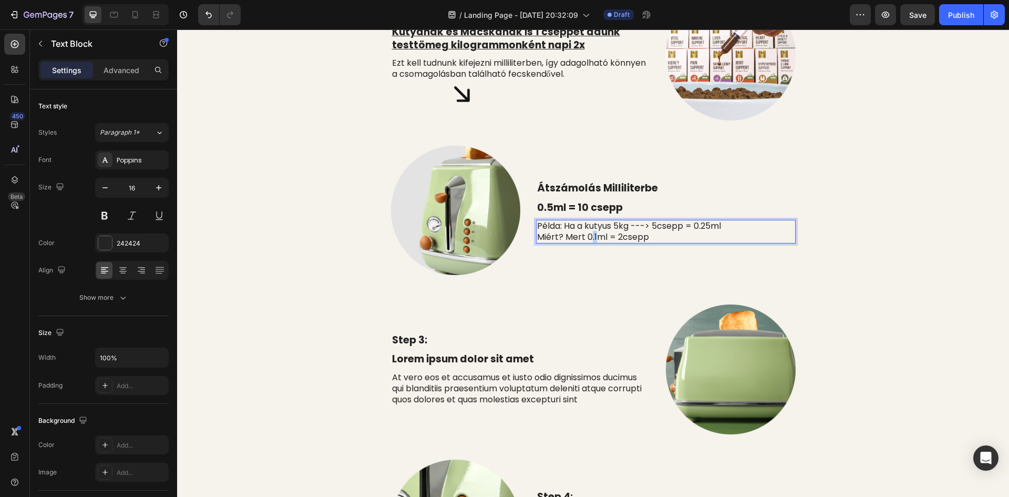
drag, startPoint x: 585, startPoint y: 237, endPoint x: 593, endPoint y: 236, distance: 8.0
click at [593, 236] on p "Miért? Mert 0.1ml = 2csepp" at bounding box center [665, 237] width 257 height 11
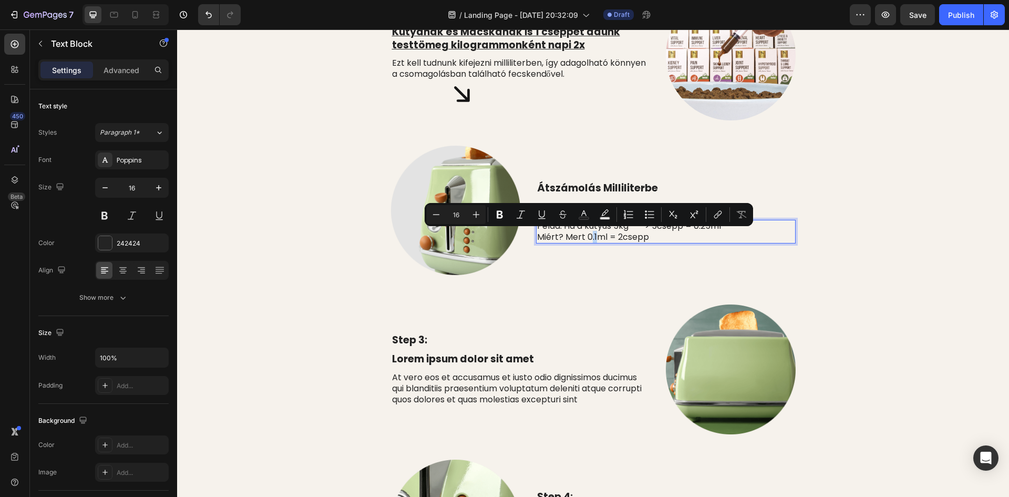
click at [593, 236] on p "Miért? Mert 0.1ml = 2csepp" at bounding box center [665, 237] width 257 height 11
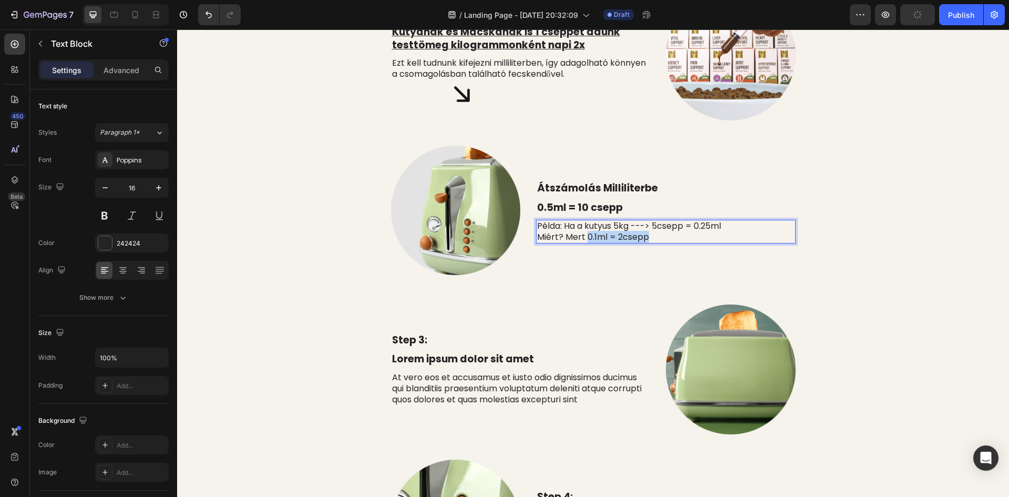
drag, startPoint x: 582, startPoint y: 238, endPoint x: 643, endPoint y: 236, distance: 61.5
click at [643, 236] on p "Miért? Mert 0.1ml = 2csepp" at bounding box center [665, 237] width 257 height 11
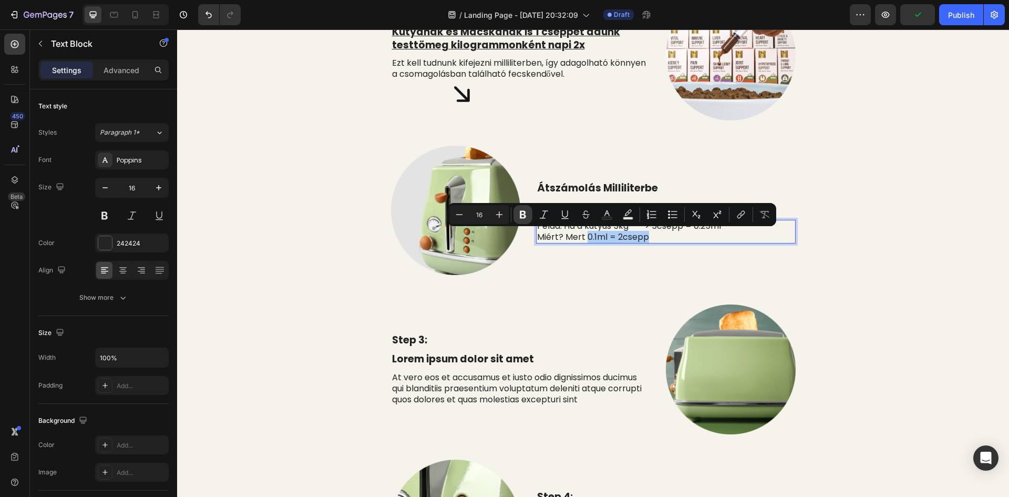
click at [522, 213] on icon "Editor contextual toolbar" at bounding box center [523, 214] width 11 height 11
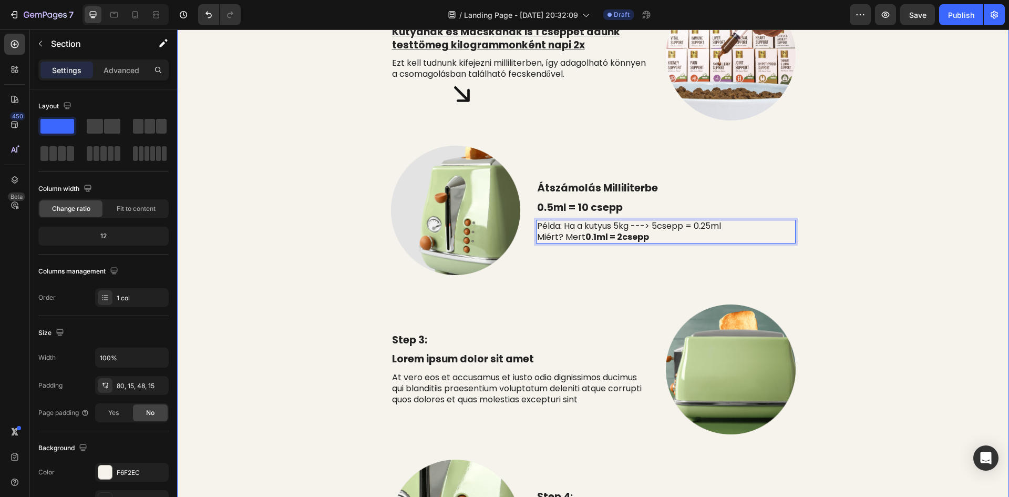
click at [867, 182] on div "⁠⁠⁠⁠⁠⁠⁠ Adagolás És Hogyan Használd Heading Row Adagolás: Text Block Kutyának é…" at bounding box center [593, 389] width 816 height 896
click at [905, 147] on div "⁠⁠⁠⁠⁠⁠⁠ Adagolás És Hogyan Használd Heading Row Adagolás: Text Block Kutyának é…" at bounding box center [593, 389] width 816 height 896
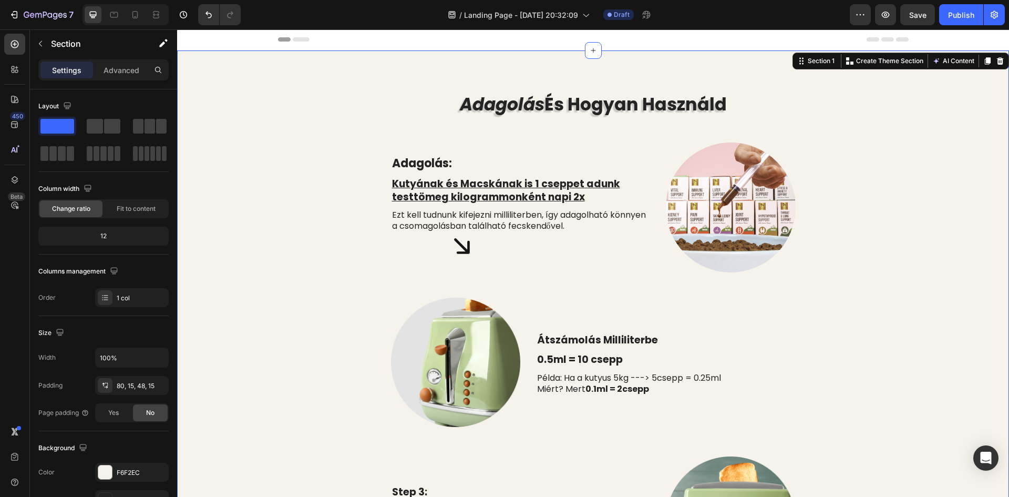
scroll to position [0, 0]
click at [444, 162] on strong "Adagolás:" at bounding box center [422, 164] width 60 height 16
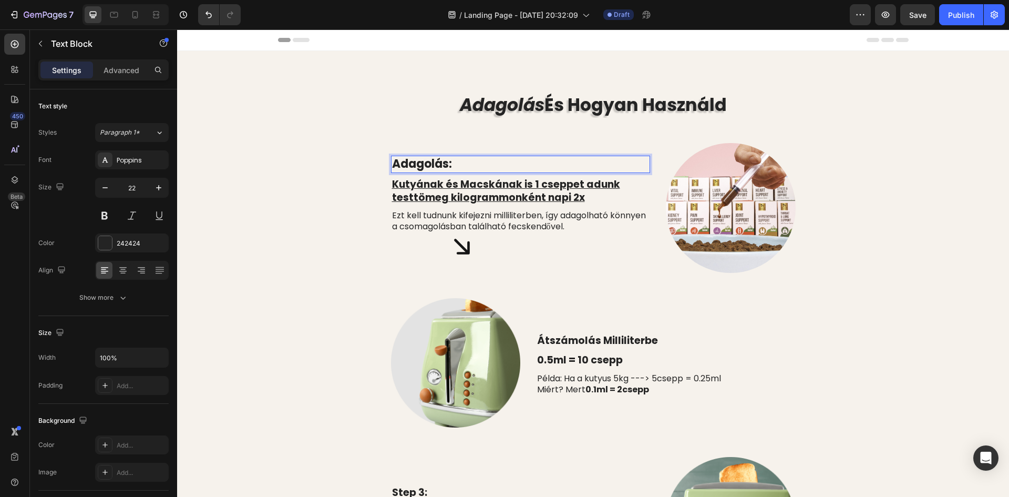
click at [462, 163] on p "Adagolás:" at bounding box center [520, 164] width 257 height 15
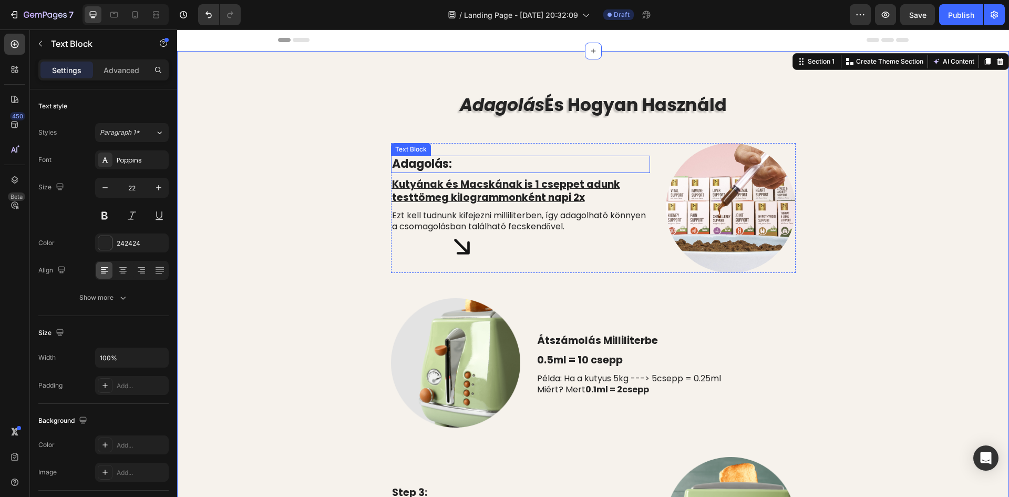
click at [413, 165] on strong "Adagolás:" at bounding box center [422, 164] width 60 height 16
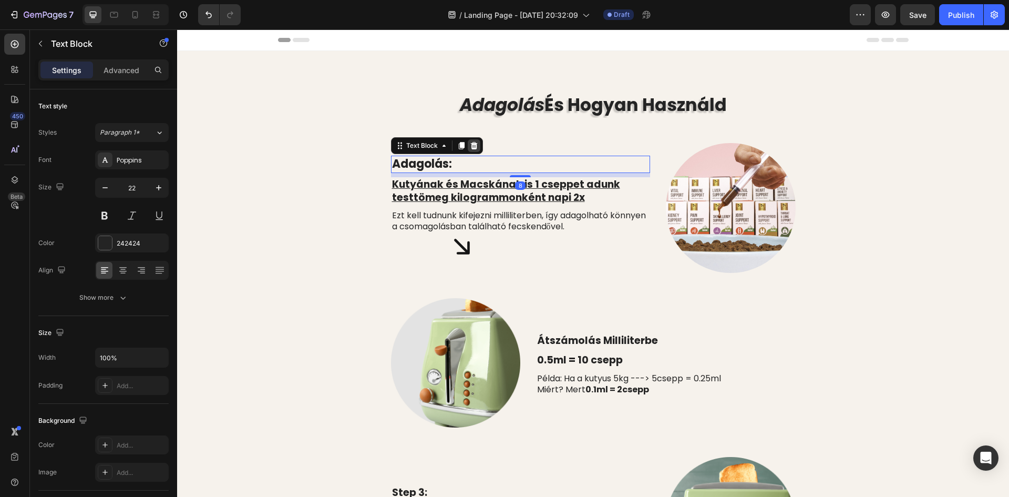
click at [471, 144] on icon at bounding box center [473, 145] width 7 height 7
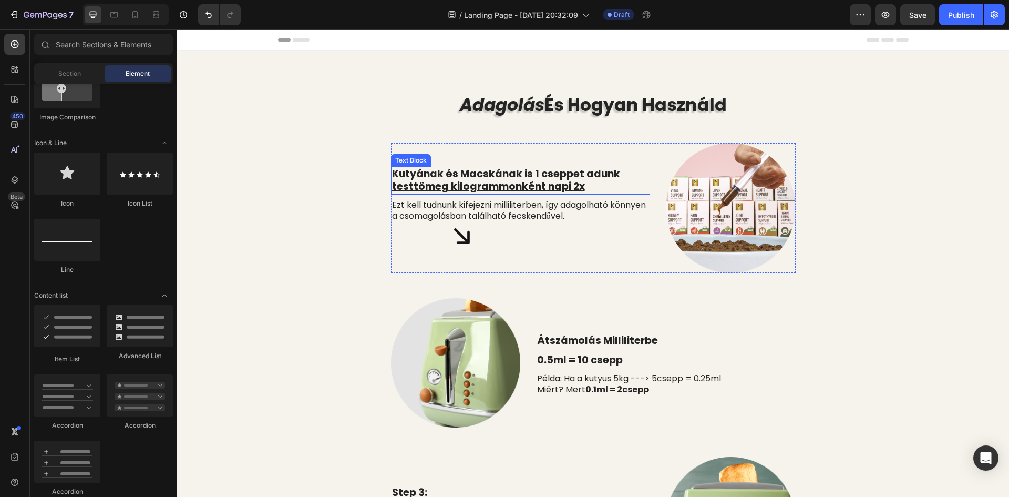
click at [435, 185] on p "Kutyának és Macskának is 1 cseppet adunk testtömeg kilogrammonként napi 2x" at bounding box center [520, 181] width 257 height 26
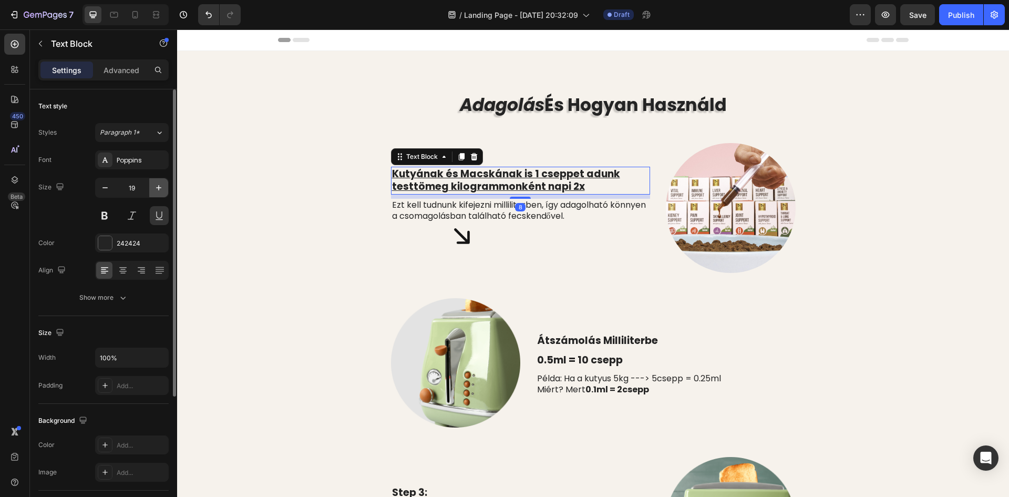
click at [163, 183] on icon "button" at bounding box center [158, 187] width 11 height 11
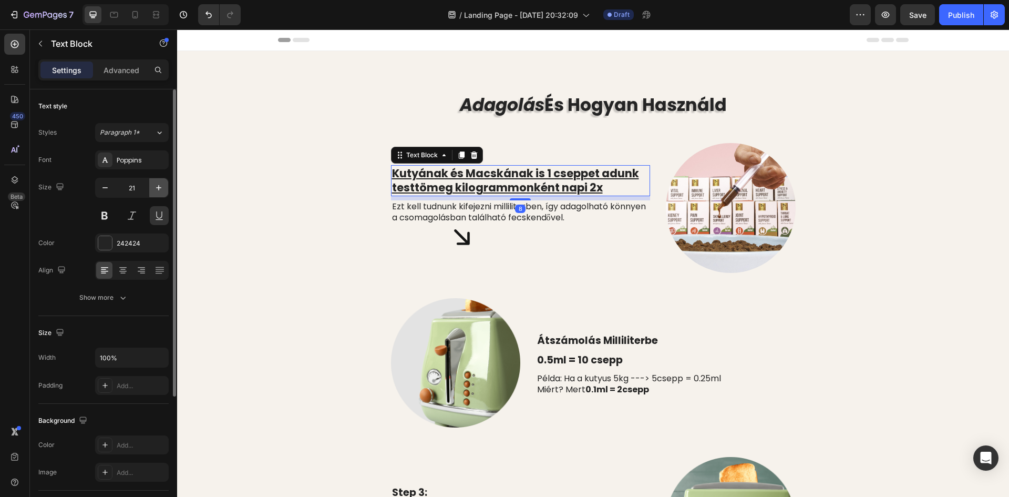
click at [163, 183] on icon "button" at bounding box center [158, 187] width 11 height 11
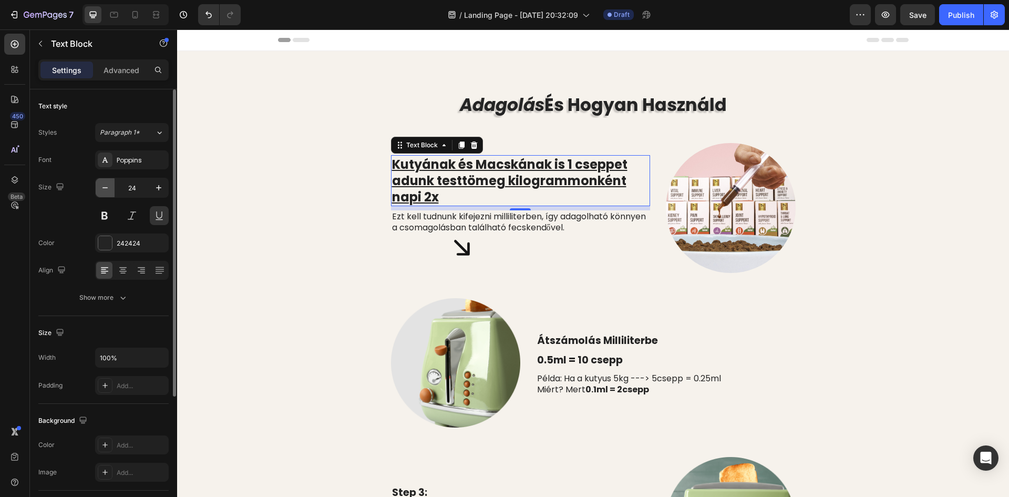
click at [102, 188] on icon "button" at bounding box center [105, 187] width 11 height 11
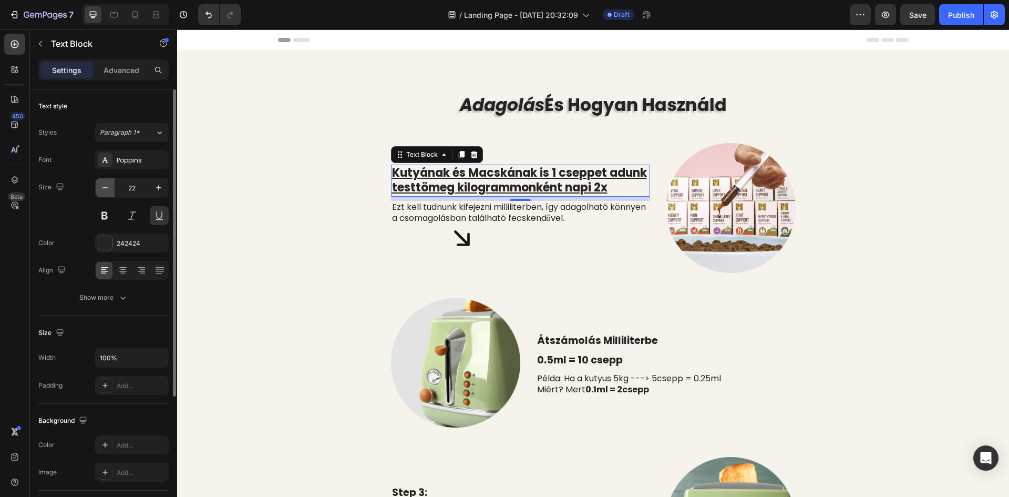
click at [102, 188] on icon "button" at bounding box center [105, 187] width 11 height 11
type input "21"
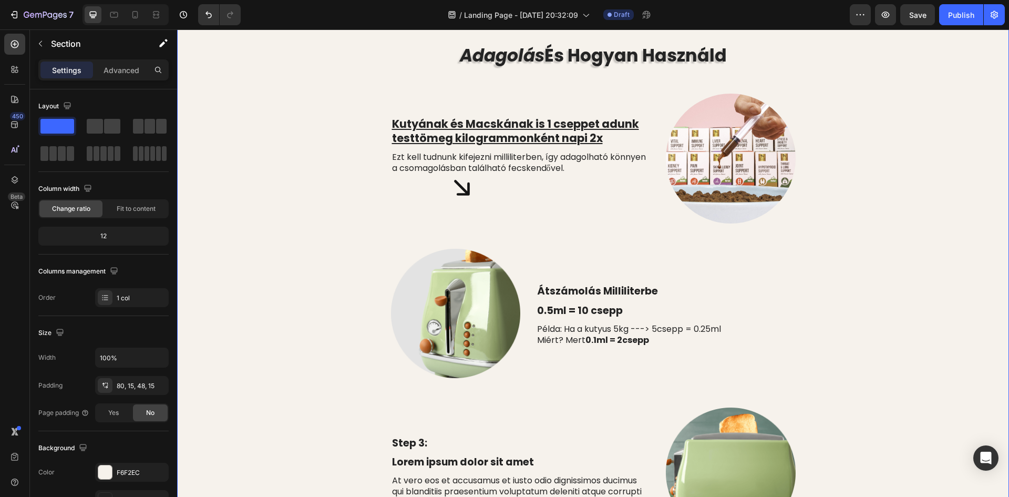
scroll to position [53, 0]
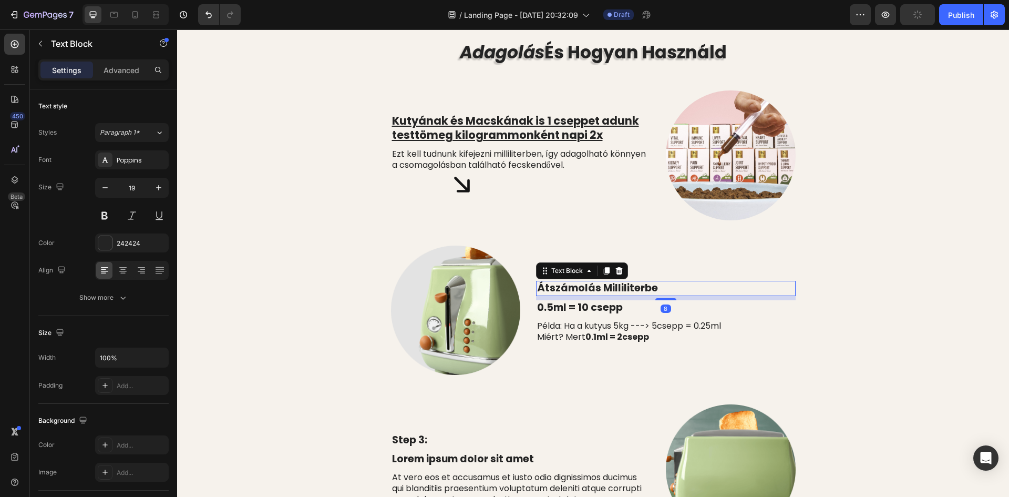
click at [595, 288] on p "Átszámolás Milliliterbe" at bounding box center [665, 288] width 257 height 13
click at [616, 270] on icon at bounding box center [619, 270] width 7 height 7
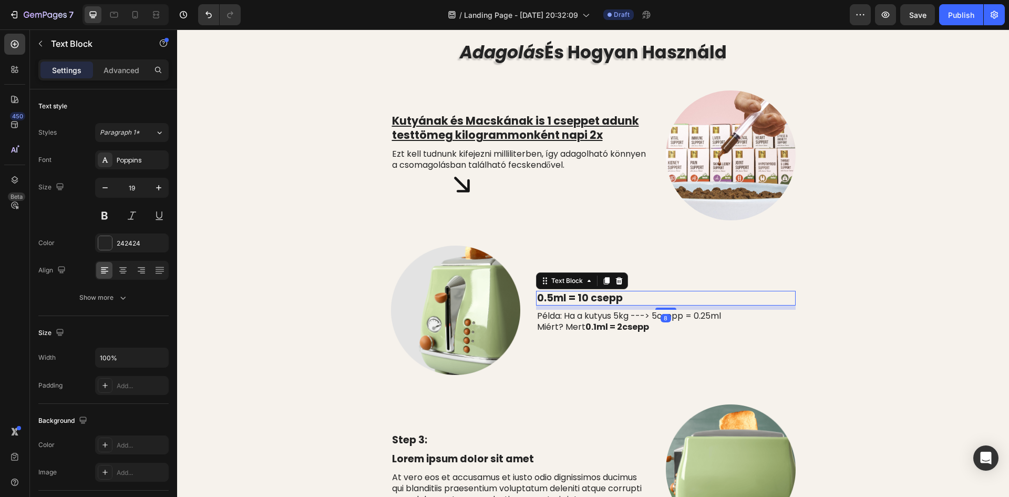
click at [591, 297] on p "0.5ml = 10 csepp" at bounding box center [665, 298] width 257 height 13
click at [162, 189] on icon "button" at bounding box center [158, 187] width 11 height 11
type input "22"
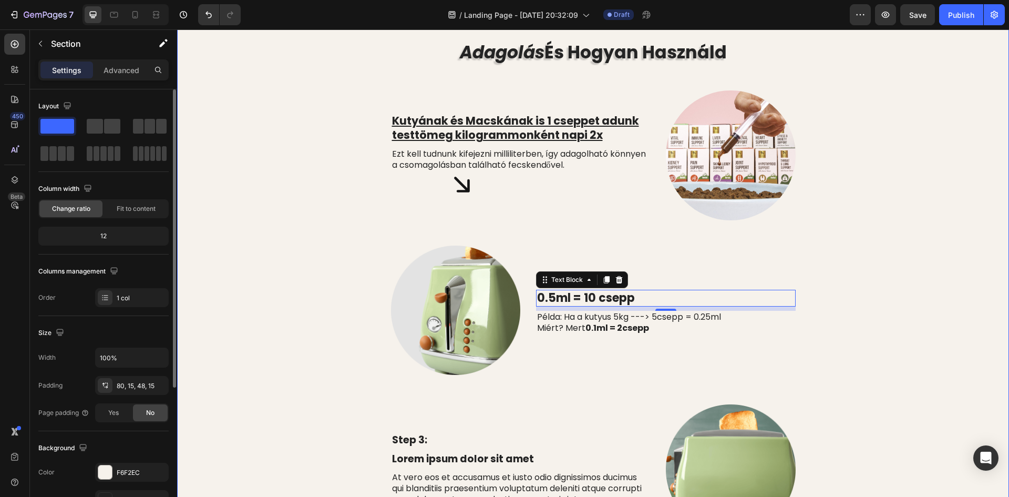
click at [239, 211] on div "⁠⁠⁠⁠⁠⁠⁠ Adagolás És Hogyan Használd Heading Row Kutyának és Macskának is 1 csep…" at bounding box center [593, 488] width 816 height 896
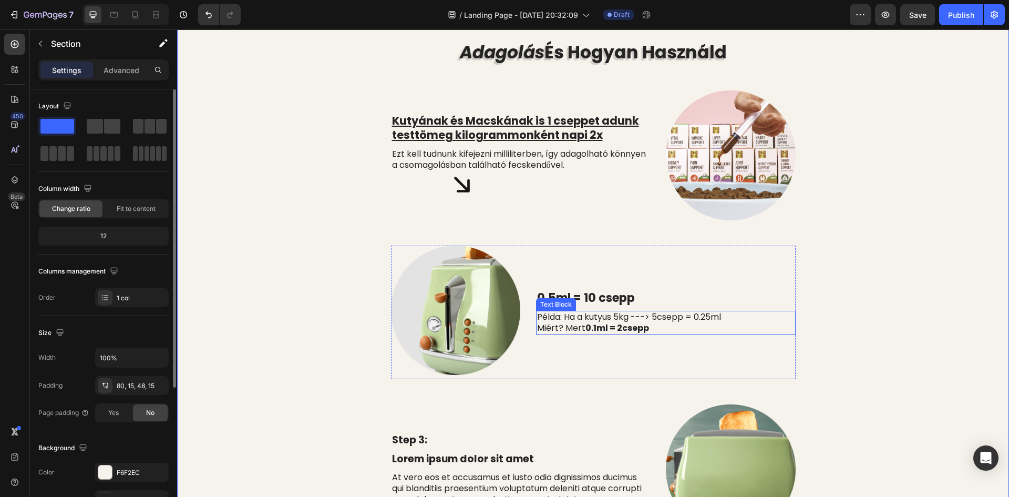
click at [585, 325] on strong "0.1ml = 2csepp" at bounding box center [617, 328] width 64 height 12
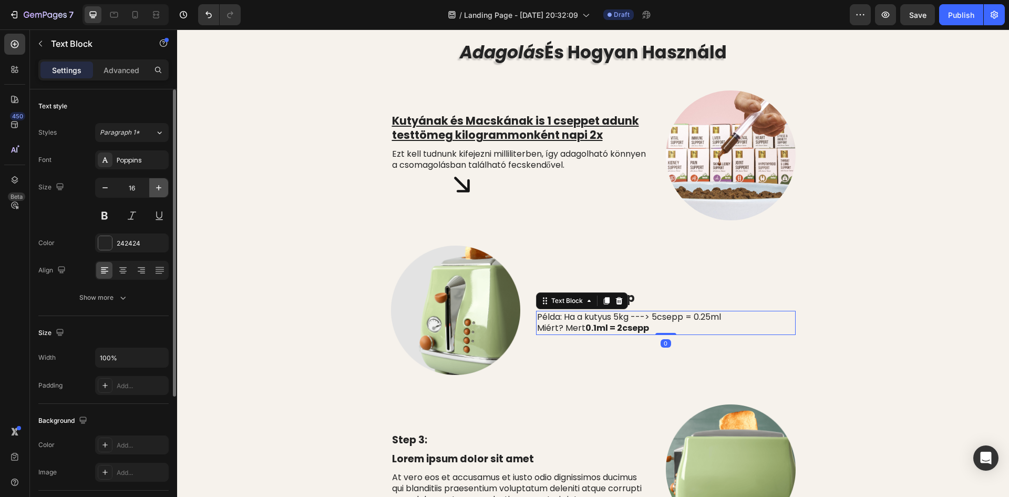
click at [159, 183] on icon "button" at bounding box center [158, 187] width 11 height 11
type input "18"
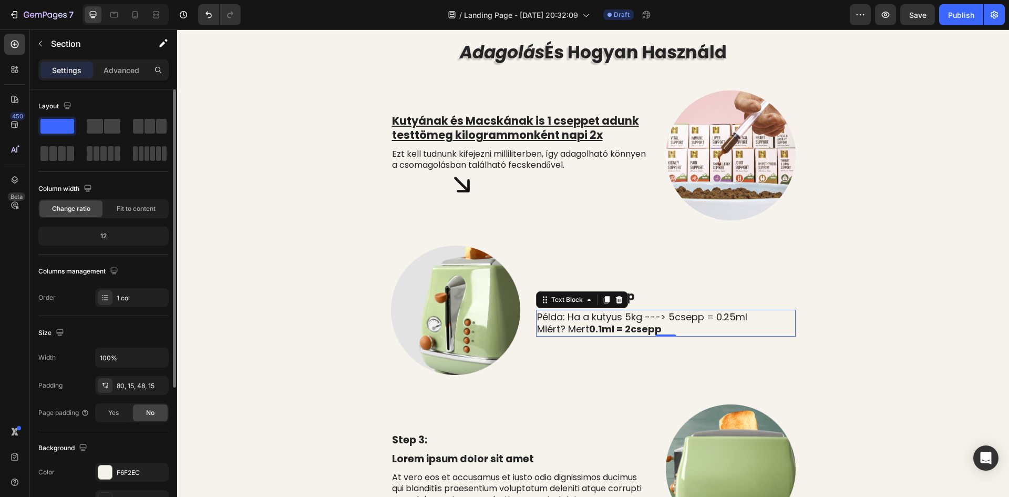
click at [249, 234] on div "⁠⁠⁠⁠⁠⁠⁠ Adagolás És Hogyan Használd Heading Row Kutyának és Macskának is 1 csep…" at bounding box center [593, 488] width 816 height 896
click at [886, 74] on div "⁠⁠⁠⁠⁠⁠⁠ Adagolás És Hogyan Használd Heading Row Kutyának és Macskának is 1 csep…" at bounding box center [593, 488] width 816 height 896
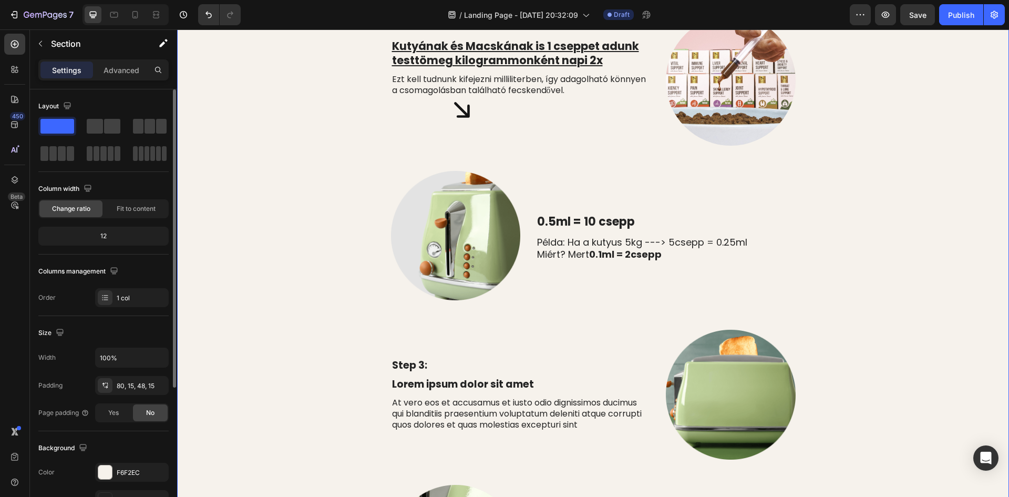
scroll to position [134, 0]
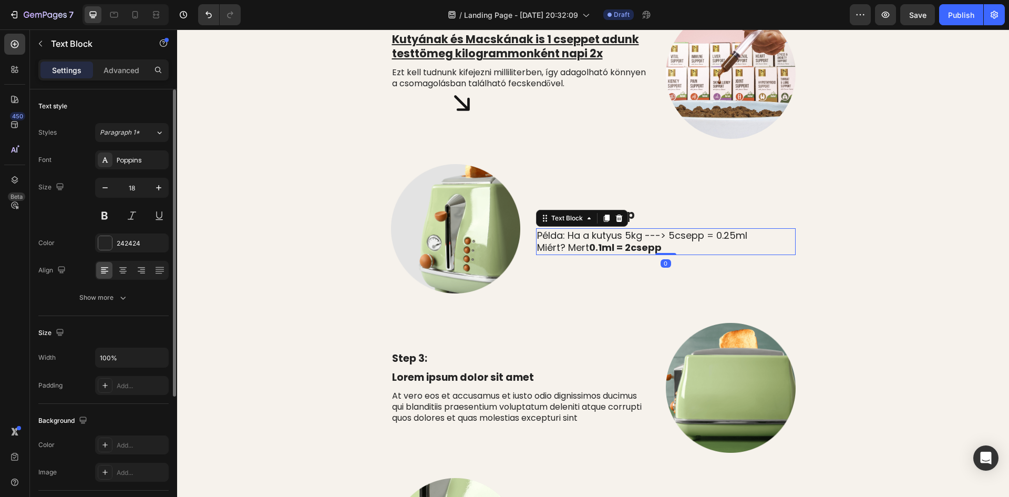
click at [631, 247] on strong "0.1ml = 2csepp" at bounding box center [625, 247] width 73 height 13
click at [663, 248] on p "Miért? Mert 0.1ml = 2csepp" at bounding box center [665, 247] width 257 height 12
click at [883, 210] on div "⁠⁠⁠⁠⁠⁠⁠ Adagolás És Hogyan Használd Heading Row Kutyának és Macskának is 1 csep…" at bounding box center [593, 407] width 816 height 896
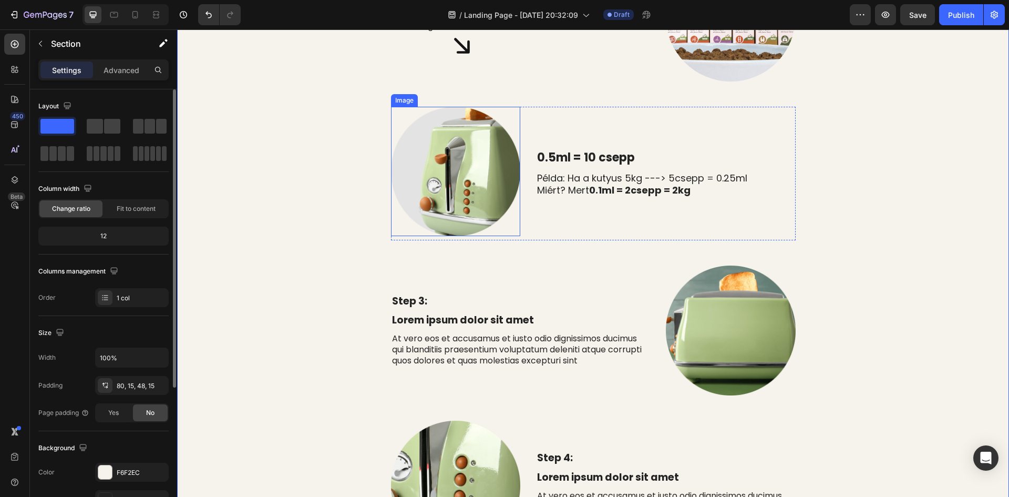
scroll to position [158, 0]
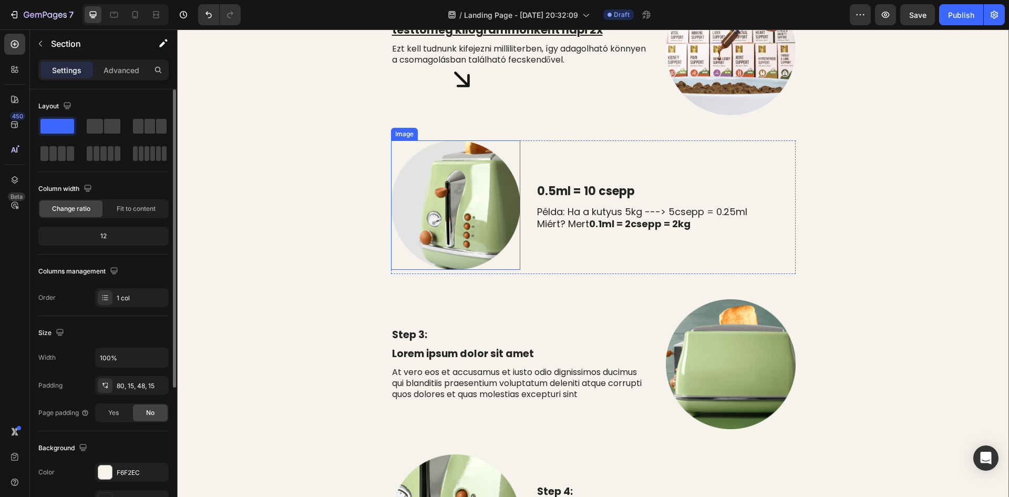
click at [451, 224] on img at bounding box center [456, 205] width 130 height 130
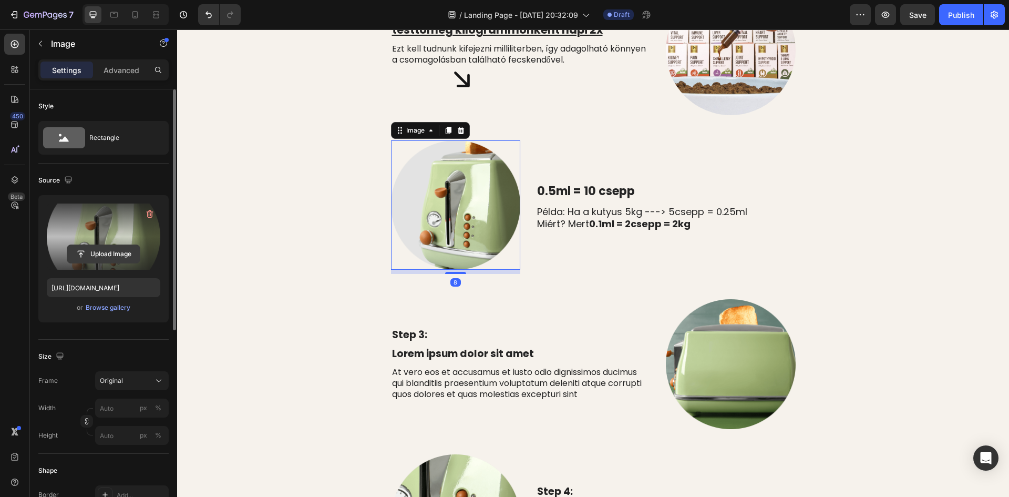
click at [99, 255] on input "file" at bounding box center [103, 254] width 73 height 18
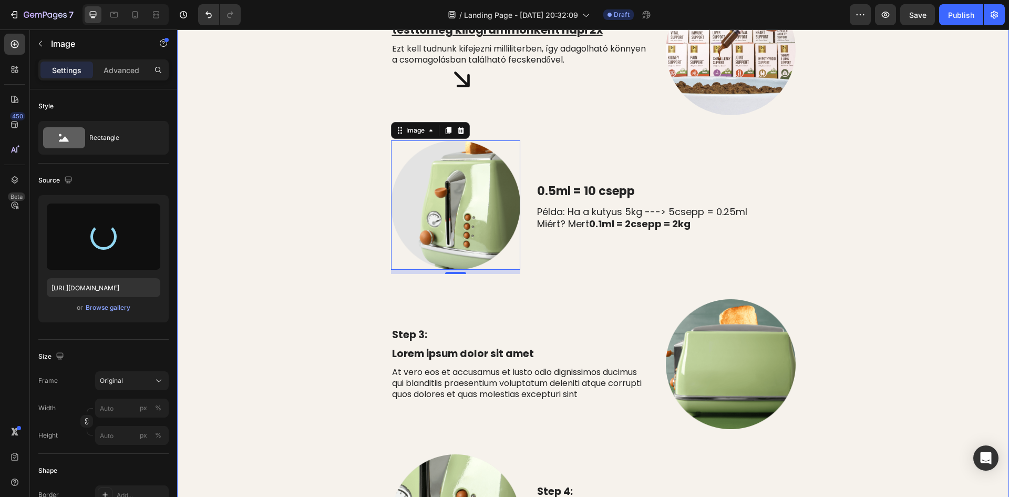
type input "[URL][DOMAIN_NAME]"
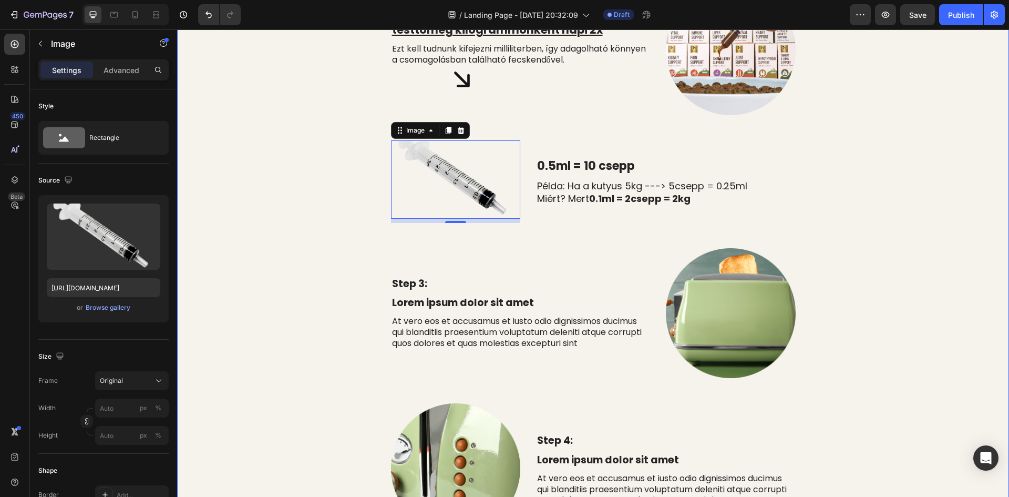
click at [253, 166] on div "⁠⁠⁠⁠⁠⁠⁠ Adagolás És Hogyan Használd Heading Row Kutyának és Macskának is 1 csep…" at bounding box center [593, 357] width 816 height 845
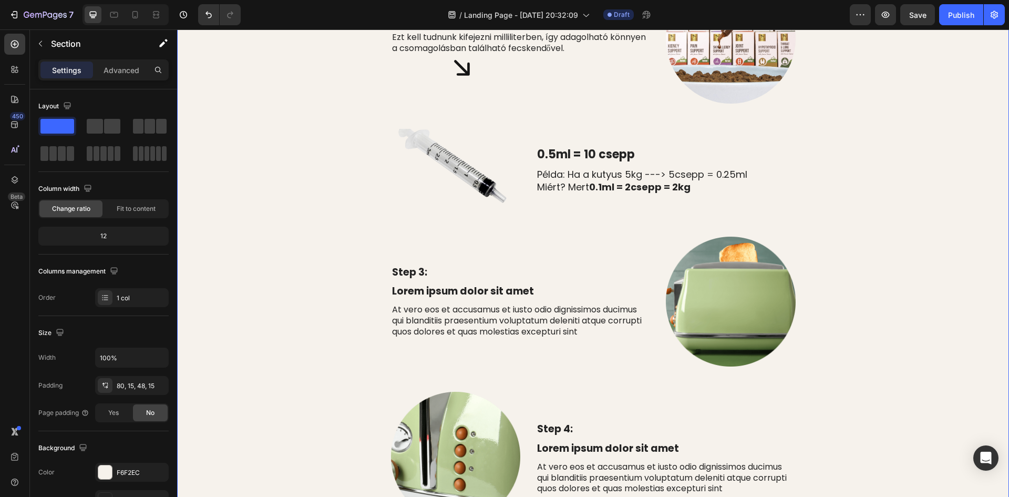
scroll to position [210, 0]
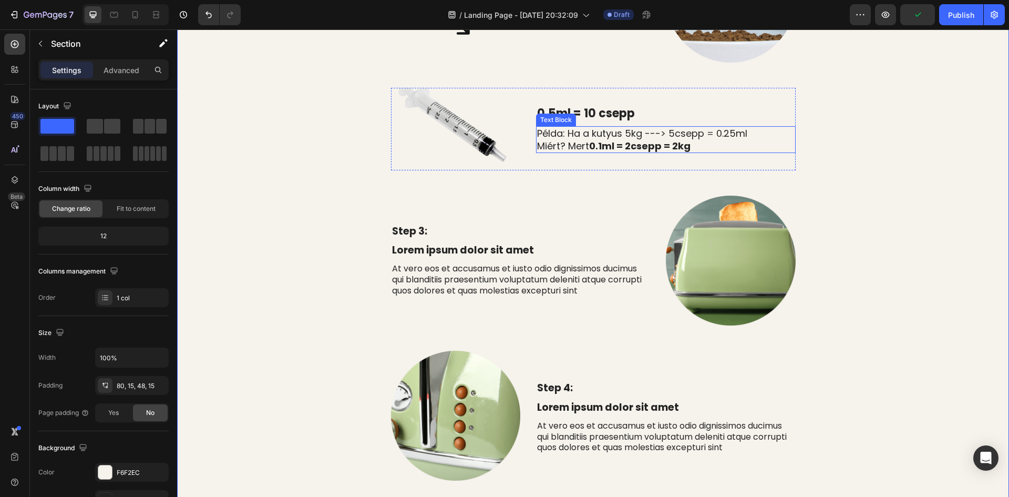
click at [613, 128] on p "Példa: Ha a kutyus 5kg ---> 5csepp = 0.25ml" at bounding box center [665, 133] width 257 height 12
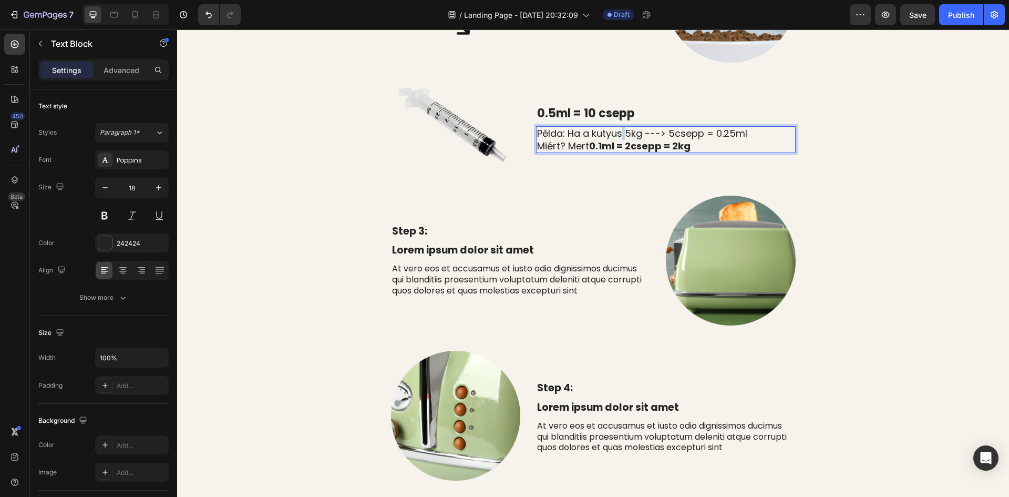
click at [619, 133] on p "Példa: Ha a kutyus 5kg ---> 5csepp = 0.25ml" at bounding box center [665, 133] width 257 height 12
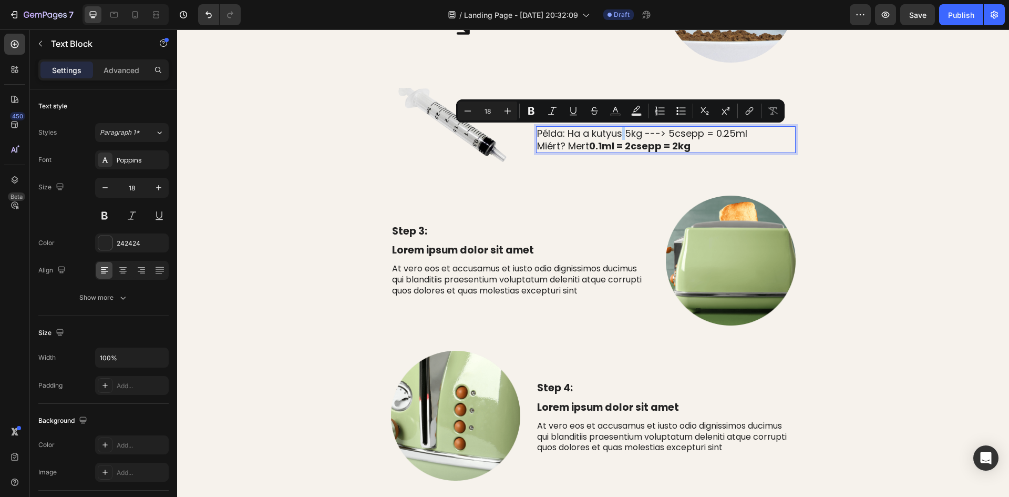
click at [619, 133] on p "Példa: Ha a kutyus 5kg ---> 5csepp = 0.25ml" at bounding box center [665, 133] width 257 height 12
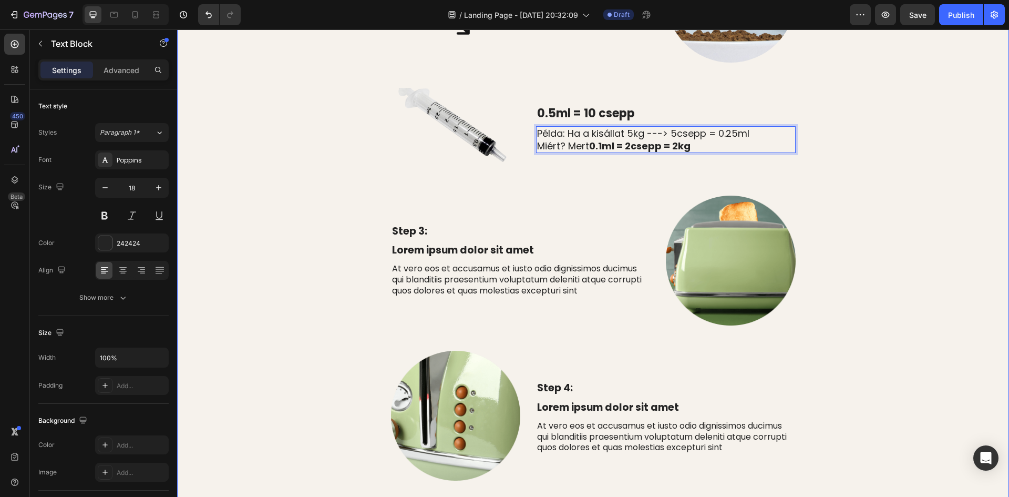
click at [913, 154] on div "⁠⁠⁠⁠⁠⁠⁠ Adagolás És Hogyan Használd Heading Row Kutyának és Macskának is 1 csep…" at bounding box center [593, 305] width 816 height 845
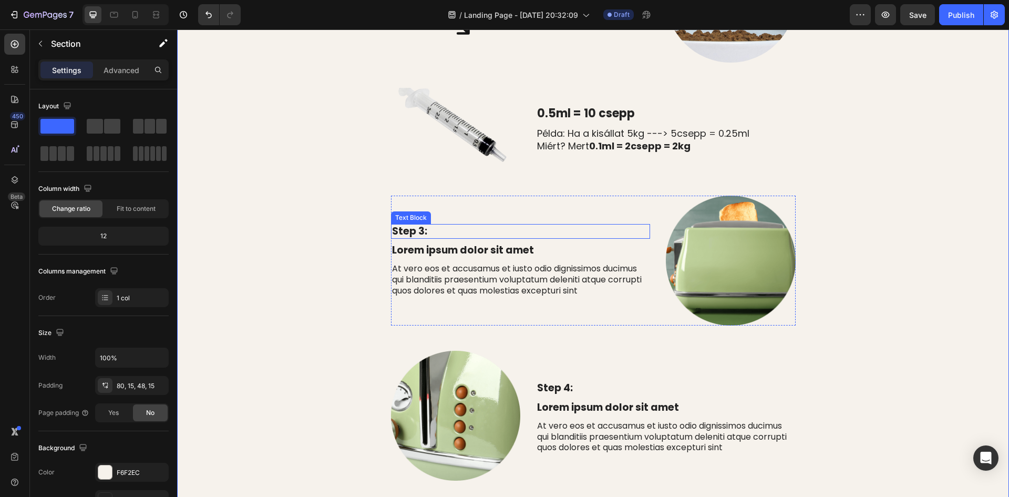
click at [414, 230] on p "Step 3:" at bounding box center [520, 231] width 257 height 13
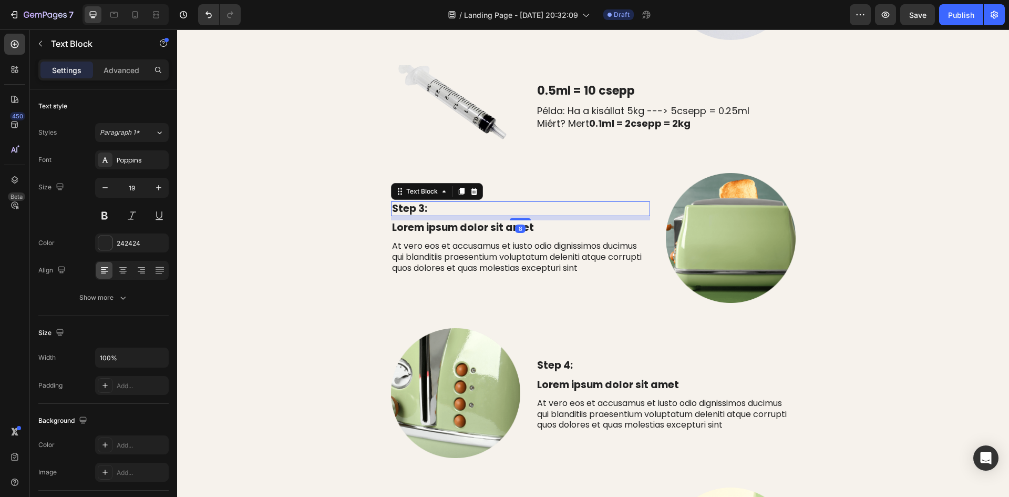
scroll to position [263, 0]
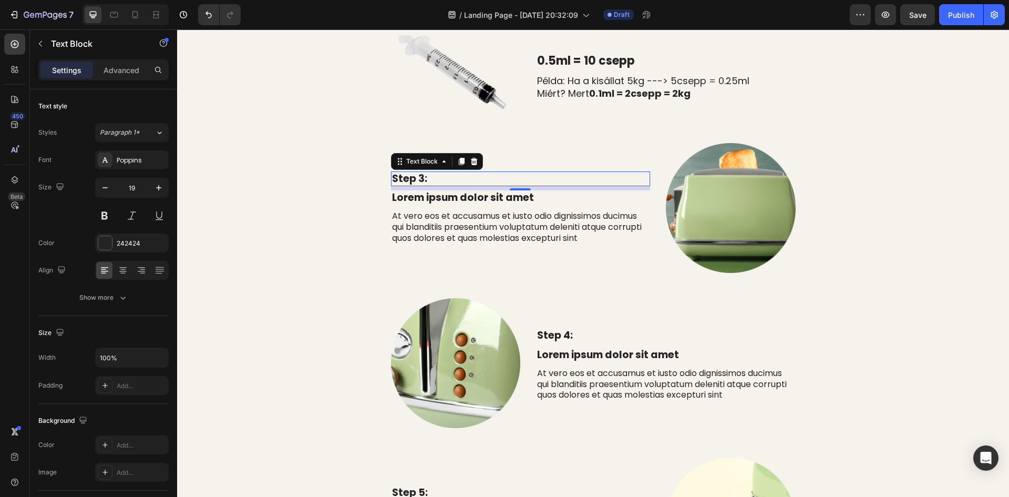
click at [429, 175] on p "Step 3:" at bounding box center [520, 178] width 257 height 13
click at [461, 198] on p "Lorem ipsum dolor sit amet" at bounding box center [520, 197] width 257 height 13
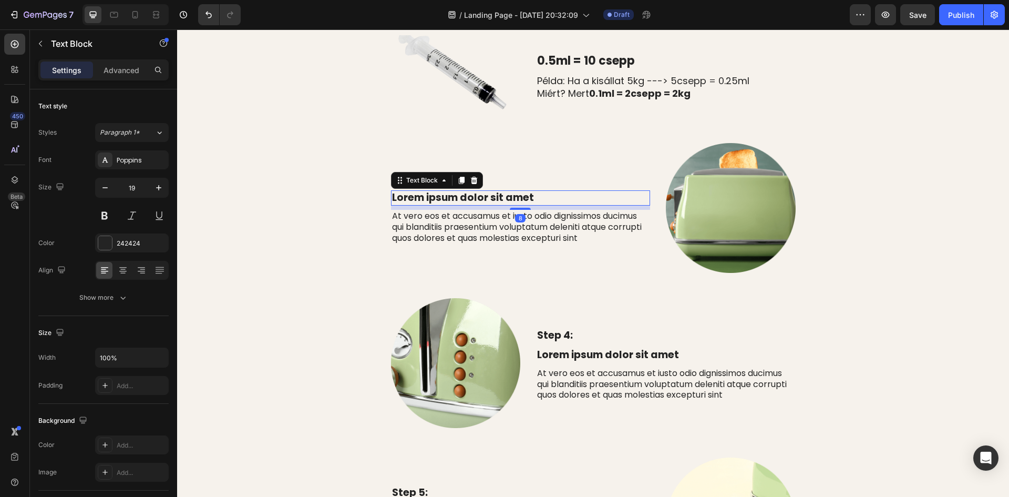
click at [529, 197] on p "Lorem ipsum dolor sit amet" at bounding box center [520, 197] width 257 height 13
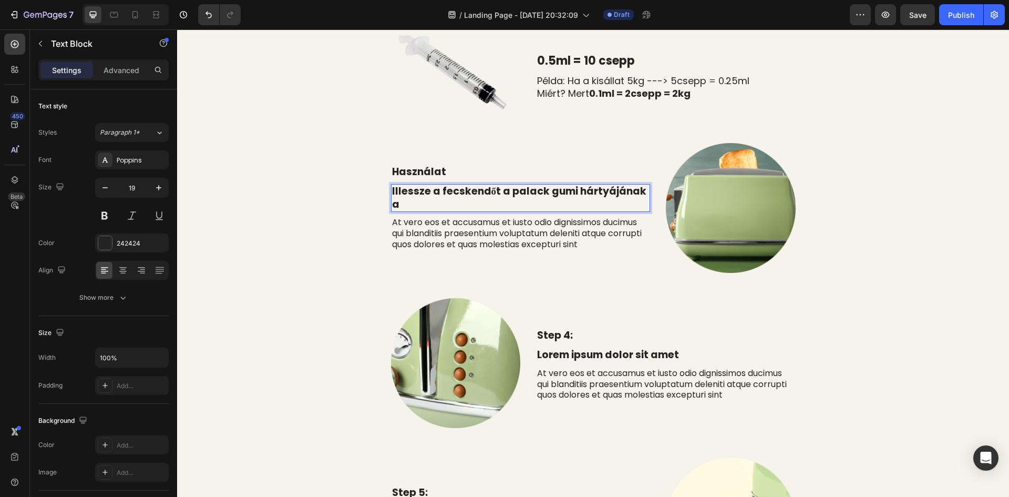
scroll to position [256, 0]
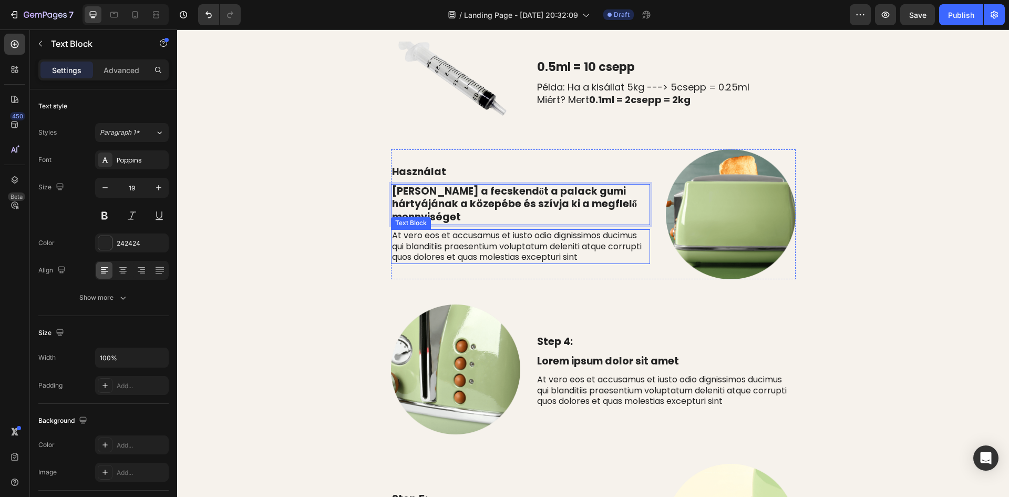
click at [509, 242] on p "At vero eos et accusamus et iusto odio dignissimos ducimus qui blanditiis praes…" at bounding box center [520, 246] width 257 height 33
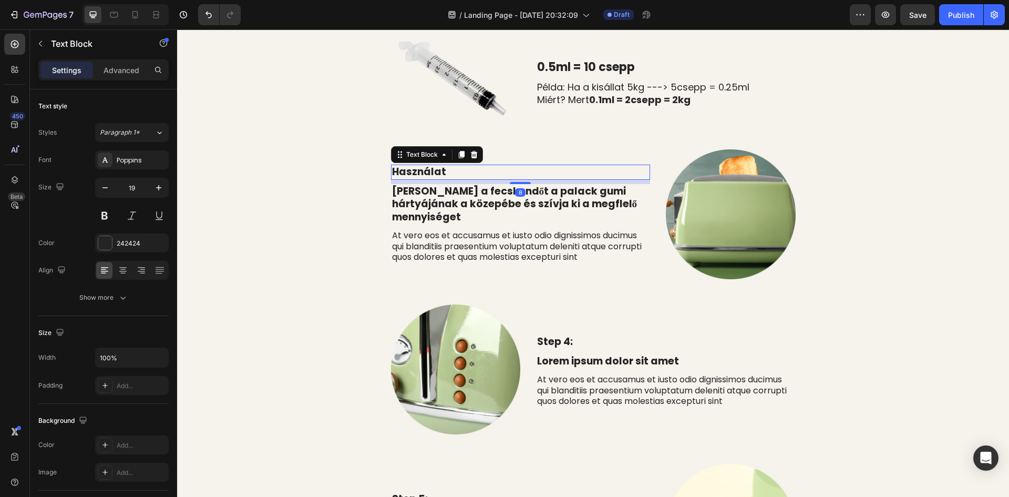
click at [430, 179] on p "Használat" at bounding box center [520, 172] width 257 height 13
click at [160, 181] on button "button" at bounding box center [158, 187] width 19 height 19
type input "21"
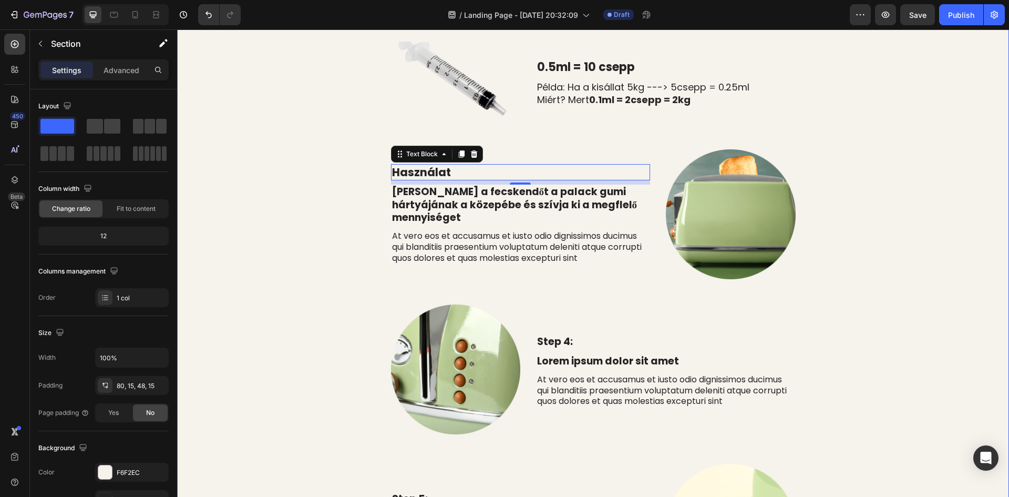
click at [280, 162] on div "⁠⁠⁠⁠⁠⁠⁠ Adagolás És Hogyan Használd Heading Row Kutyának és Macskának is 1 csep…" at bounding box center [593, 259] width 816 height 845
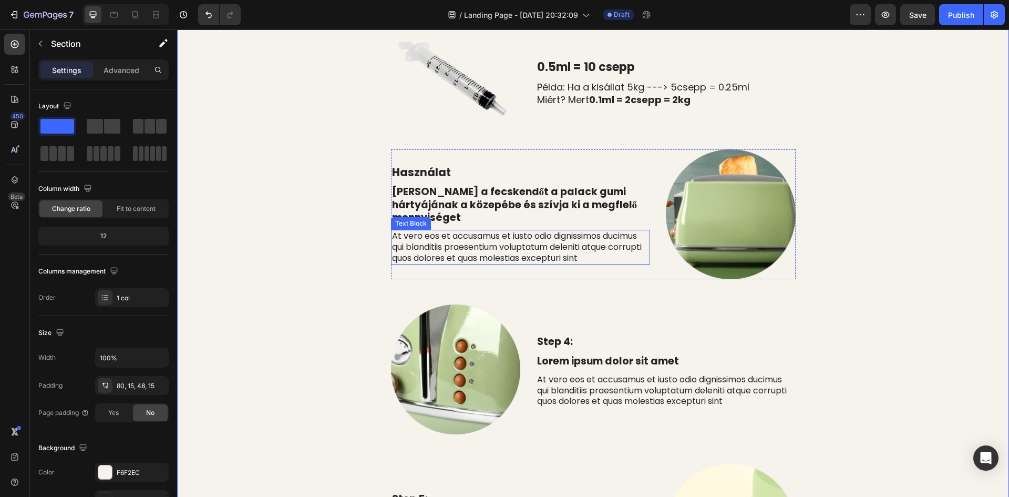
click at [472, 240] on p "At vero eos et accusamus et iusto odio dignissimos ducimus qui blanditiis praes…" at bounding box center [520, 247] width 257 height 33
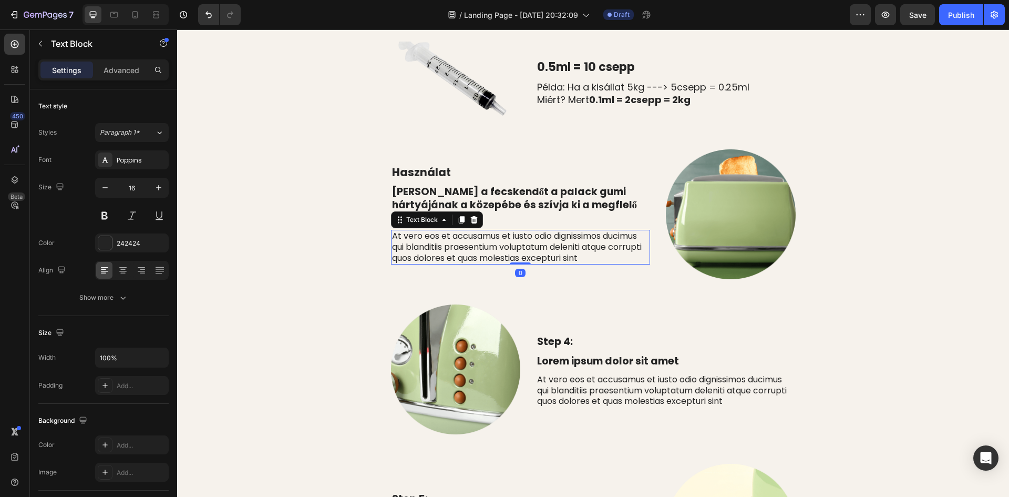
click at [585, 247] on p "At vero eos et accusamus et iusto odio dignissimos ducimus qui blanditiis praes…" at bounding box center [520, 247] width 257 height 33
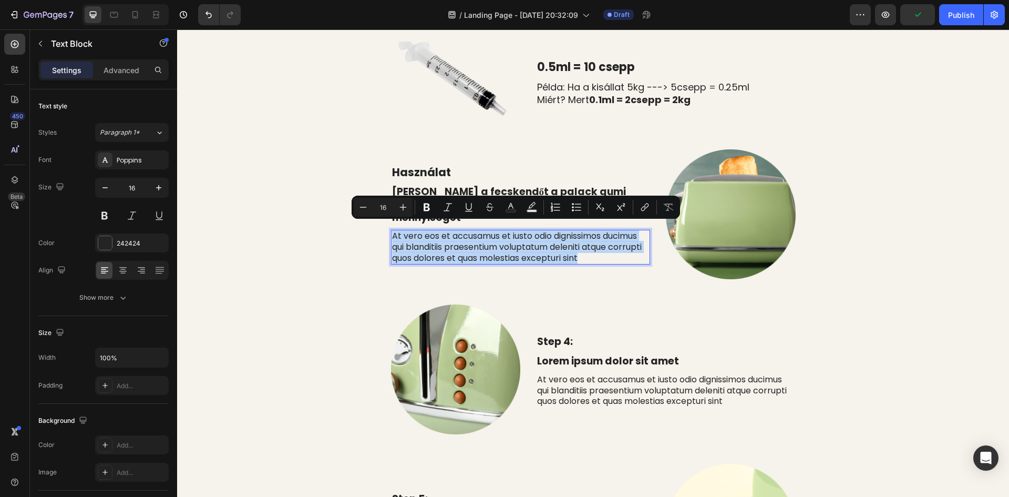
drag, startPoint x: 580, startPoint y: 251, endPoint x: 389, endPoint y: 231, distance: 191.2
click at [392, 231] on p "At vero eos et accusamus et iusto odio dignissimos ducimus qui blanditiis praes…" at bounding box center [520, 247] width 257 height 33
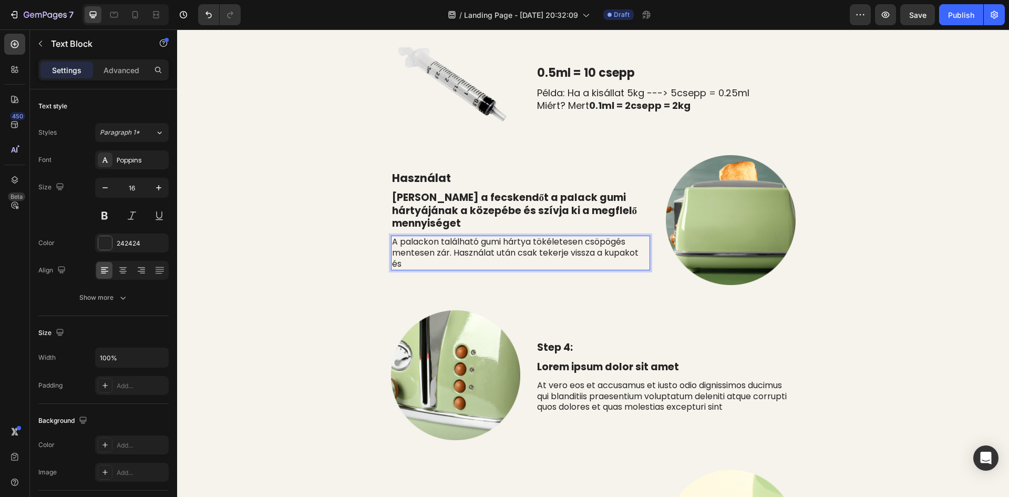
scroll to position [245, 0]
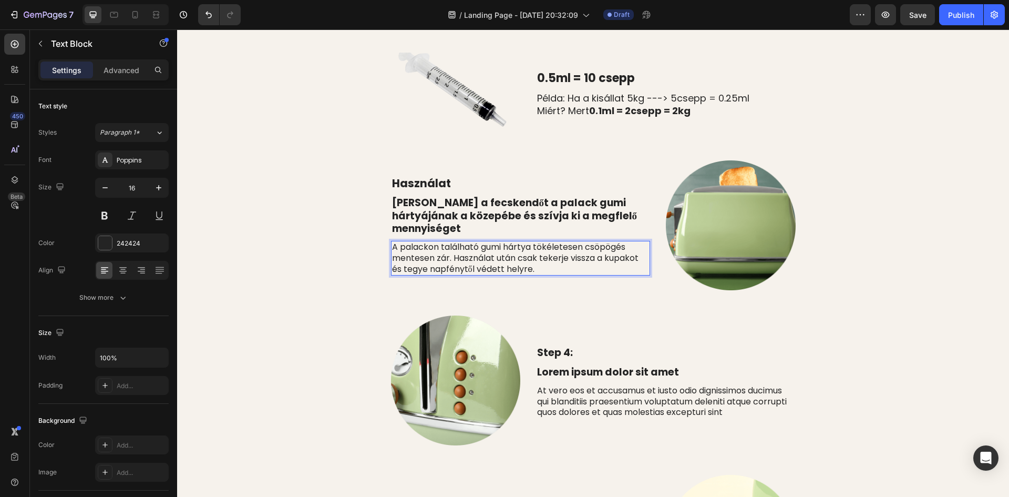
click at [303, 199] on div "⁠⁠⁠⁠⁠⁠⁠ Adagolás És Hogyan Használd Heading Row Kutyának és Macskának is 1 csep…" at bounding box center [593, 270] width 816 height 845
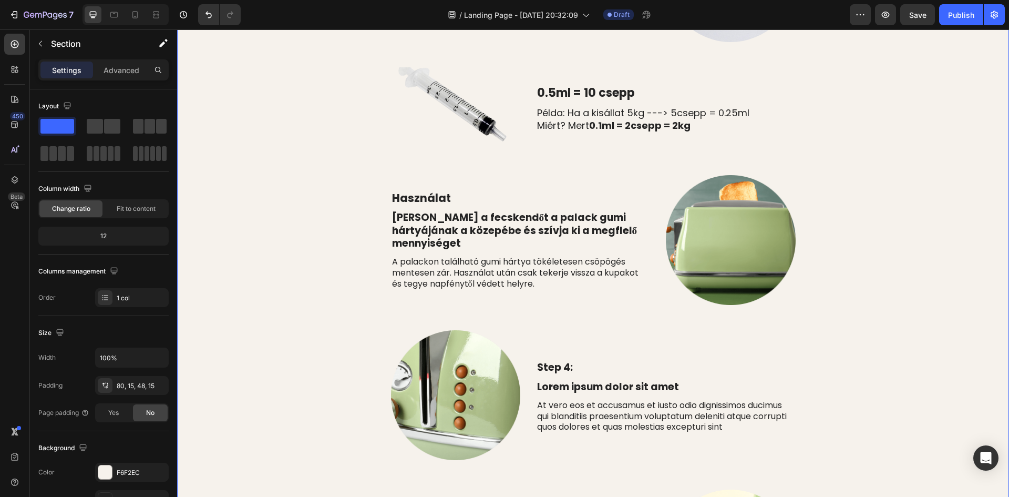
scroll to position [263, 0]
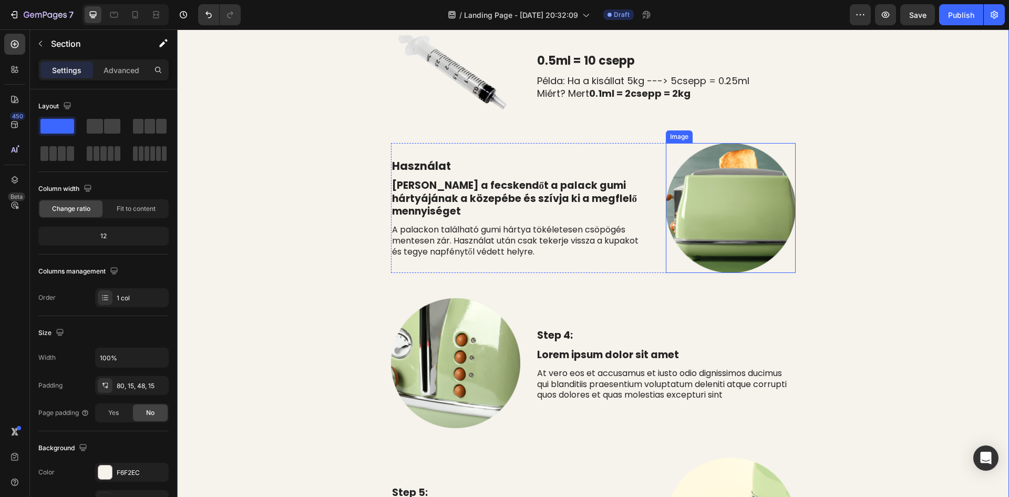
click at [757, 200] on img at bounding box center [731, 208] width 130 height 130
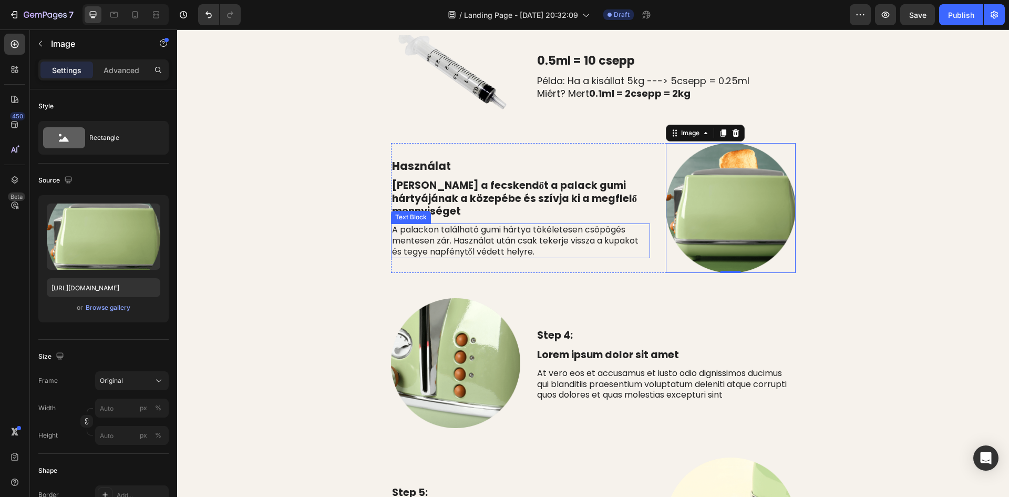
click at [392, 224] on p "A palackon található gumi hártya tökéletesen csöpögés mentesen zár. Használat u…" at bounding box center [520, 240] width 257 height 33
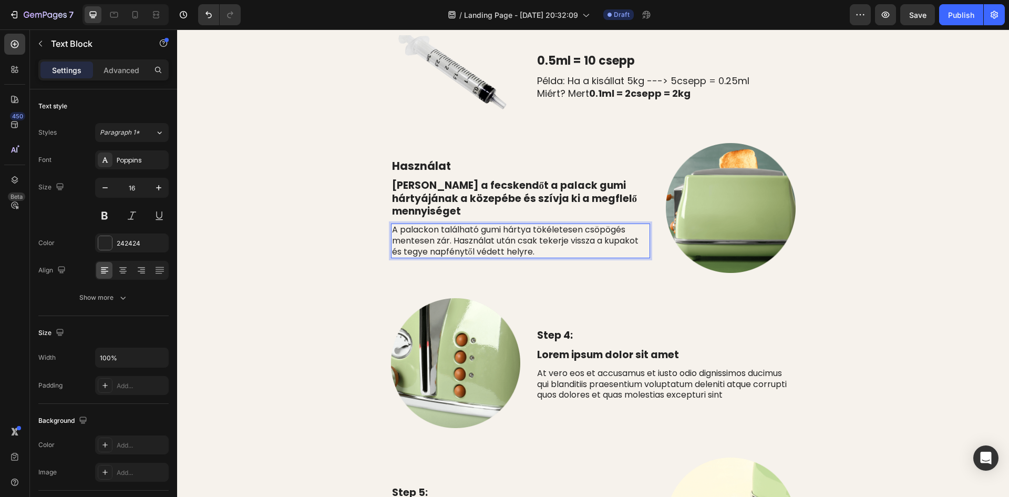
click at [491, 234] on p "A palackon található gumi hártya tökéletesen csöpögés mentesen zár. Használat u…" at bounding box center [520, 240] width 257 height 33
click at [750, 211] on img at bounding box center [731, 208] width 130 height 130
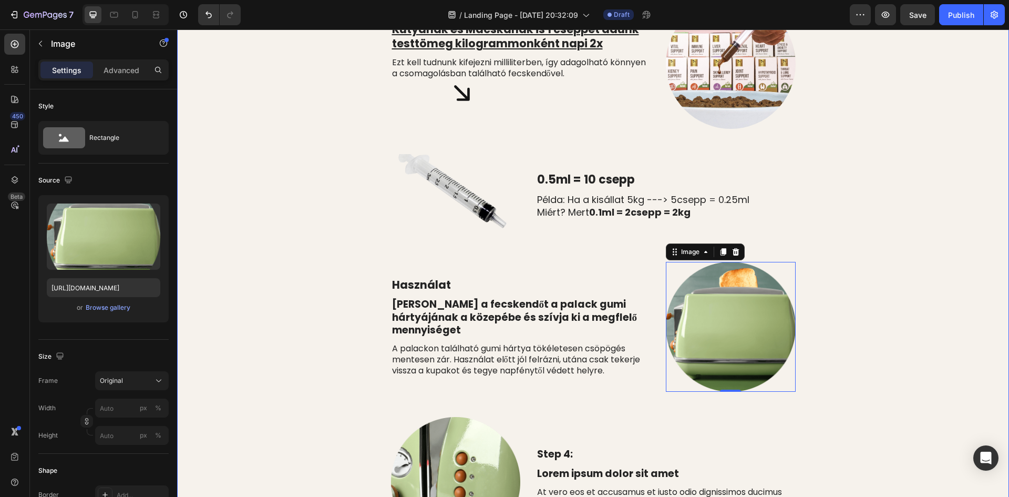
scroll to position [210, 0]
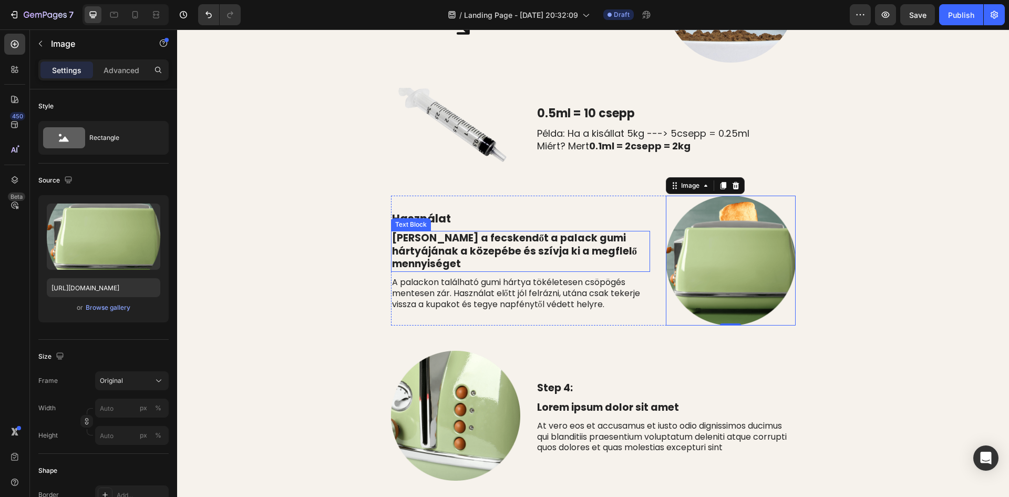
click at [531, 258] on p "[PERSON_NAME] a fecskendőt a palack gumi hártyájának a közepébe és szívja ki a …" at bounding box center [520, 251] width 257 height 39
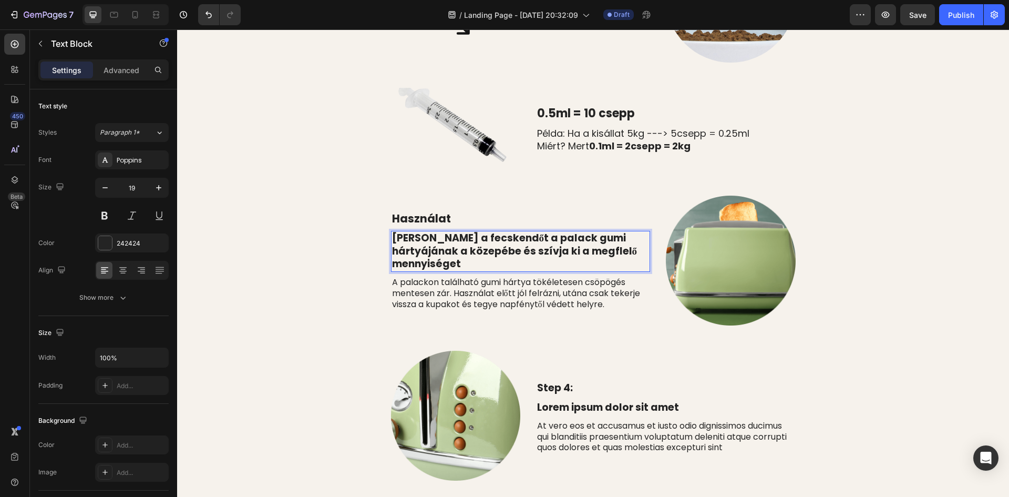
click at [533, 258] on p "[PERSON_NAME] a fecskendőt a palack gumi hártyájának a közepébe és szívja ki a …" at bounding box center [520, 251] width 257 height 39
click at [923, 202] on div "⁠⁠⁠⁠⁠⁠⁠ Adagolás És Hogyan Használd Heading Row Kutyának és Macskának is 1 csep…" at bounding box center [593, 305] width 816 height 845
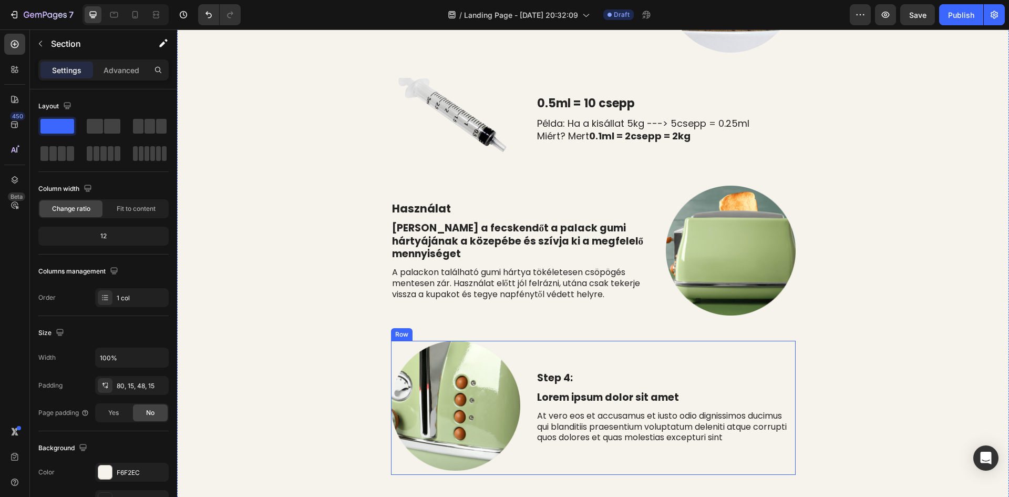
scroll to position [263, 0]
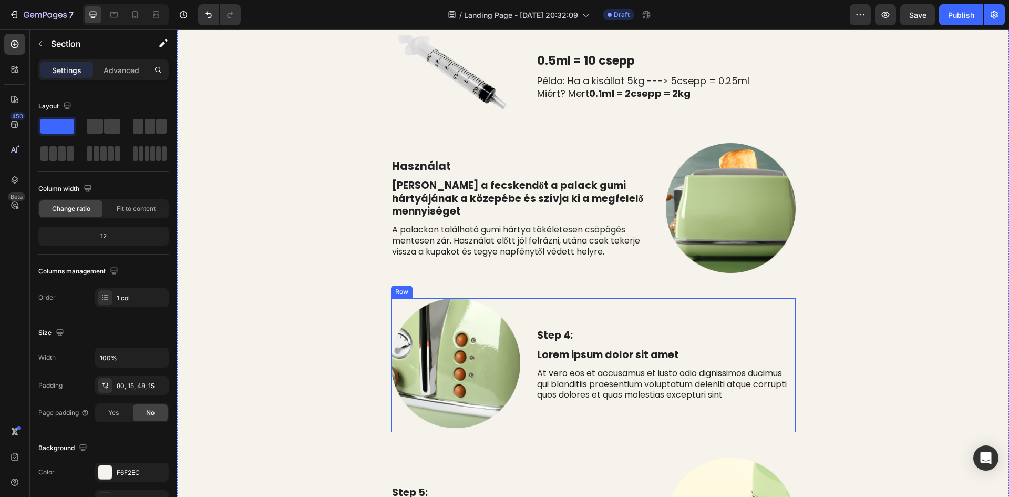
click at [728, 209] on img at bounding box center [731, 208] width 130 height 130
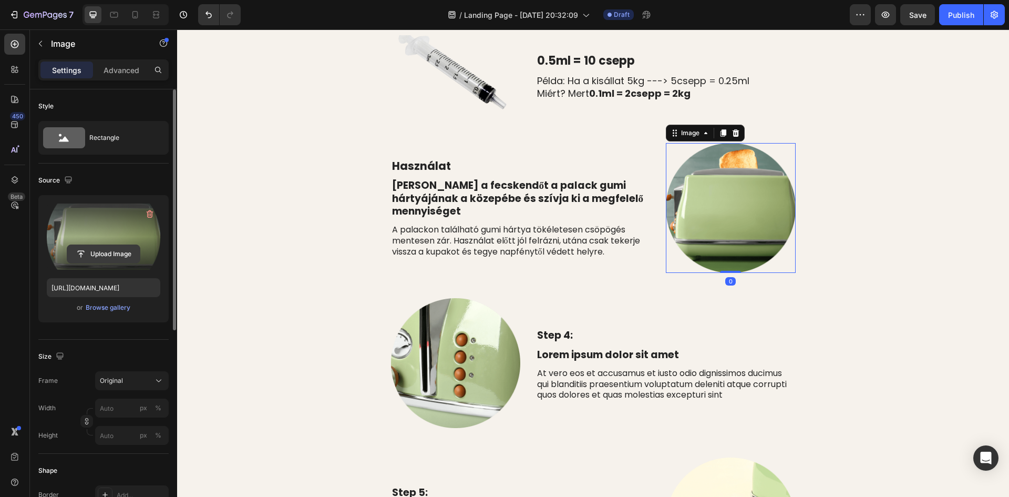
click at [111, 254] on input "file" at bounding box center [103, 254] width 73 height 18
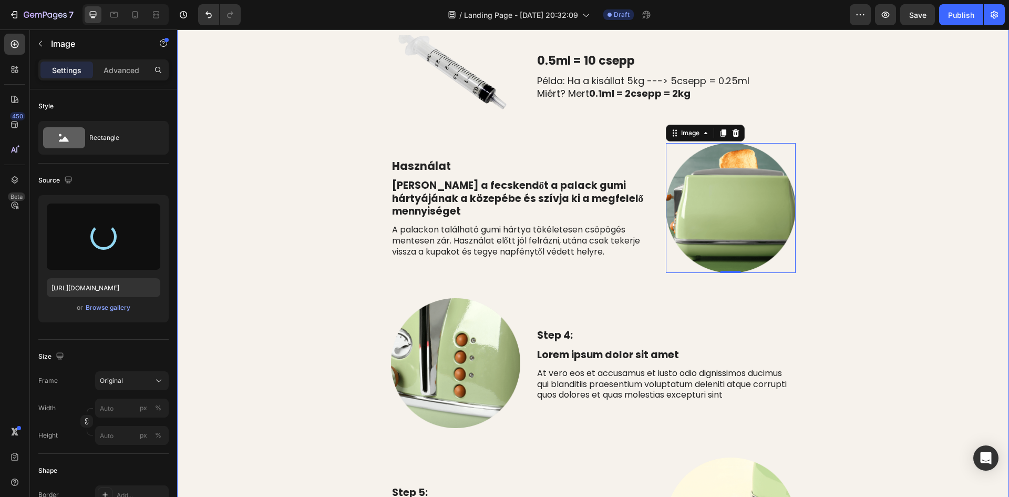
type input "[URL][DOMAIN_NAME]"
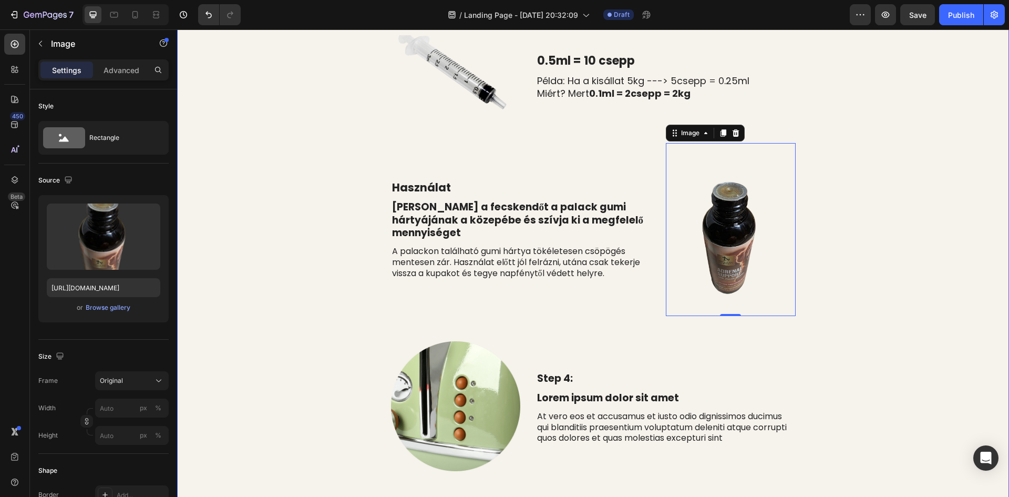
click at [947, 141] on div "⁠⁠⁠⁠⁠⁠⁠ Adagolás És Hogyan Használd Heading Row Kutyának és Macskának is 1 csep…" at bounding box center [593, 274] width 816 height 888
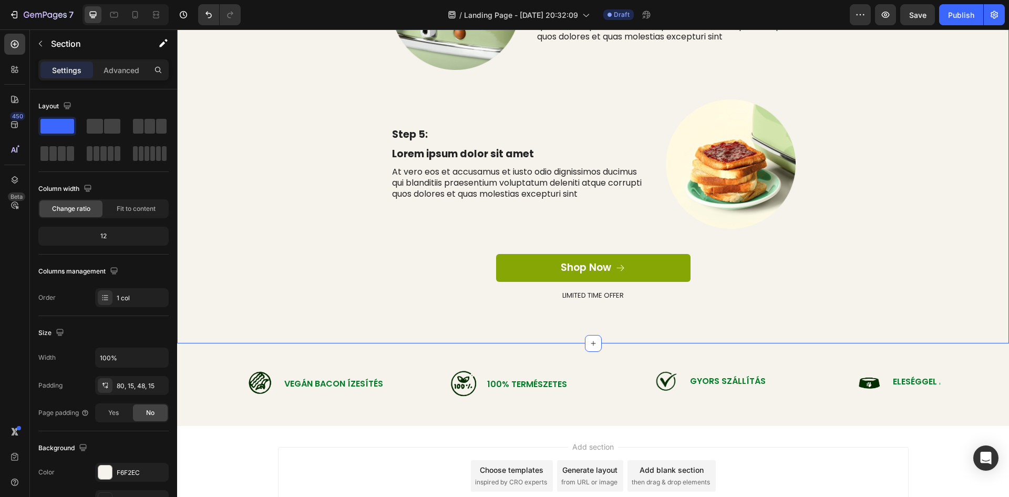
scroll to position [683, 0]
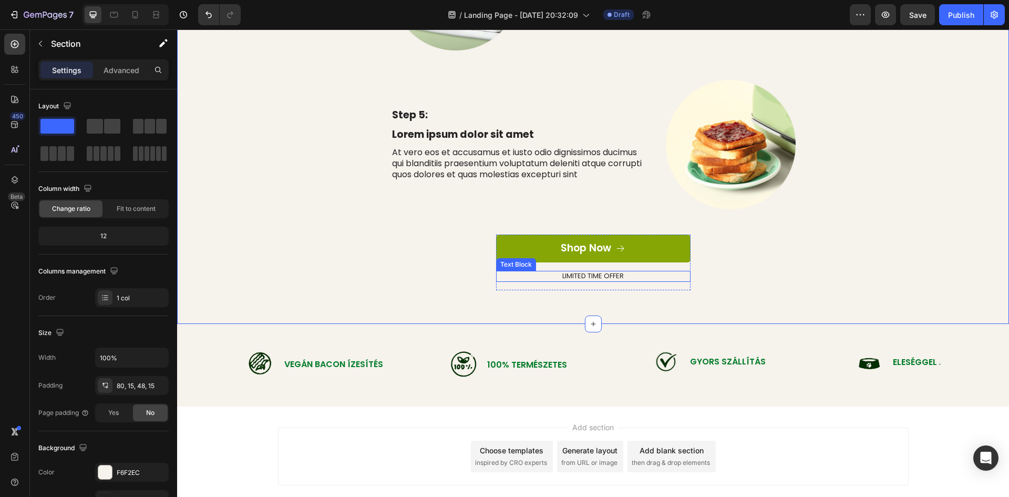
click at [608, 275] on p "LIMITED TIME OFFER" at bounding box center [593, 276] width 192 height 9
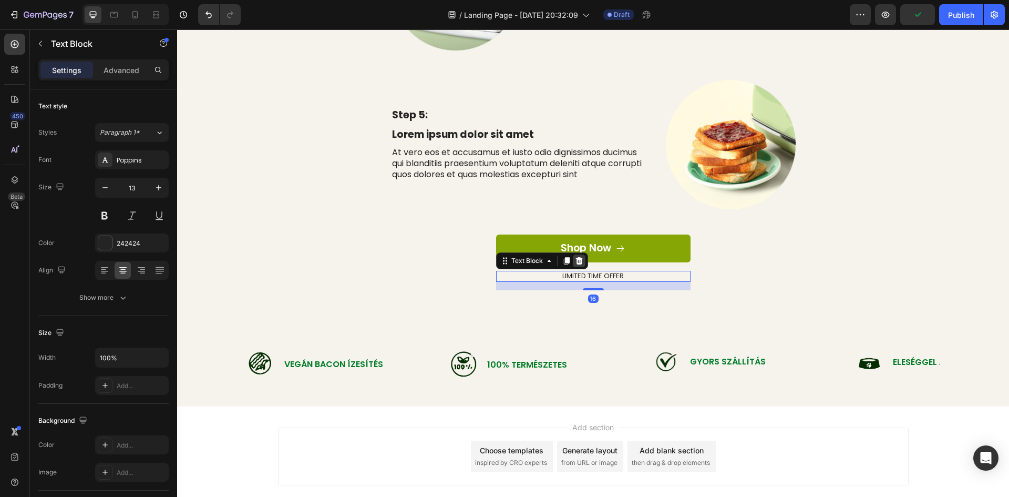
click at [575, 258] on icon at bounding box center [578, 260] width 7 height 7
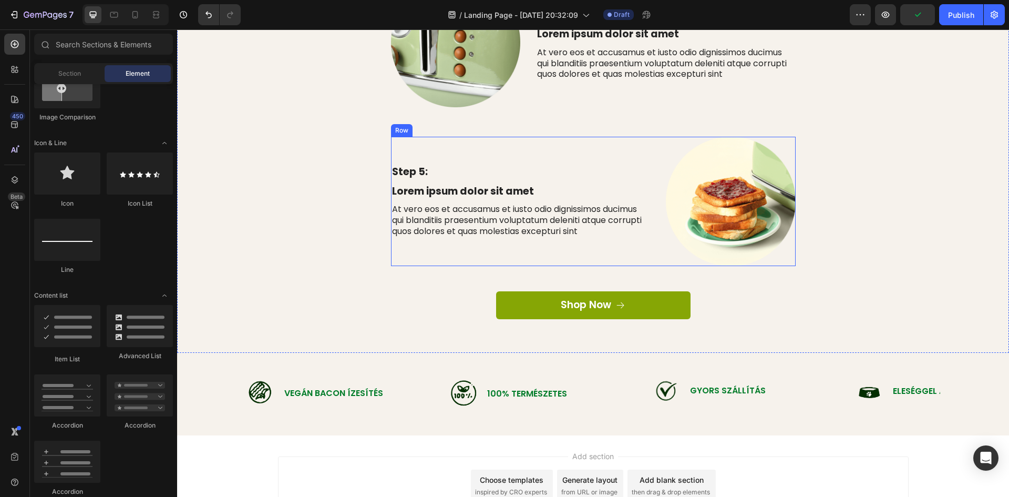
scroll to position [578, 0]
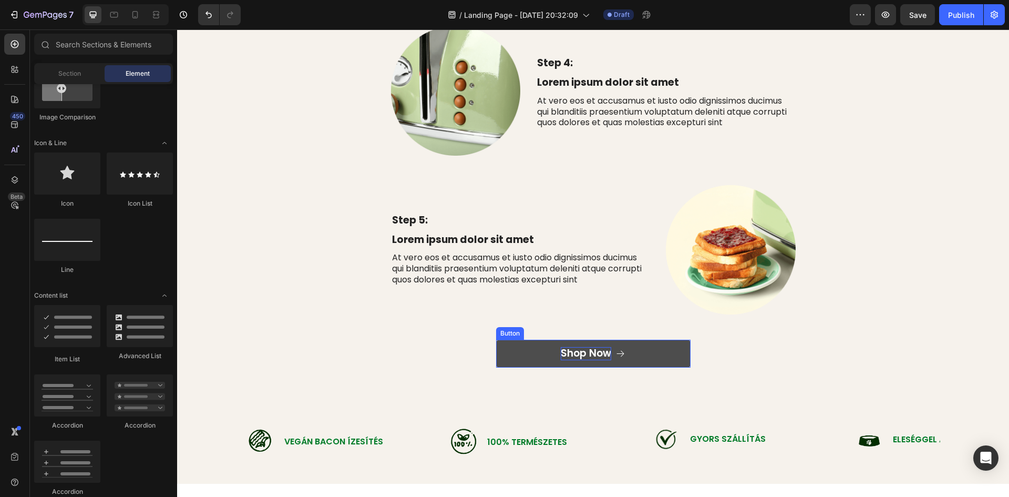
click at [605, 353] on div "Shop Now" at bounding box center [586, 353] width 50 height 13
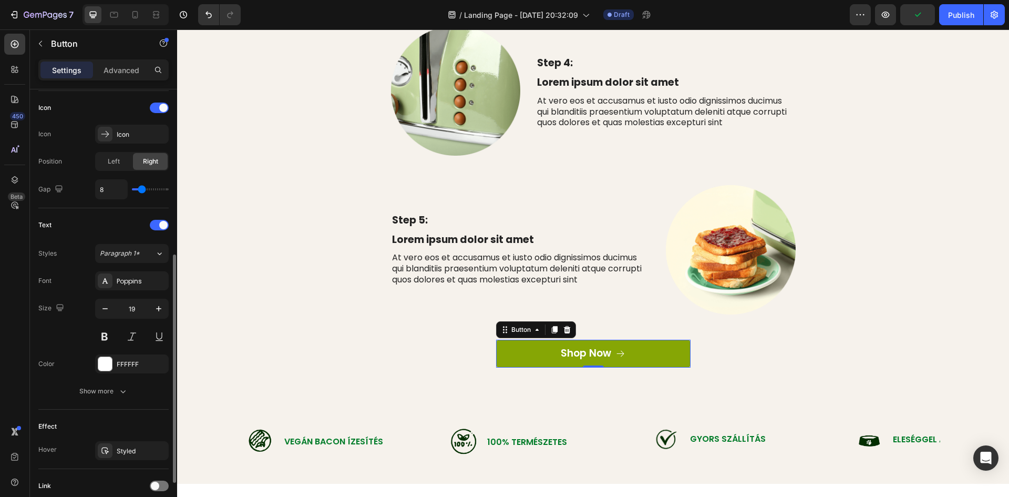
scroll to position [399, 0]
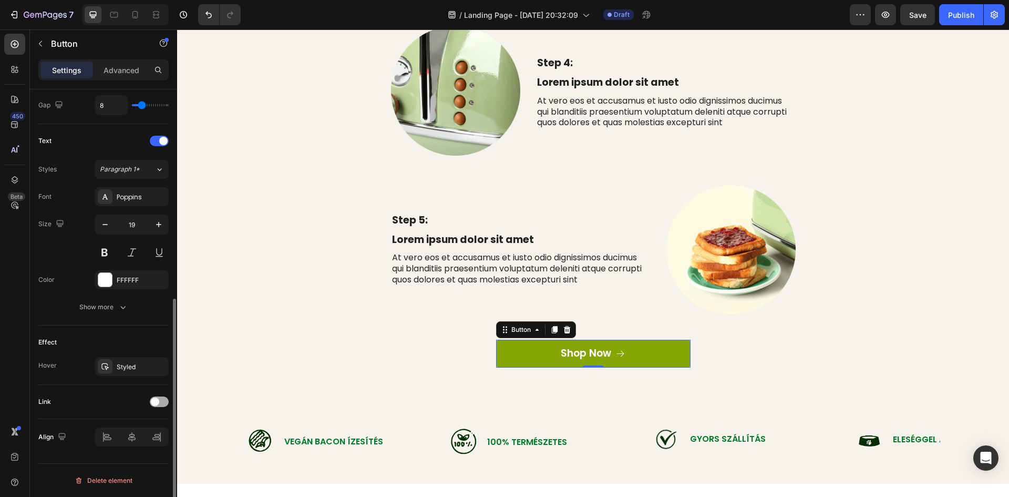
click at [159, 402] on span at bounding box center [155, 401] width 8 height 8
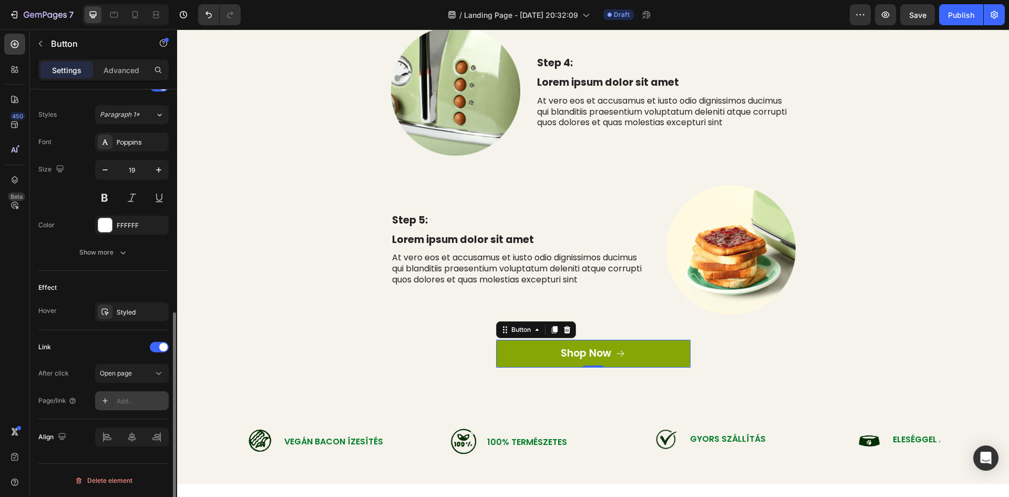
click at [112, 402] on div at bounding box center [105, 400] width 15 height 15
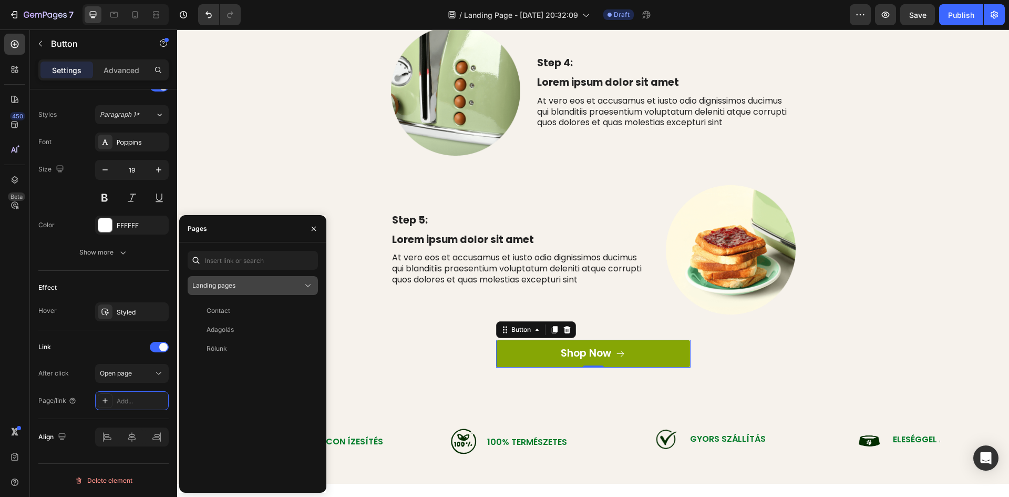
click at [254, 287] on div "Landing pages" at bounding box center [247, 285] width 110 height 9
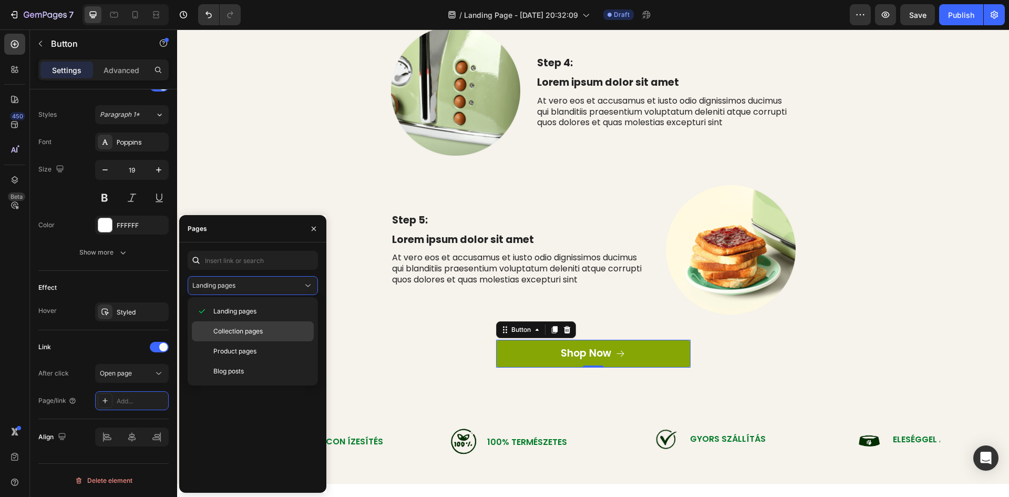
click at [254, 328] on span "Collection pages" at bounding box center [237, 330] width 49 height 9
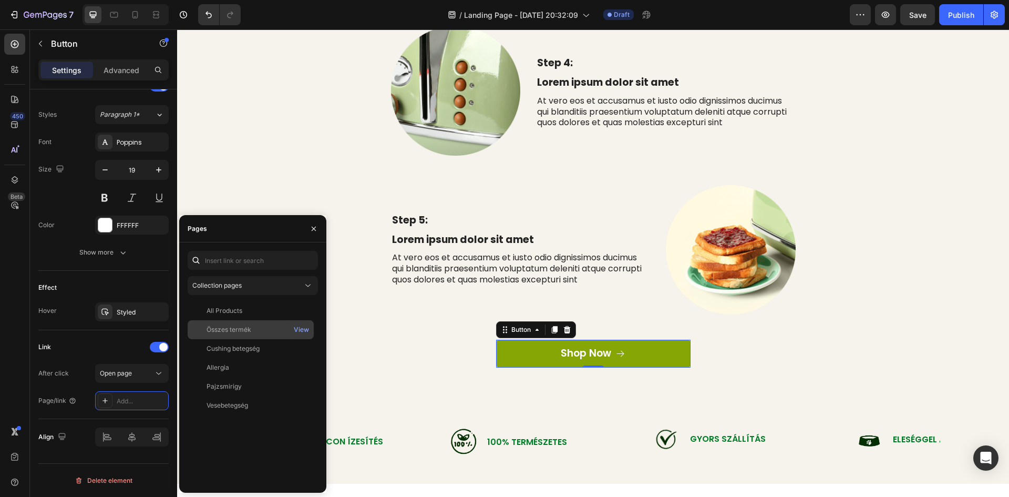
click at [252, 330] on div "Összes termék" at bounding box center [251, 329] width 118 height 9
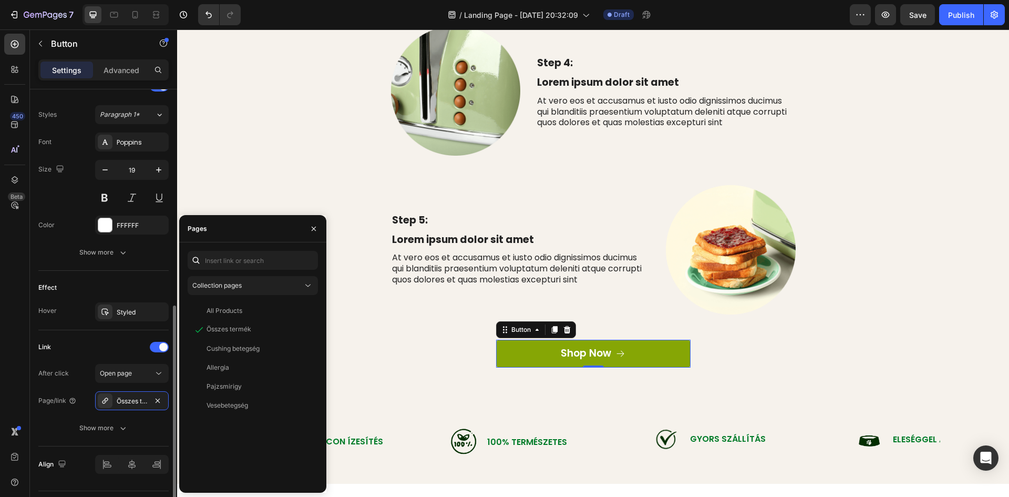
click at [99, 343] on div "Link" at bounding box center [103, 346] width 130 height 17
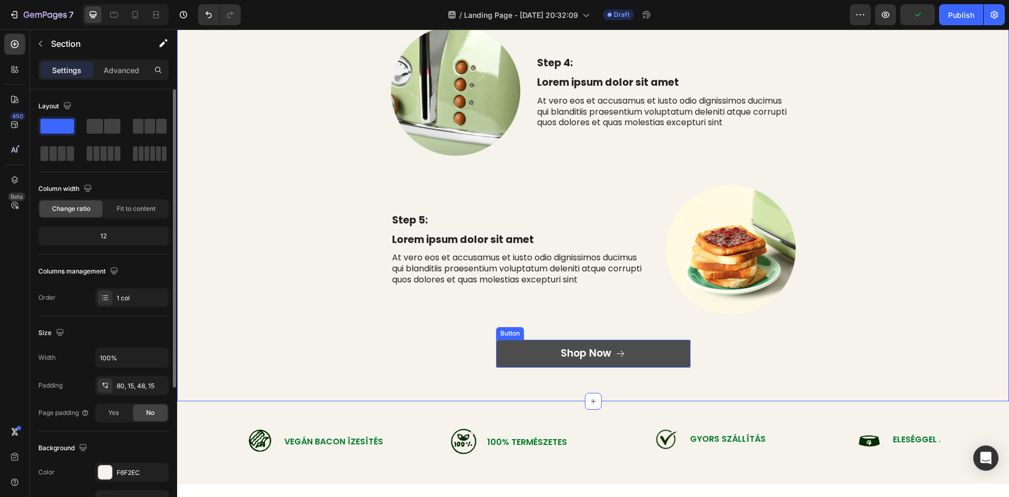
click at [539, 359] on link "Shop Now" at bounding box center [593, 353] width 194 height 28
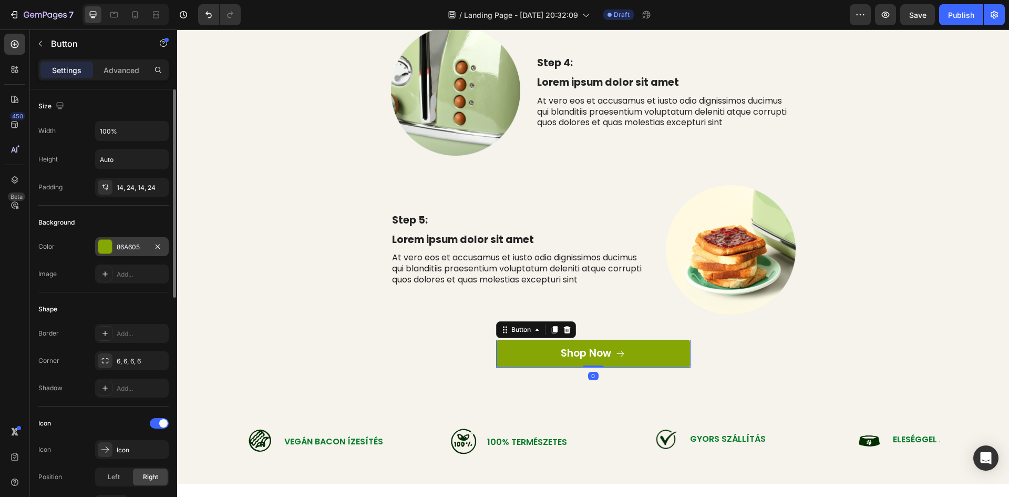
click at [112, 249] on div at bounding box center [105, 246] width 15 height 15
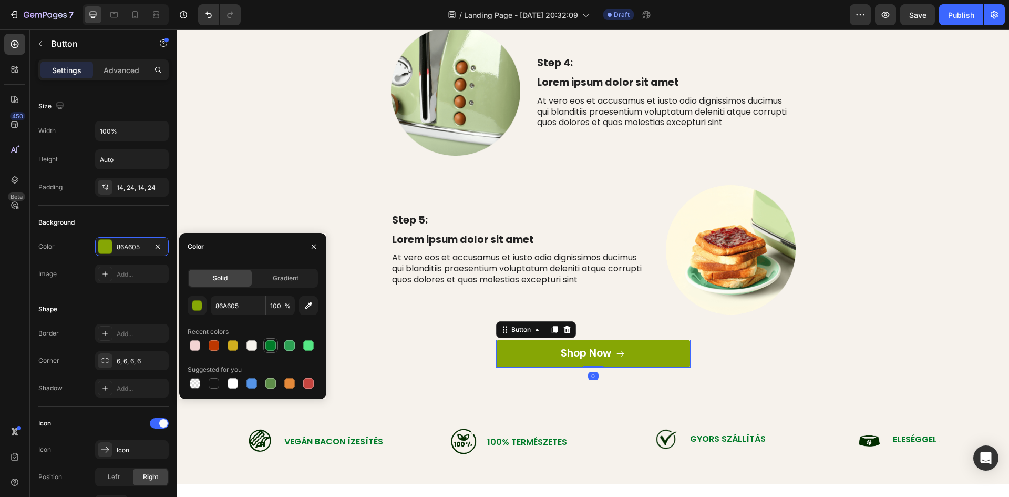
click at [268, 346] on div at bounding box center [270, 345] width 11 height 11
type input "007C29"
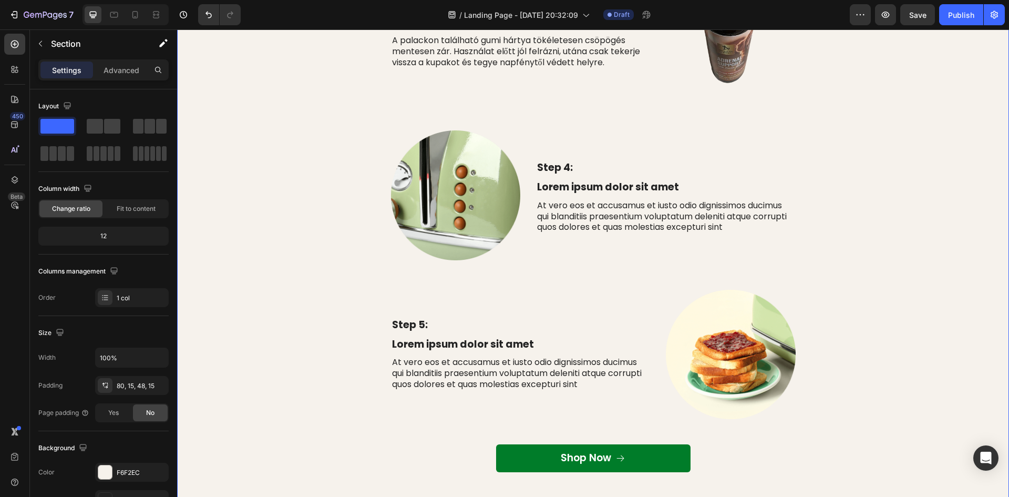
scroll to position [473, 0]
click at [713, 350] on img at bounding box center [731, 355] width 130 height 130
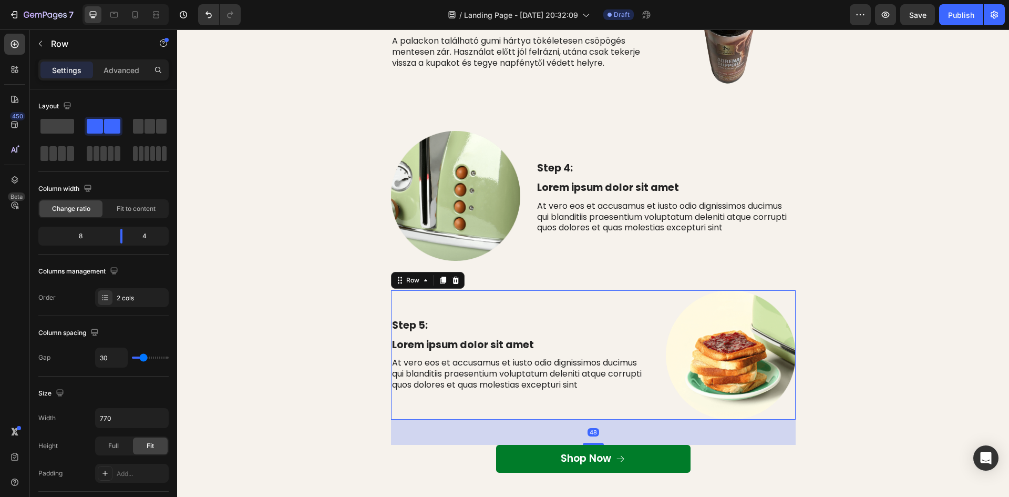
click at [567, 297] on div "Step 5: Text Block Lorem ipsum dolor sit amet Text Block At vero eos et accusam…" at bounding box center [520, 355] width 259 height 130
click at [452, 283] on icon at bounding box center [455, 279] width 7 height 7
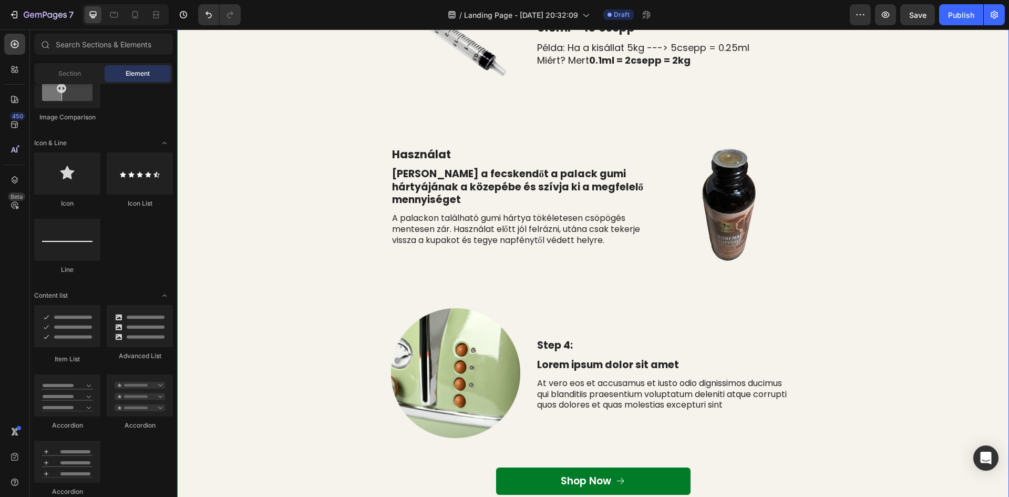
scroll to position [315, 0]
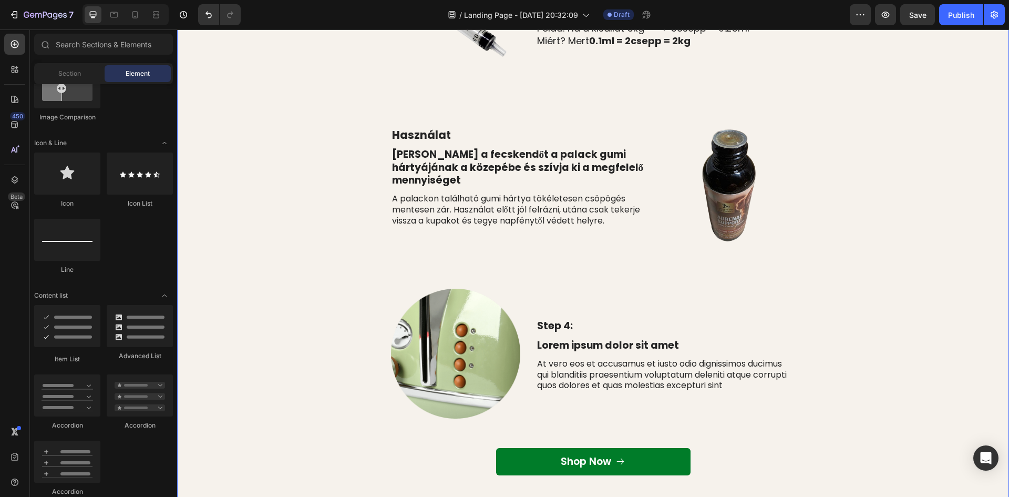
click at [326, 201] on div "⁠⁠⁠⁠⁠⁠⁠ Adagolás És Hogyan Használd Heading Row Kutyának és Macskának is 1 csep…" at bounding box center [593, 131] width 816 height 706
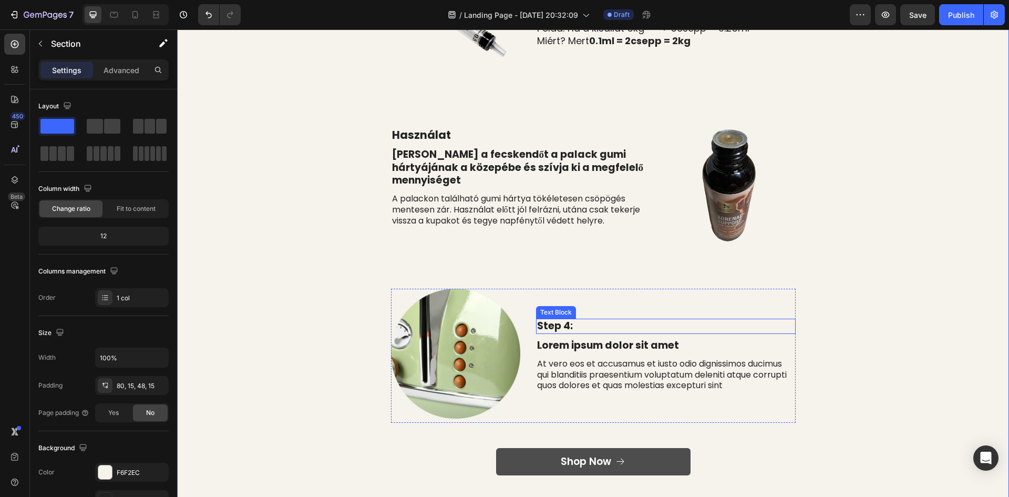
scroll to position [473, 0]
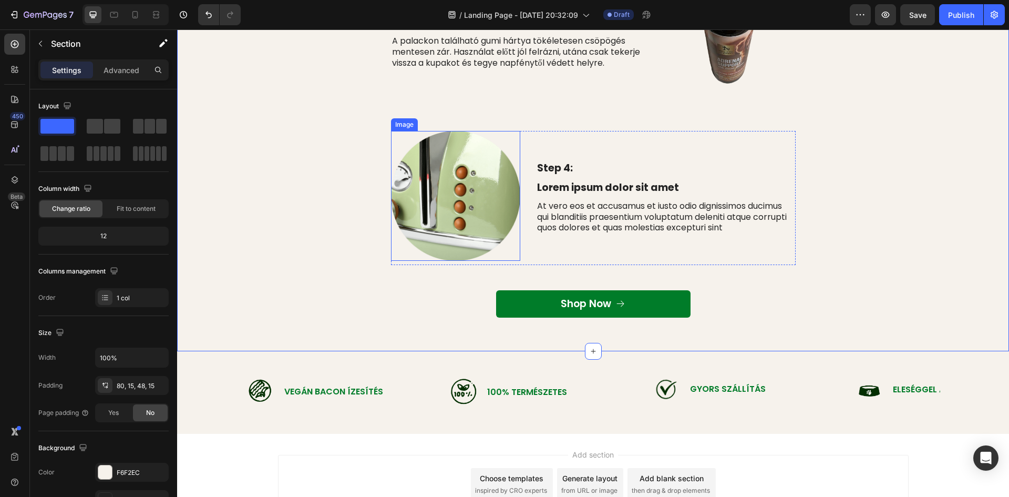
click at [478, 193] on img at bounding box center [456, 196] width 130 height 130
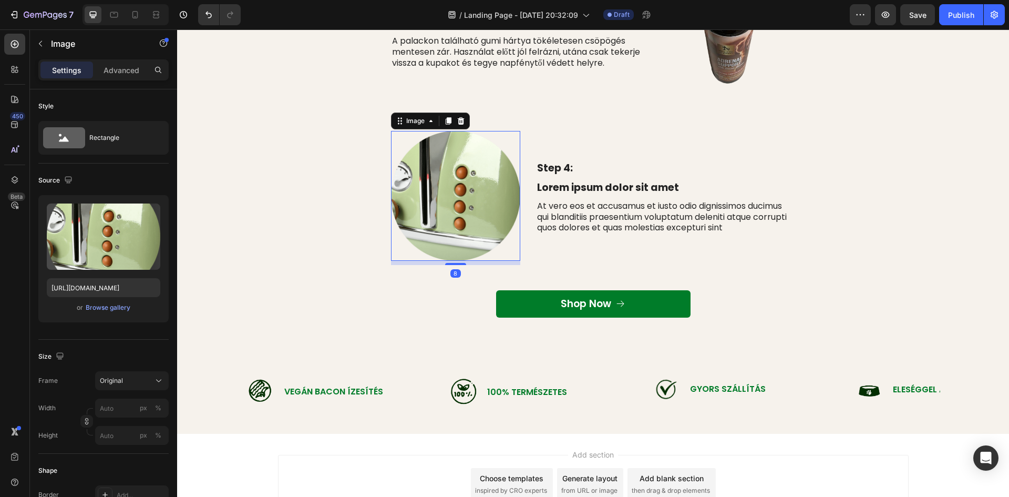
click at [460, 121] on icon at bounding box center [461, 121] width 8 height 8
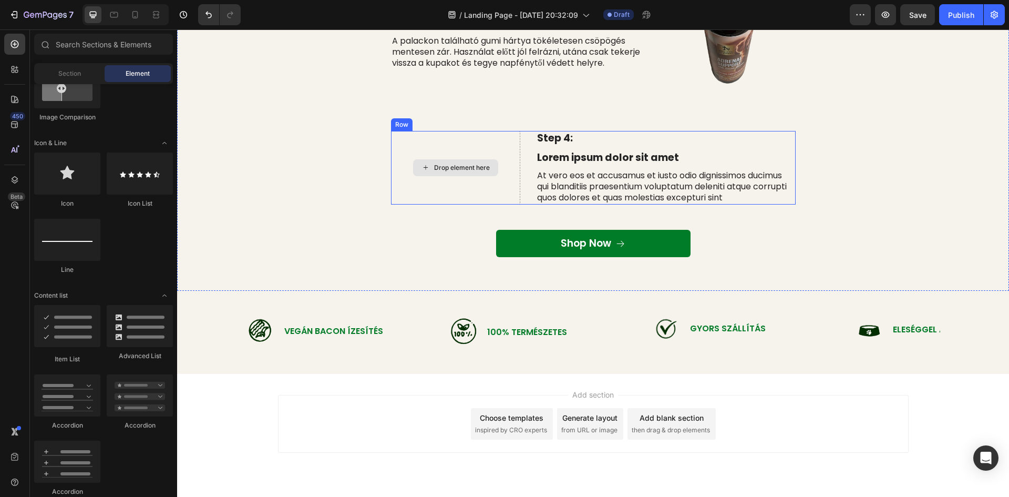
click at [473, 155] on div "Drop element here" at bounding box center [456, 168] width 130 height 74
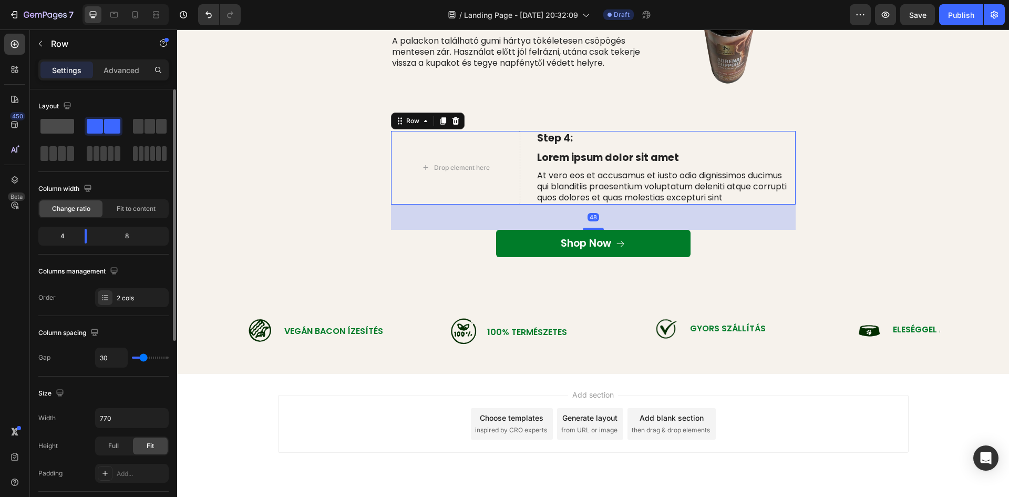
click at [59, 127] on span at bounding box center [57, 126] width 34 height 15
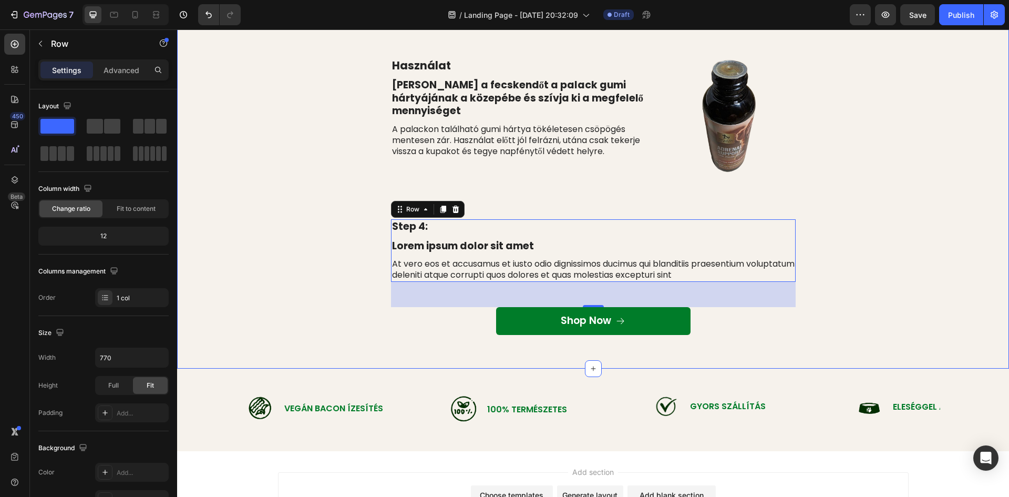
scroll to position [368, 0]
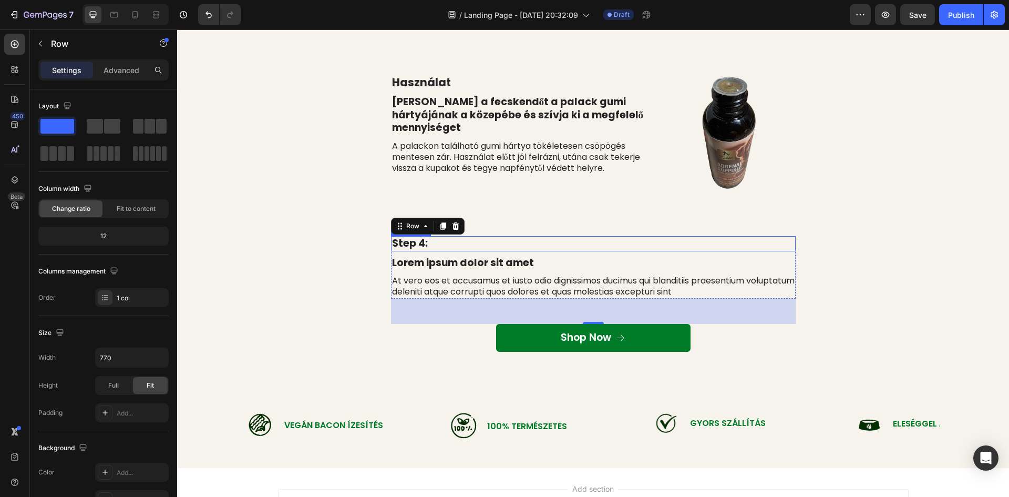
click at [413, 242] on p "Step 4:" at bounding box center [593, 243] width 402 height 13
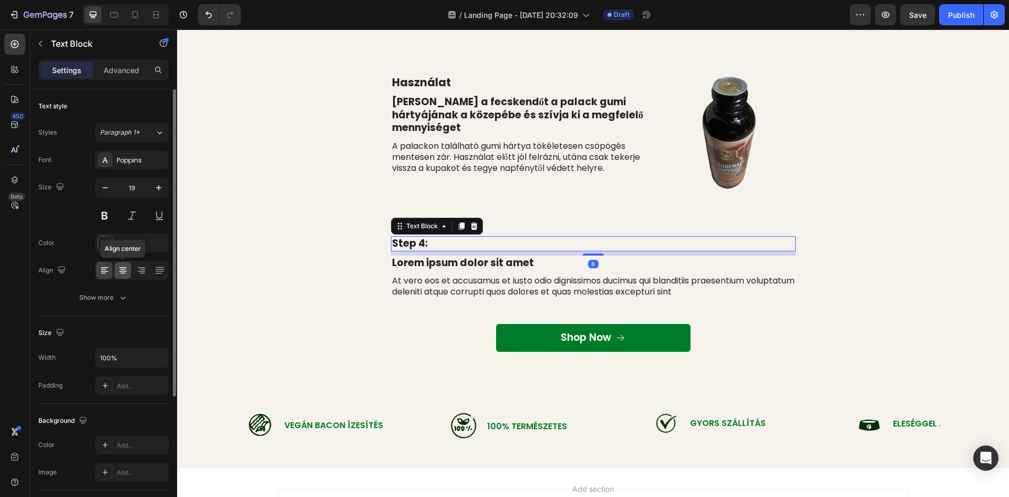
click at [125, 269] on icon at bounding box center [122, 269] width 5 height 1
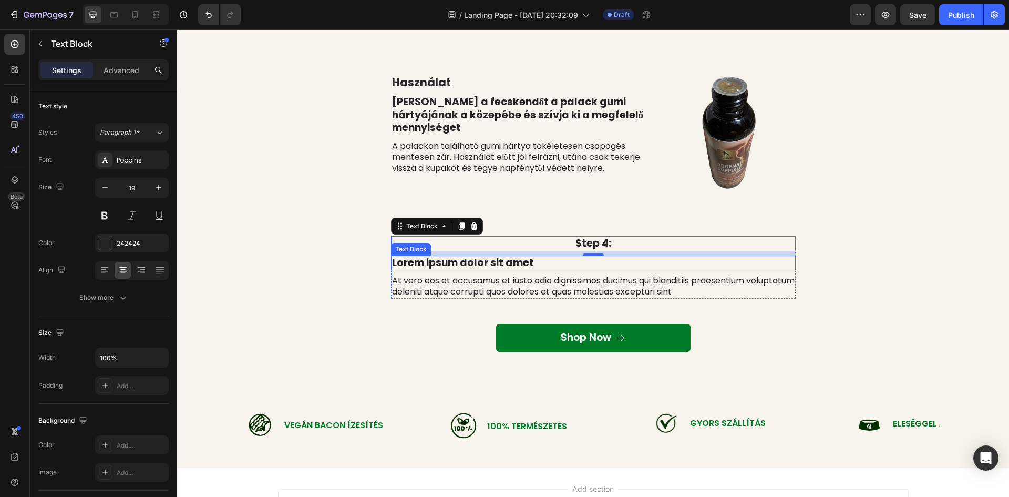
click at [540, 263] on p "Lorem ipsum dolor sit amet" at bounding box center [593, 262] width 402 height 13
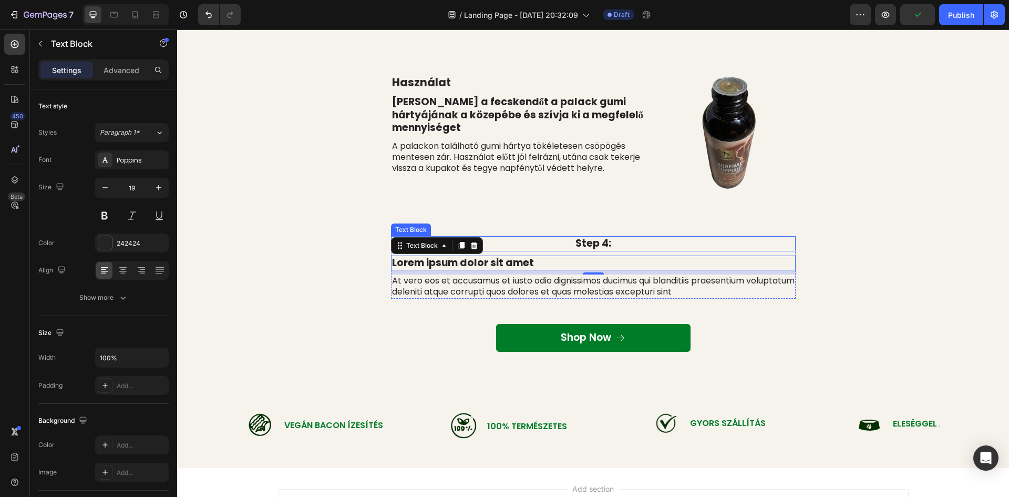
click at [567, 243] on p "Step 4:" at bounding box center [593, 243] width 402 height 13
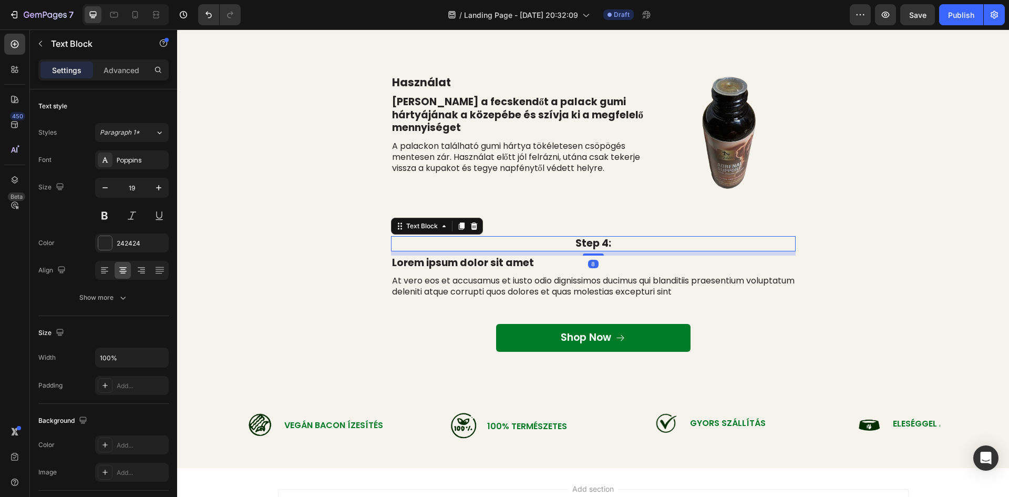
click at [609, 244] on p "Step 4:" at bounding box center [593, 243] width 402 height 13
click at [612, 246] on p "Step 4:" at bounding box center [593, 243] width 402 height 13
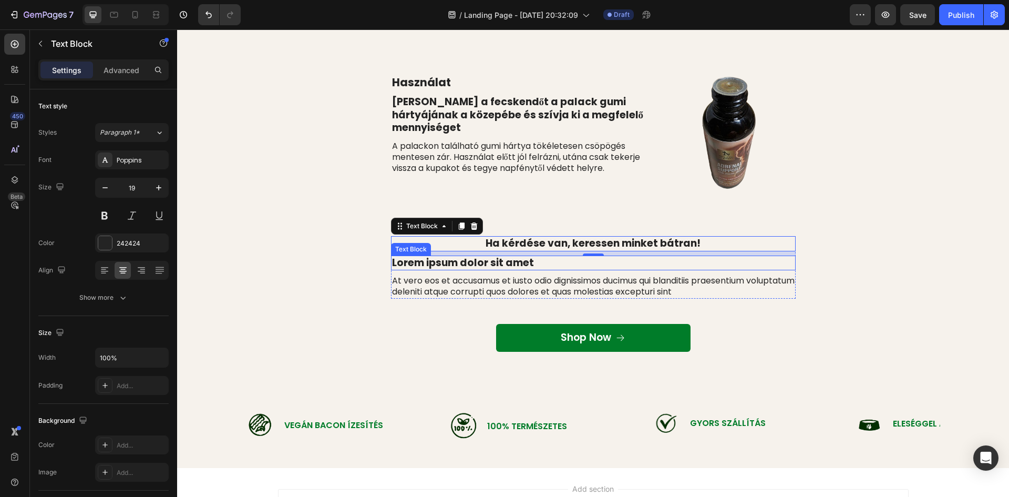
click at [536, 261] on p "Lorem ipsum dolor sit amet" at bounding box center [593, 262] width 402 height 13
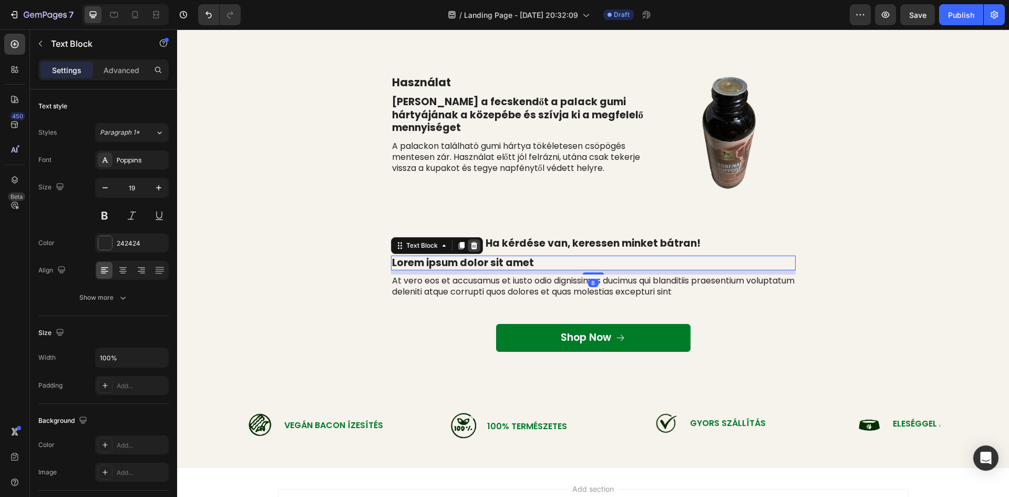
click at [470, 243] on icon at bounding box center [473, 245] width 7 height 7
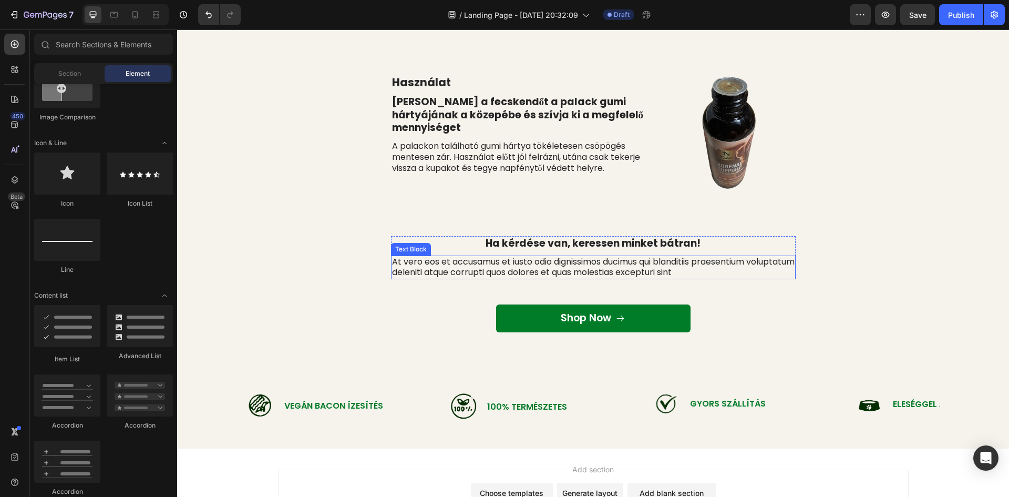
click at [506, 267] on p "At vero eos et accusamus et iusto odio dignissimos ducimus qui blanditiis praes…" at bounding box center [593, 267] width 402 height 22
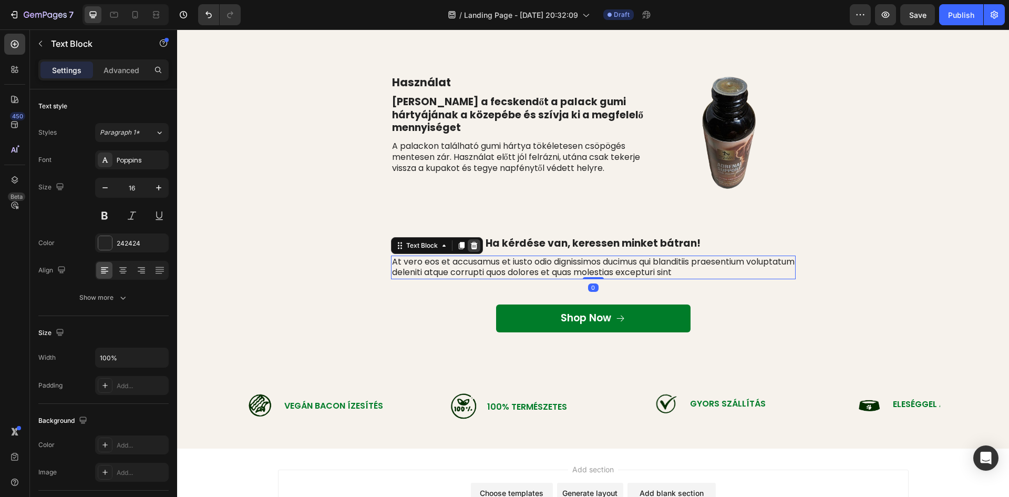
click at [473, 245] on icon at bounding box center [474, 245] width 8 height 8
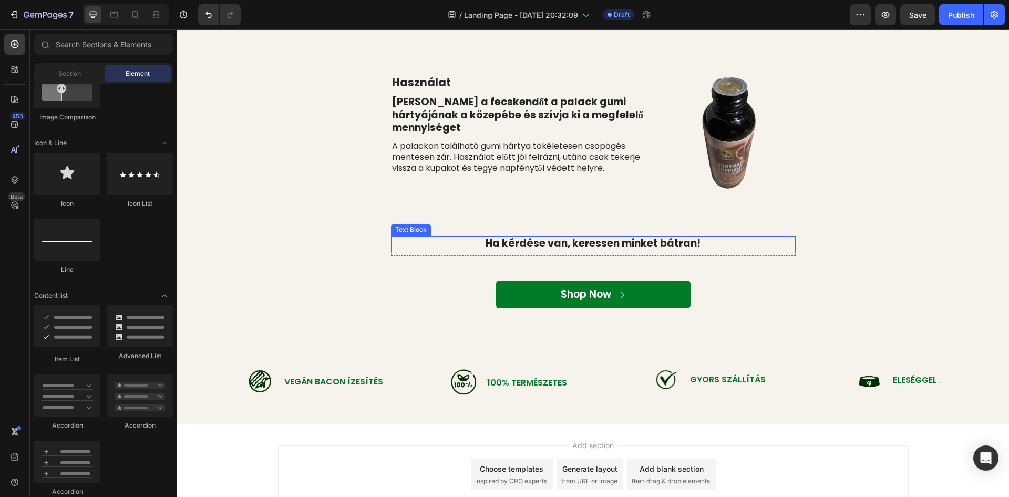
click at [555, 248] on p "Ha kérdése van, keressen minket bátran!" at bounding box center [593, 243] width 402 height 13
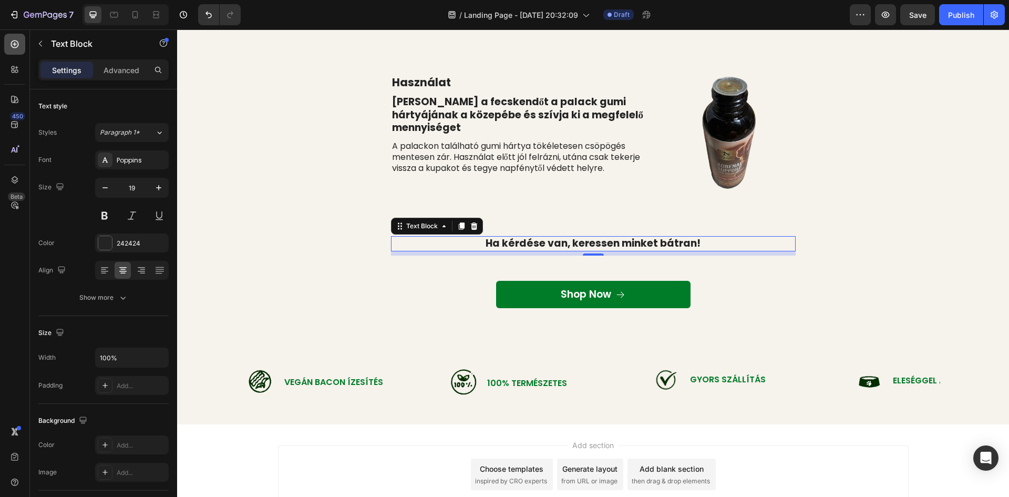
click at [13, 49] on div at bounding box center [14, 44] width 21 height 21
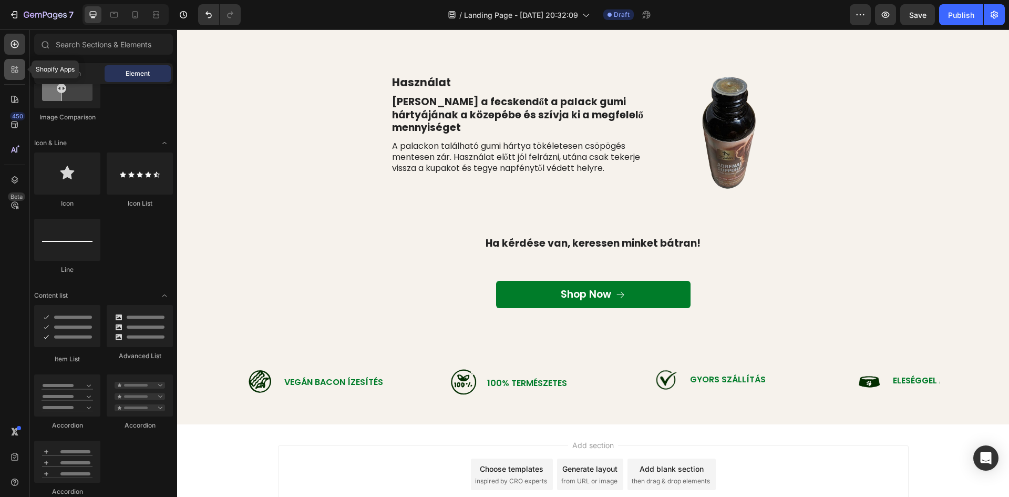
click at [14, 70] on icon at bounding box center [13, 71] width 3 height 3
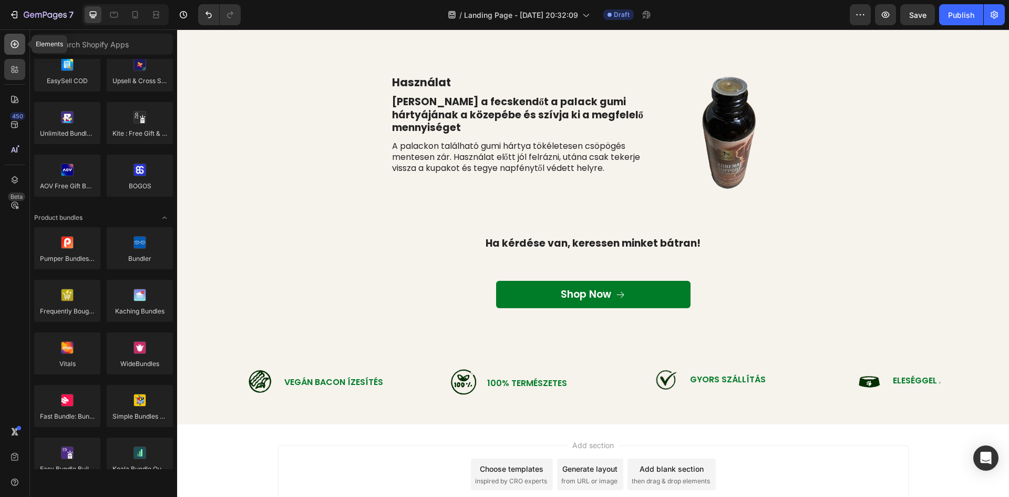
click at [8, 43] on div at bounding box center [14, 44] width 21 height 21
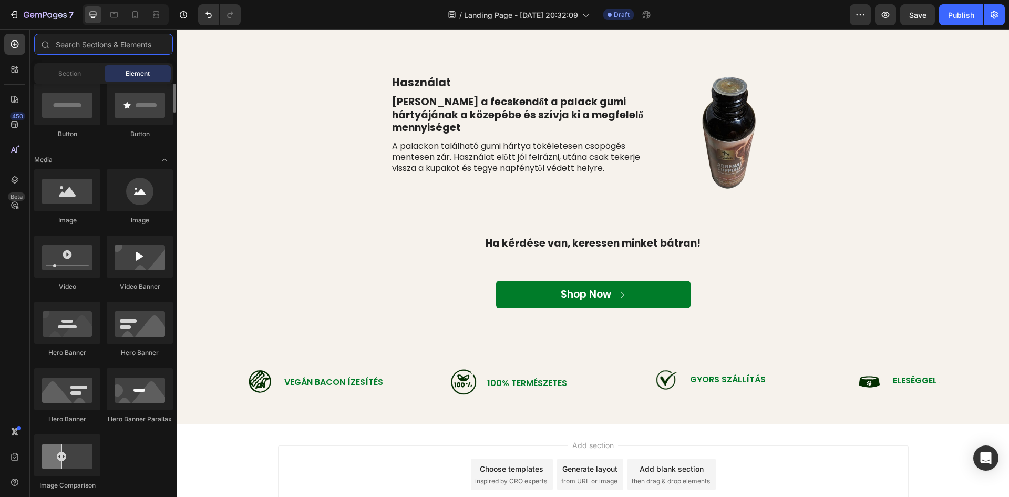
scroll to position [210, 0]
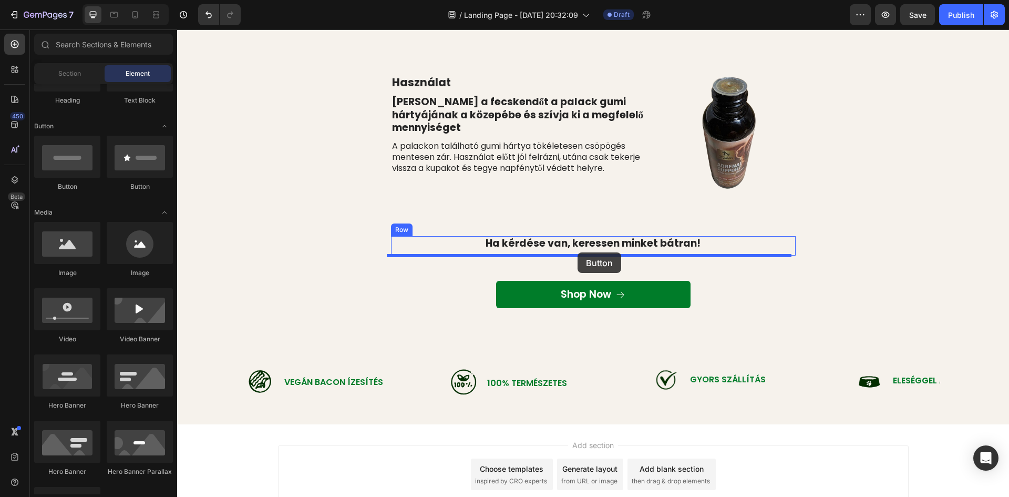
drag, startPoint x: 241, startPoint y: 191, endPoint x: 577, endPoint y: 253, distance: 342.3
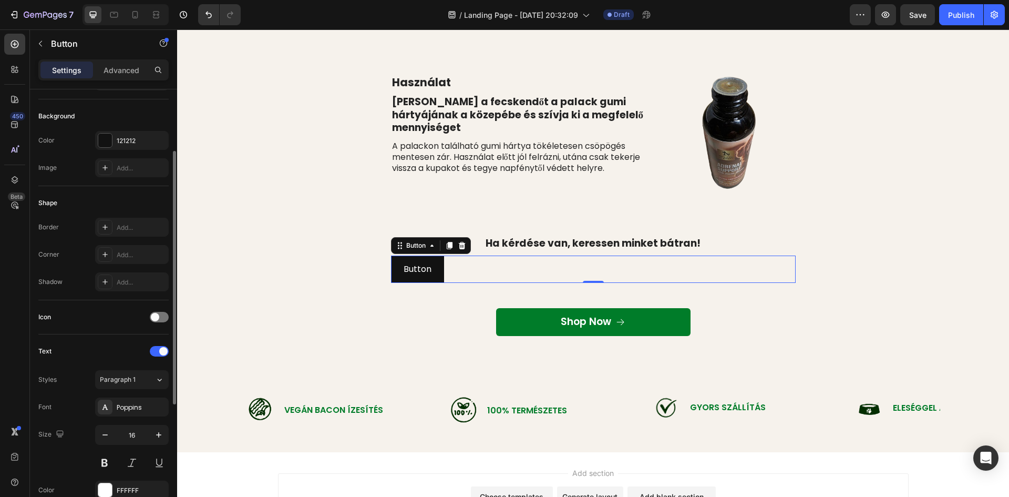
scroll to position [54, 0]
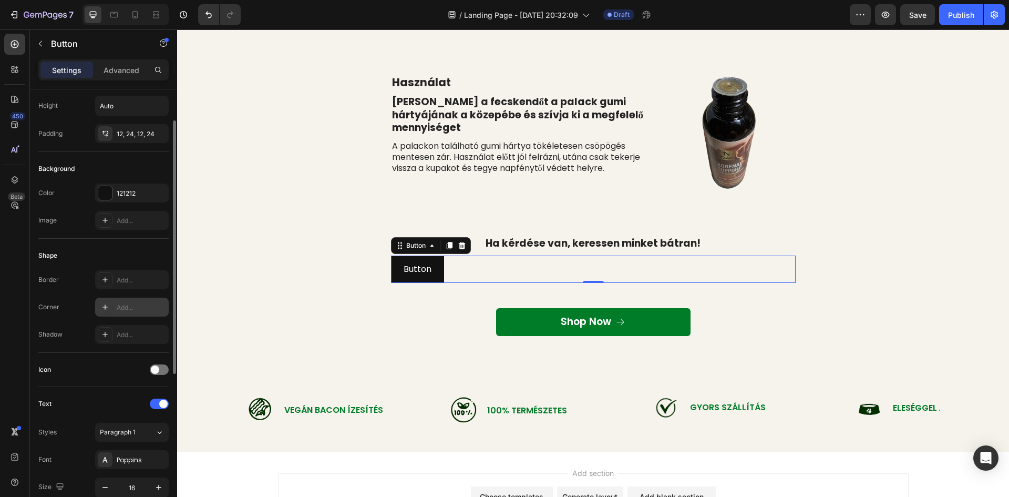
click at [107, 304] on icon at bounding box center [105, 307] width 8 height 8
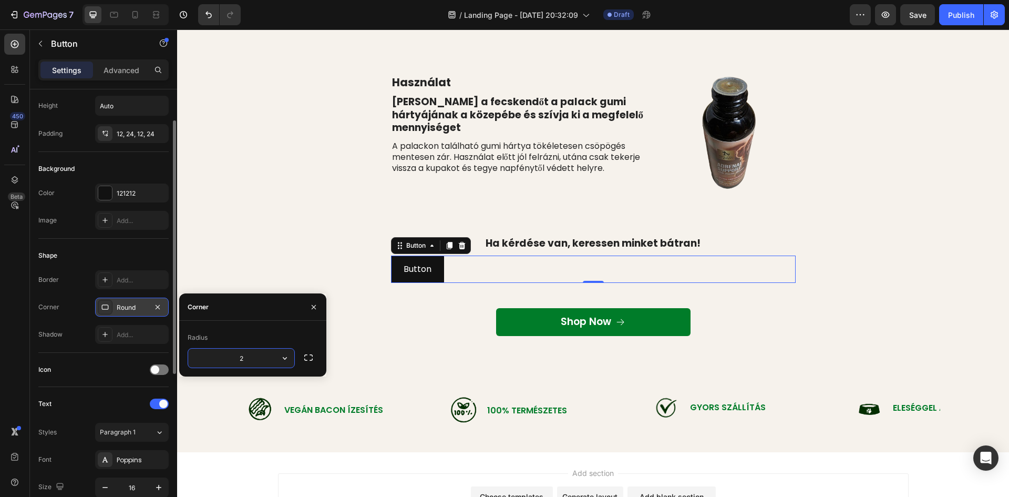
type input "20"
click at [107, 194] on div at bounding box center [105, 193] width 14 height 14
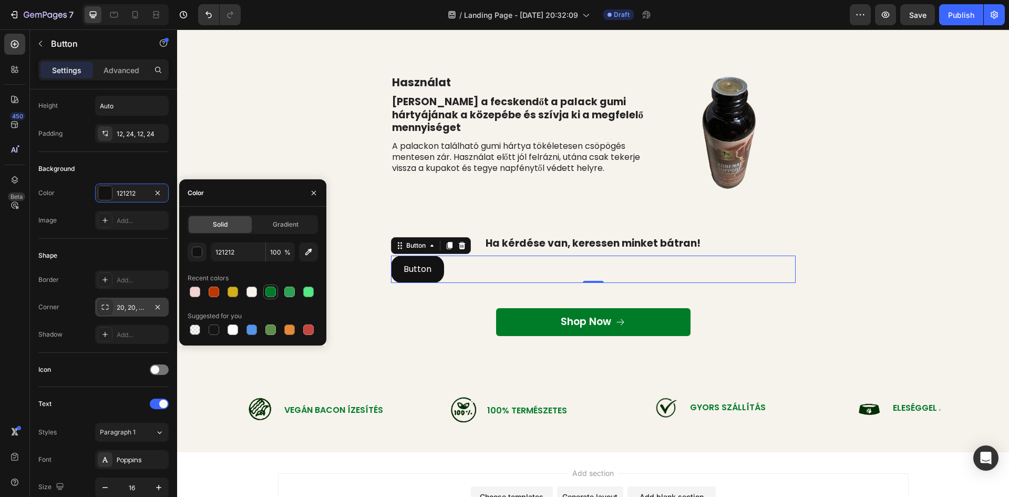
click at [270, 292] on div at bounding box center [270, 291] width 11 height 11
type input "007C29"
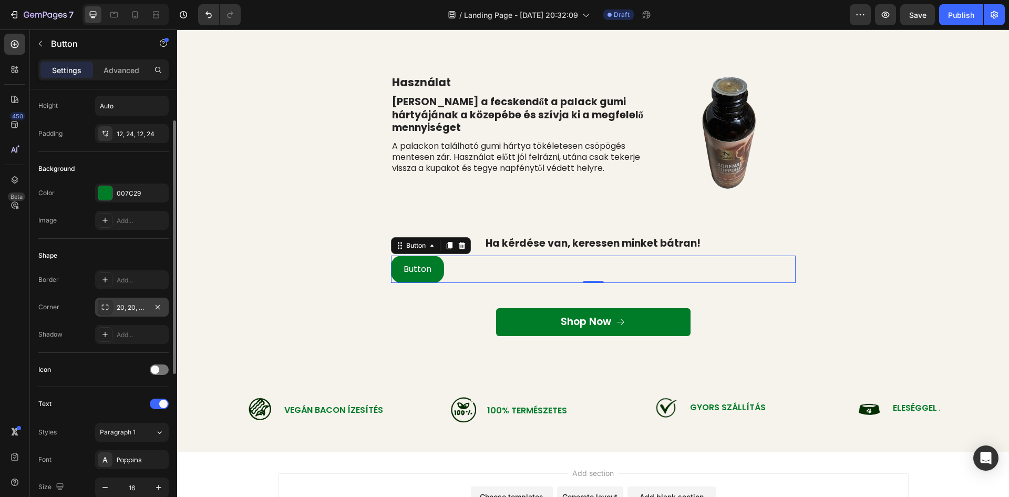
click at [145, 166] on div "Background" at bounding box center [103, 168] width 130 height 17
click at [423, 268] on p "Button" at bounding box center [418, 269] width 28 height 15
click at [427, 270] on p "Button" at bounding box center [418, 269] width 28 height 15
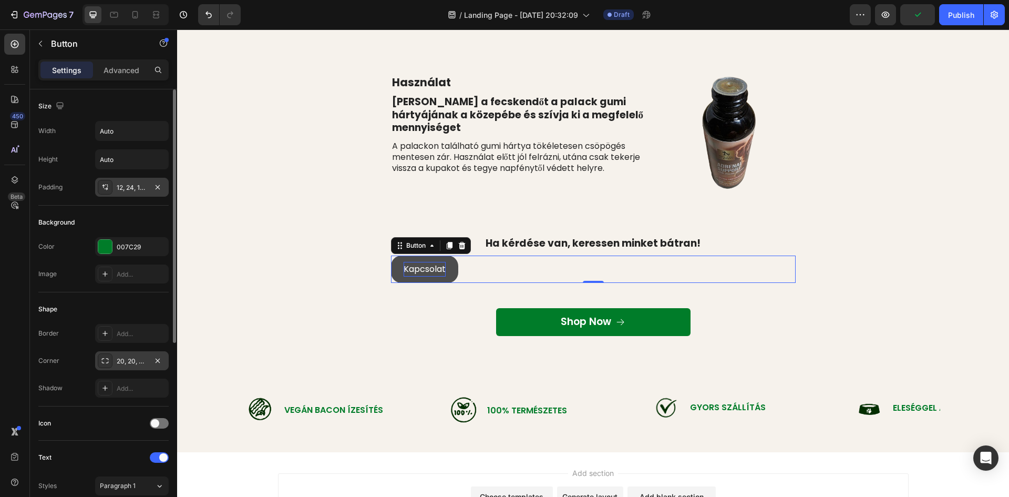
click at [110, 187] on div at bounding box center [105, 187] width 15 height 15
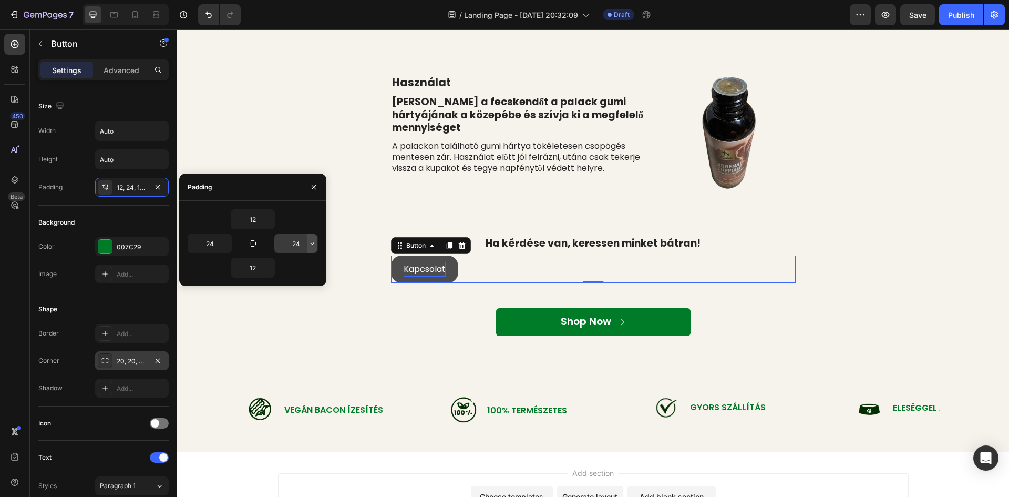
click at [312, 244] on icon "button" at bounding box center [312, 243] width 3 height 2
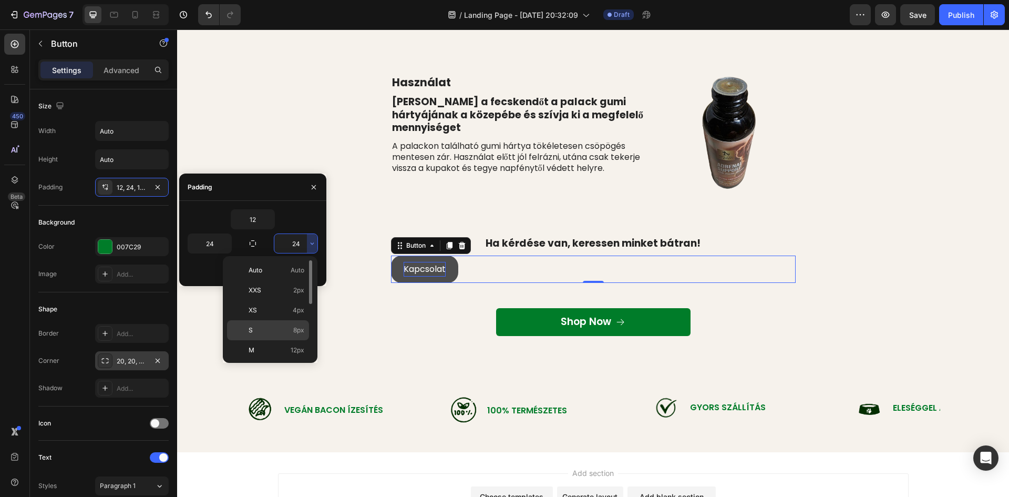
click at [272, 340] on div "S 8px" at bounding box center [268, 350] width 82 height 20
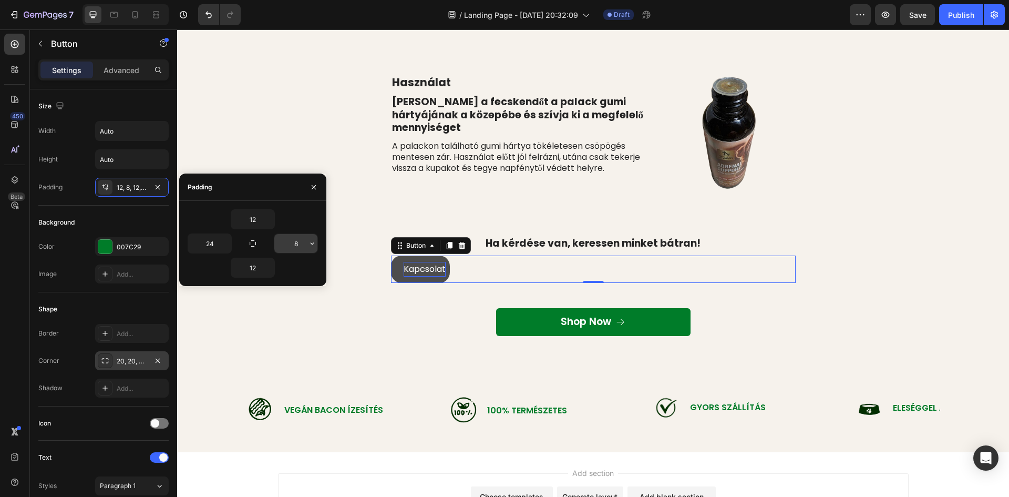
click at [301, 242] on input "8" at bounding box center [295, 243] width 43 height 19
type input "24"
click at [155, 292] on div "Size Width Auto Height Auto Padding 12, 8, 12, 24" at bounding box center [103, 349] width 130 height 114
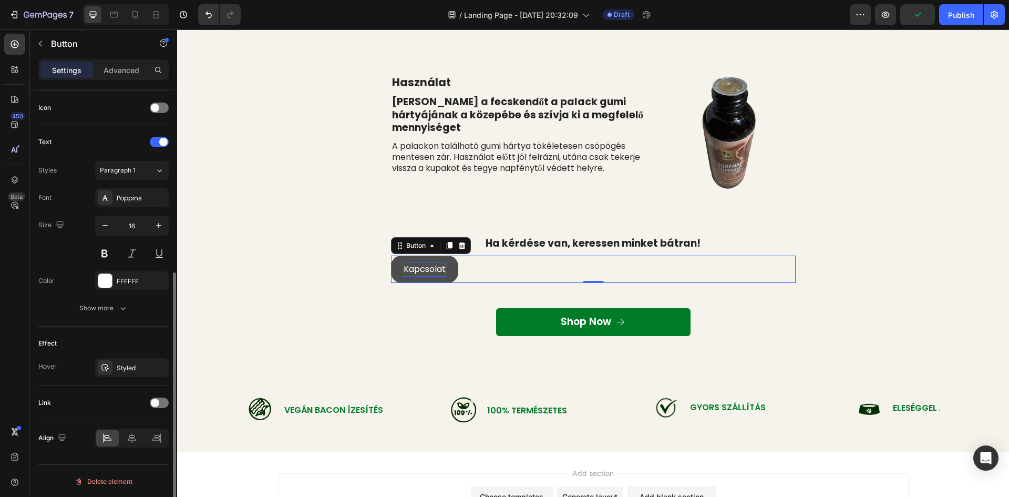
scroll to position [316, 0]
click at [115, 307] on div "Show more" at bounding box center [103, 307] width 49 height 11
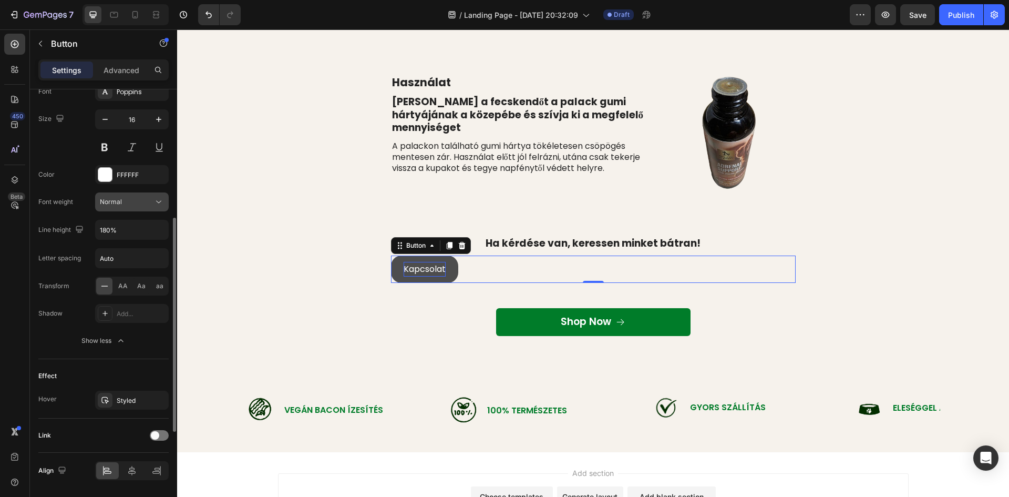
scroll to position [455, 0]
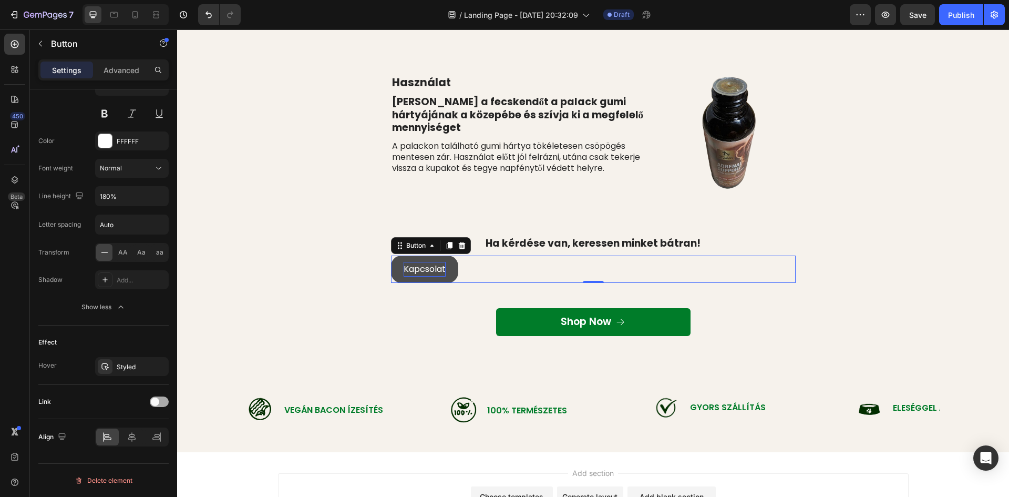
click at [154, 400] on span at bounding box center [155, 401] width 8 height 8
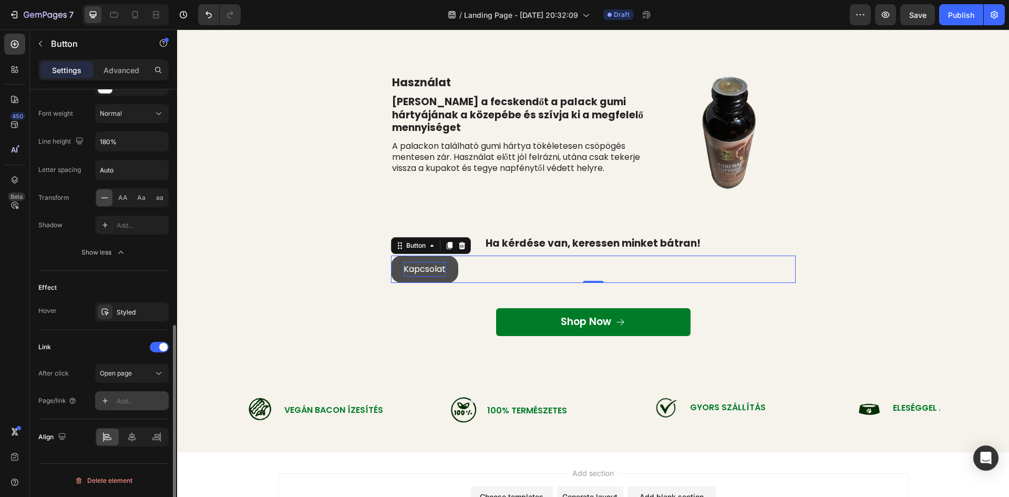
click at [117, 399] on div "Add..." at bounding box center [141, 400] width 49 height 9
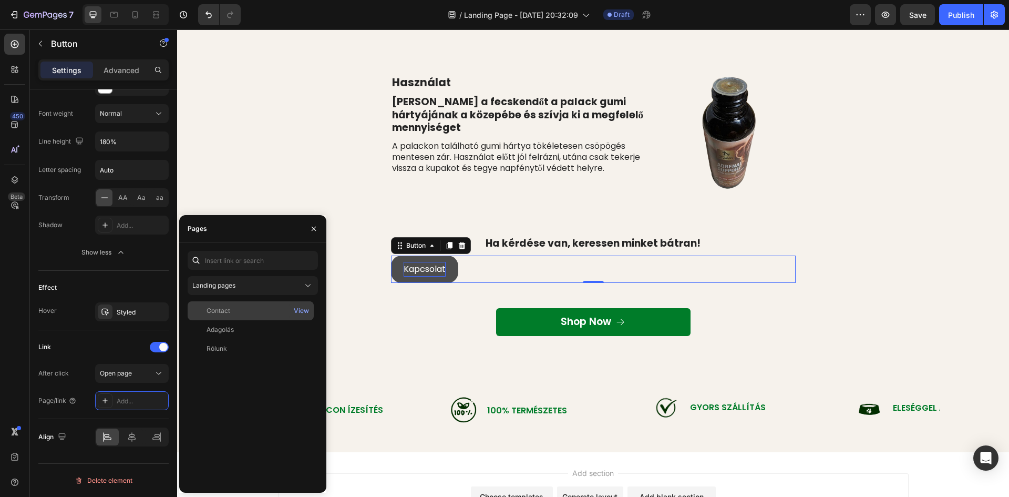
click at [239, 309] on div "Contact" at bounding box center [251, 310] width 118 height 9
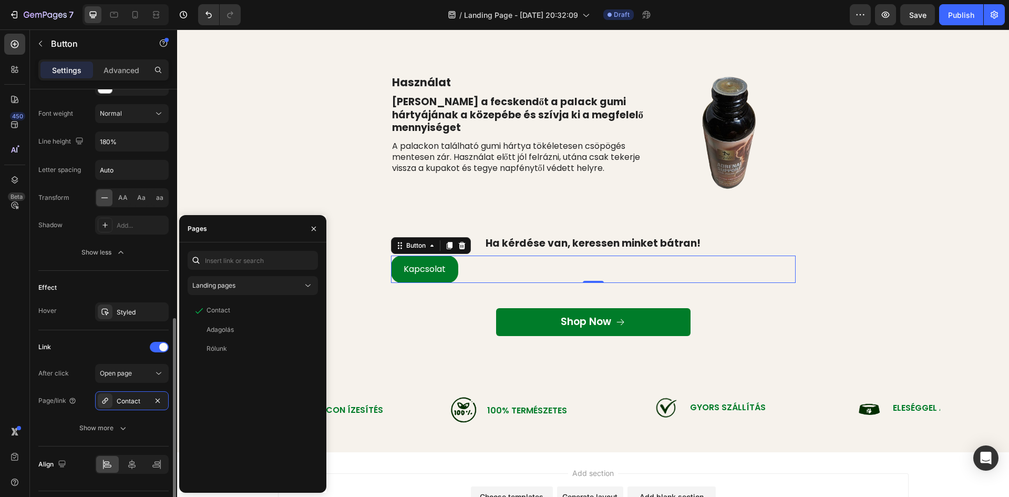
click at [144, 273] on div "Effect Hover Styled" at bounding box center [103, 300] width 130 height 59
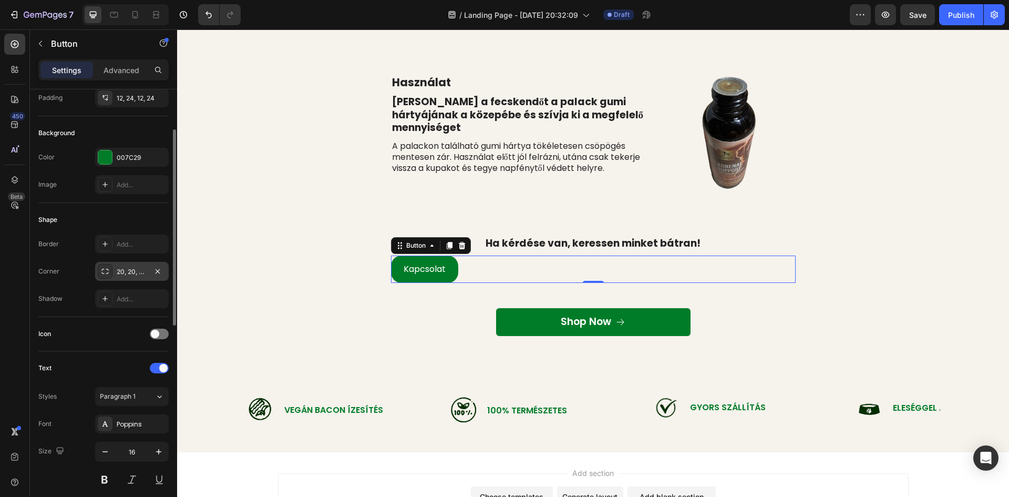
scroll to position [0, 0]
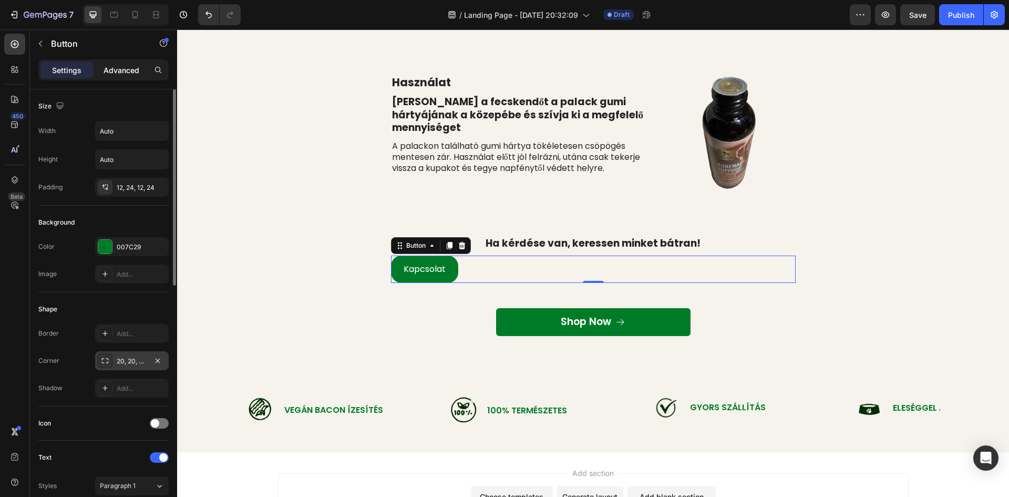
click at [120, 65] on p "Advanced" at bounding box center [122, 70] width 36 height 11
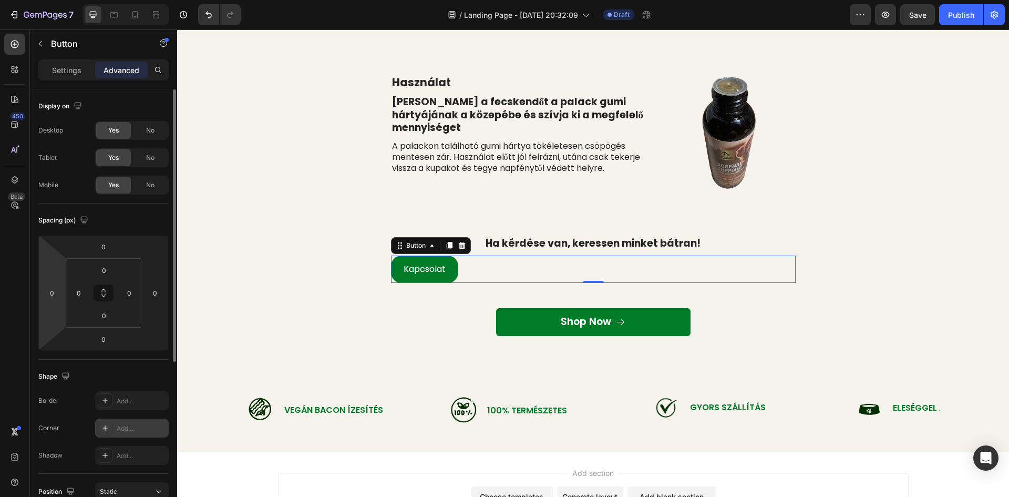
click at [56, 0] on html "7 Version history / Landing Page - [DATE] 20:32:09 Draft Preview Save Publish 4…" at bounding box center [504, 0] width 1009 height 0
click at [159, 0] on html "7 Version history / Landing Page - [DATE] 20:32:09 Draft Preview Save Publish 4…" at bounding box center [504, 0] width 1009 height 0
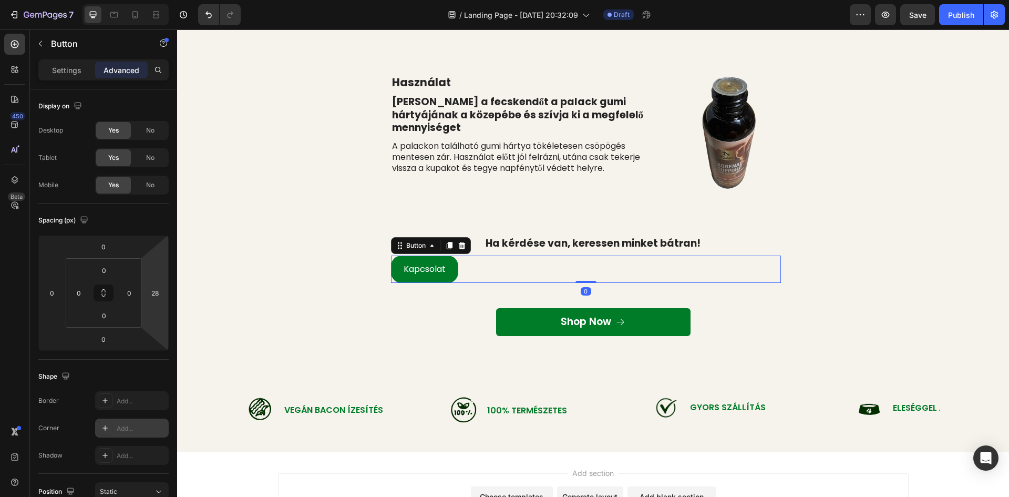
type input "26"
drag, startPoint x: 152, startPoint y: 270, endPoint x: 162, endPoint y: 263, distance: 12.1
click at [162, 0] on html "7 Version history / Landing Page - [DATE] 20:32:09 Draft Preview Save Publish 4…" at bounding box center [504, 0] width 1009 height 0
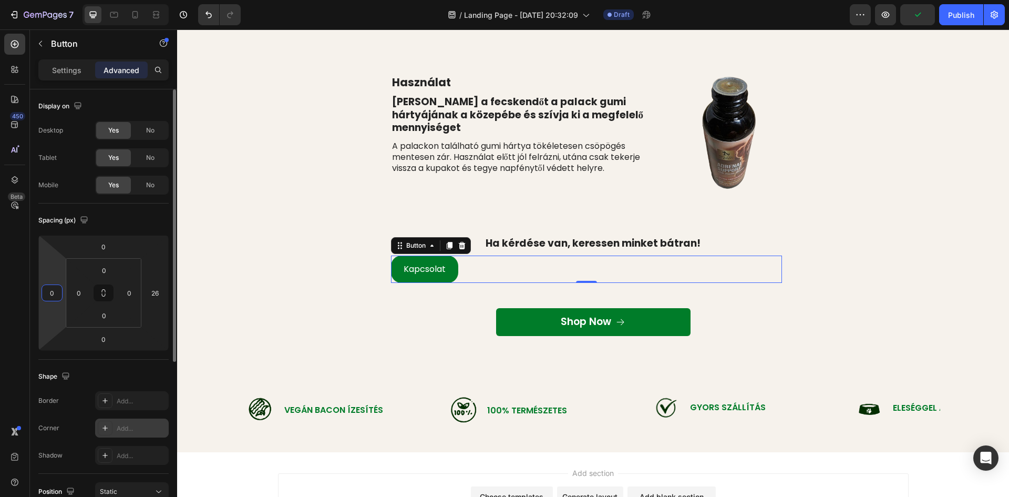
click at [46, 0] on html "7 Version history / Landing Page - [DATE] 20:32:09 Draft Preview Publish 450 Be…" at bounding box center [504, 0] width 1009 height 0
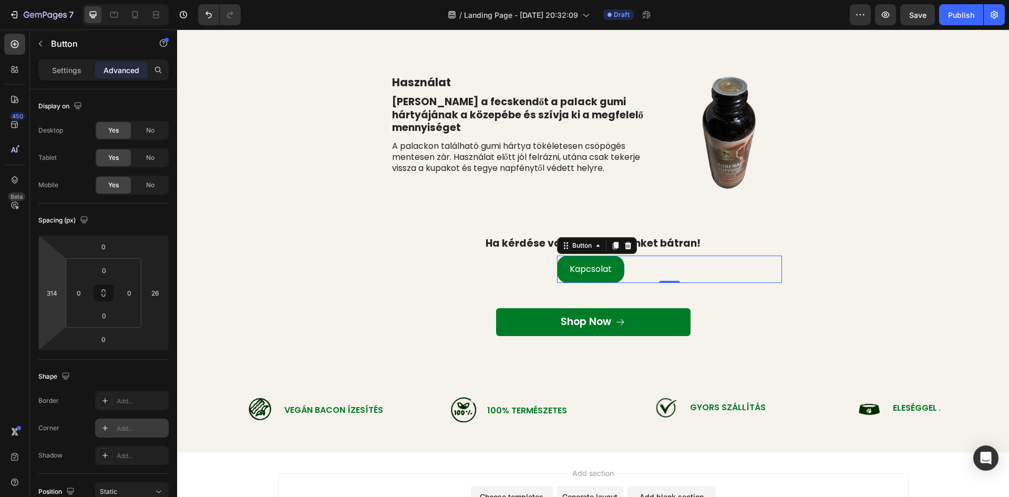
type input "316"
drag, startPoint x: 57, startPoint y: 277, endPoint x: 61, endPoint y: 194, distance: 83.1
click at [61, 0] on html "7 Version history / Landing Page - [DATE] 20:32:09 Draft Preview Save Publish 4…" at bounding box center [504, 0] width 1009 height 0
click at [245, 184] on div "⁠⁠⁠⁠⁠⁠⁠ Adagolás És Hogyan Használd Heading Row Kutyának és Macskának is 1 csep…" at bounding box center [593, 34] width 816 height 619
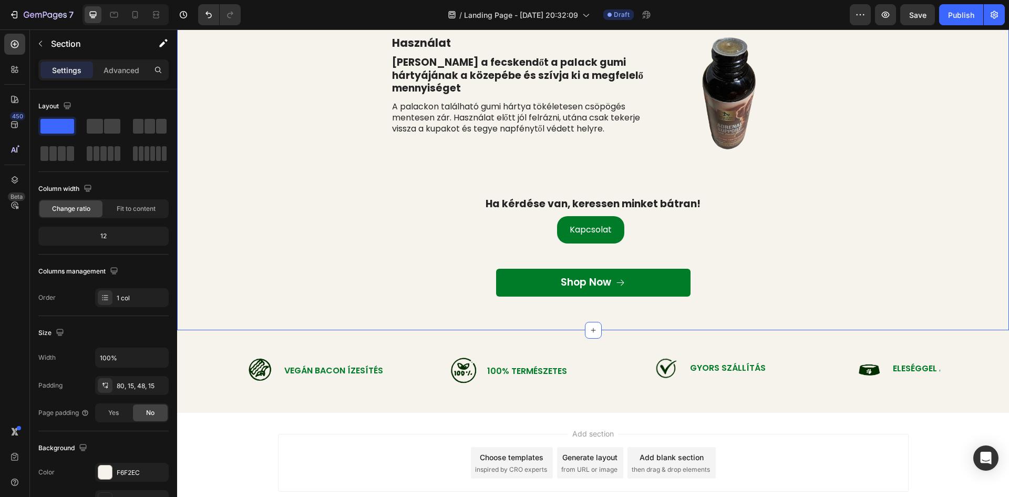
scroll to position [420, 0]
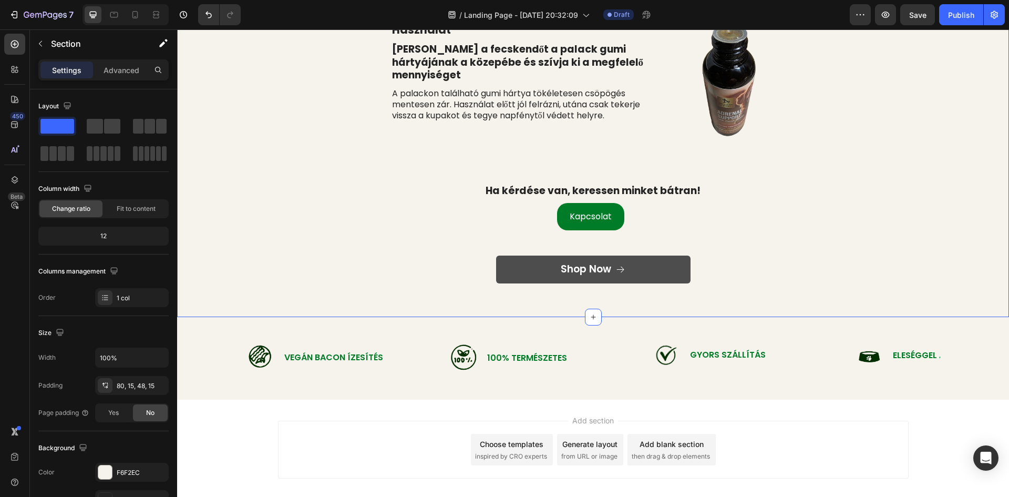
click at [628, 271] on link "Shop Now" at bounding box center [593, 269] width 194 height 28
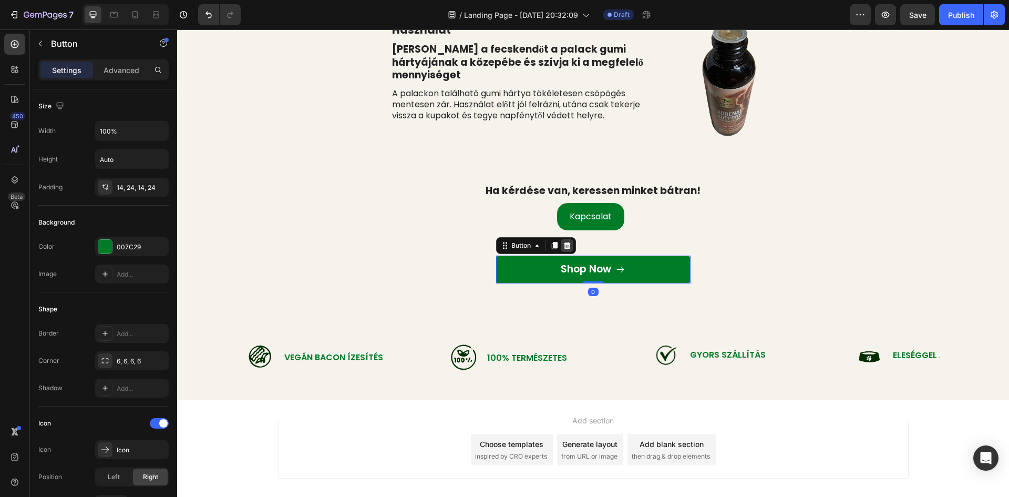
click at [563, 245] on icon at bounding box center [566, 245] width 7 height 7
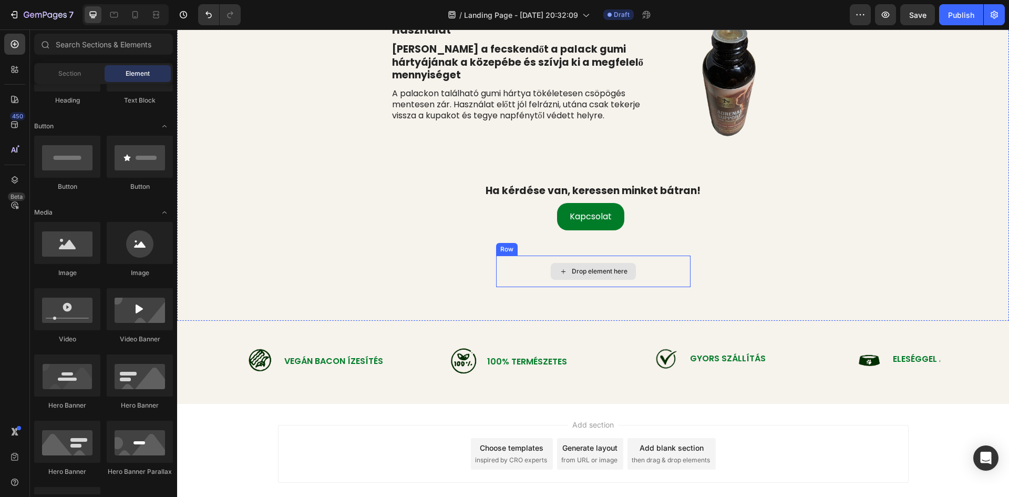
click at [539, 272] on div "Drop element here" at bounding box center [593, 271] width 194 height 32
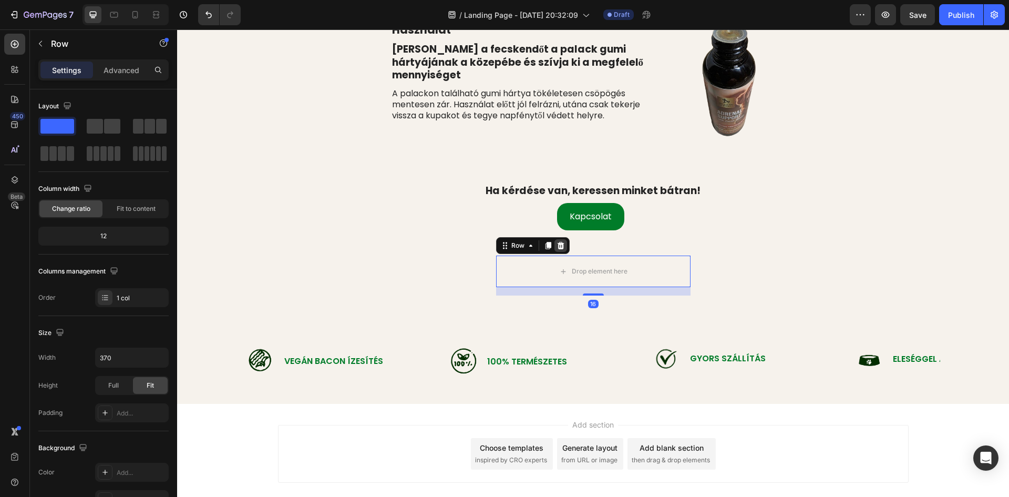
click at [557, 244] on icon at bounding box center [560, 245] width 7 height 7
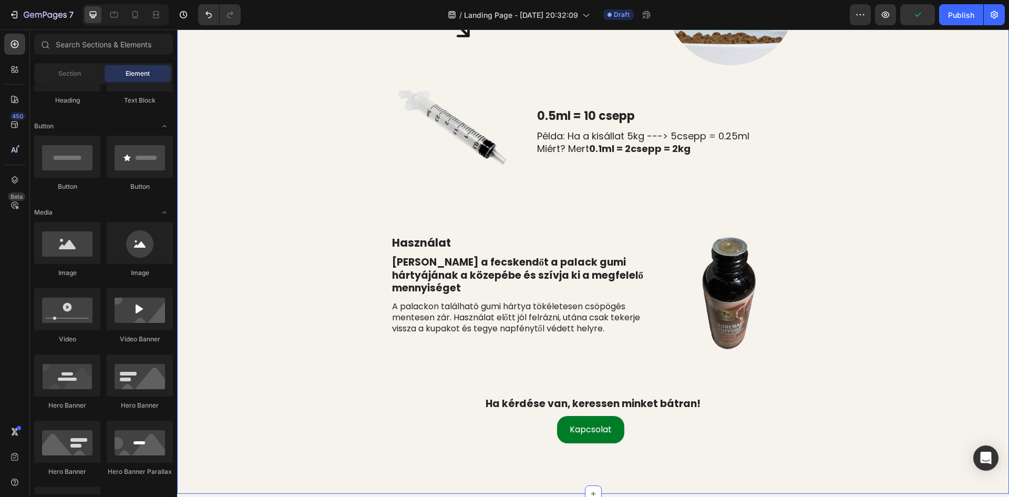
scroll to position [210, 0]
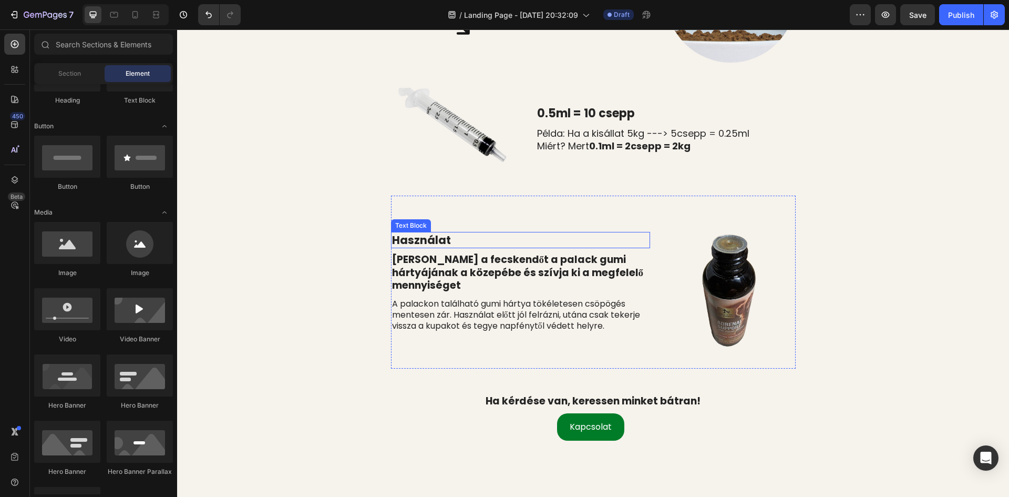
click at [434, 244] on p "Használat" at bounding box center [520, 240] width 257 height 14
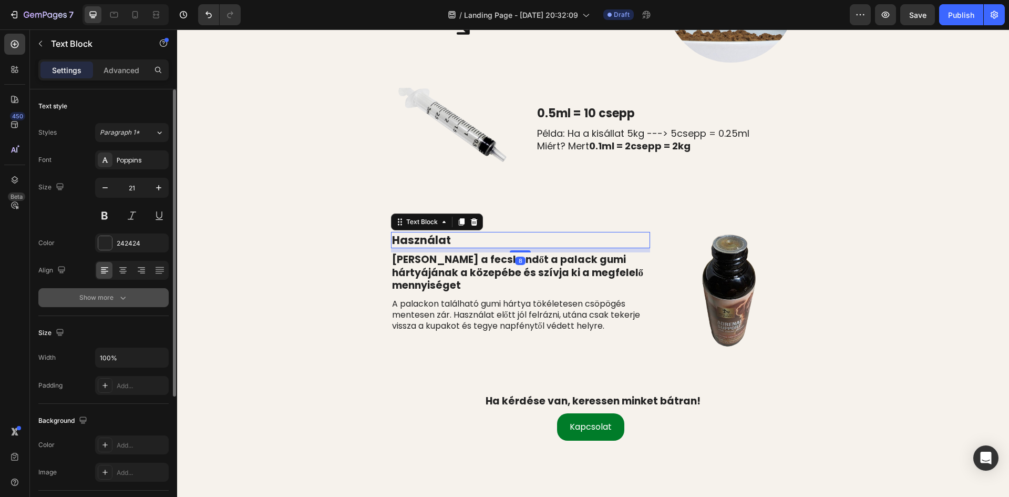
click at [111, 302] on div "Show more" at bounding box center [103, 297] width 49 height 11
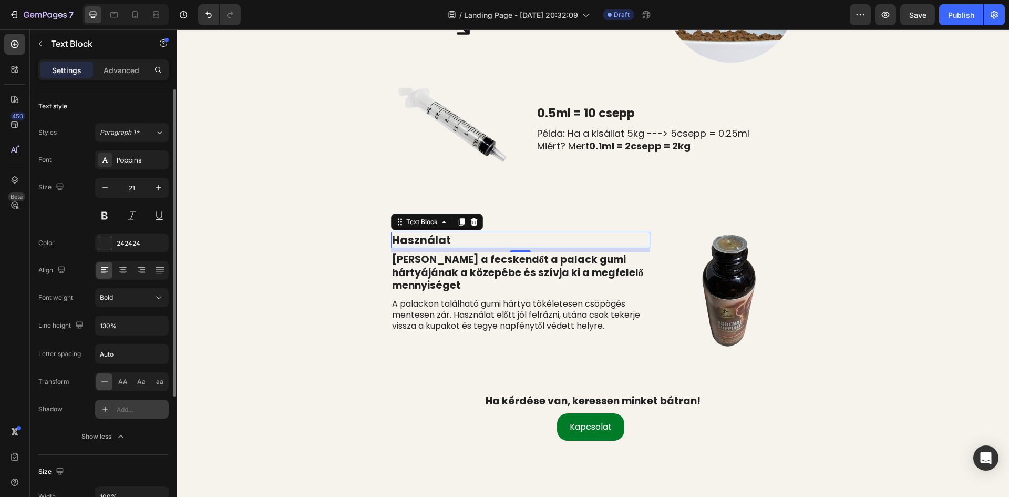
click at [106, 412] on icon at bounding box center [105, 409] width 8 height 8
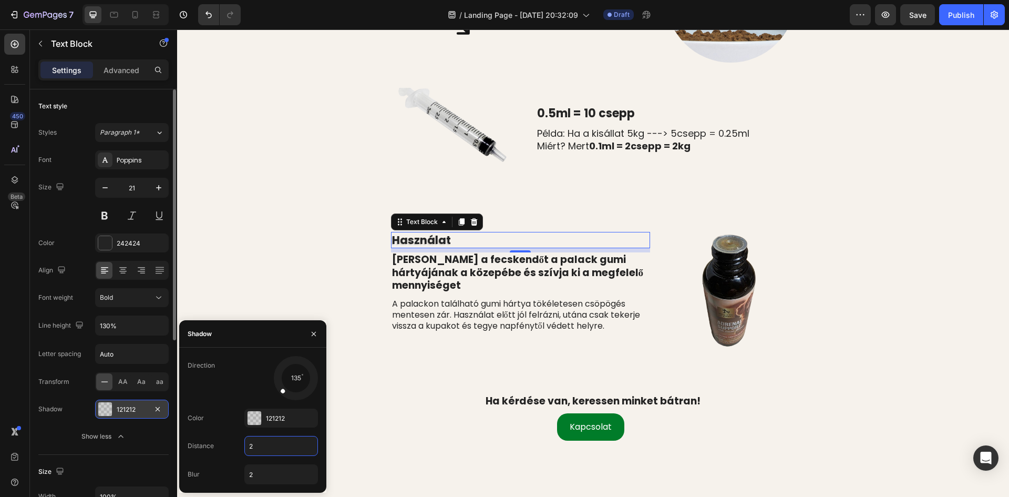
click at [260, 445] on input "2" at bounding box center [281, 445] width 73 height 19
type input "5"
click at [278, 255] on div "⁠⁠⁠⁠⁠⁠⁠ Adagolás És Hogyan Használd Heading Row Kutyának és Macskának is 1 csep…" at bounding box center [593, 174] width 816 height 583
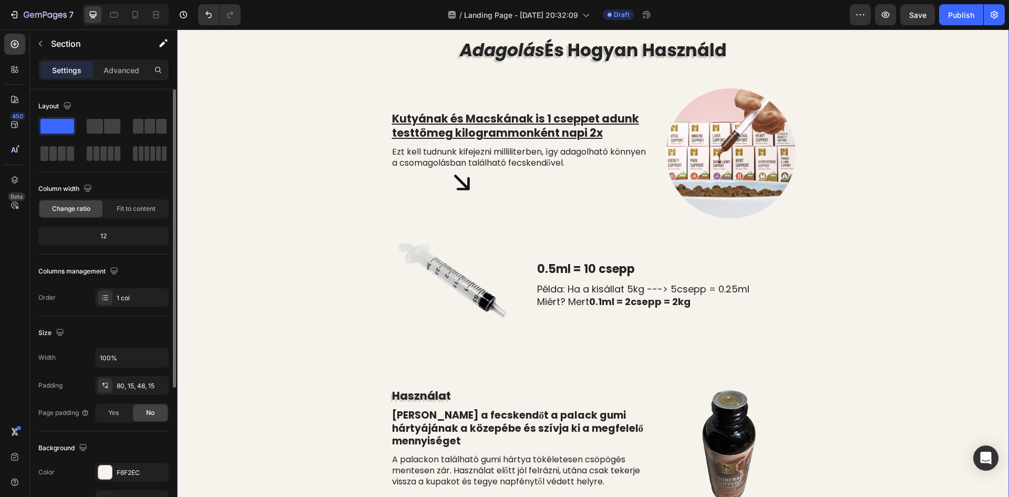
scroll to position [0, 0]
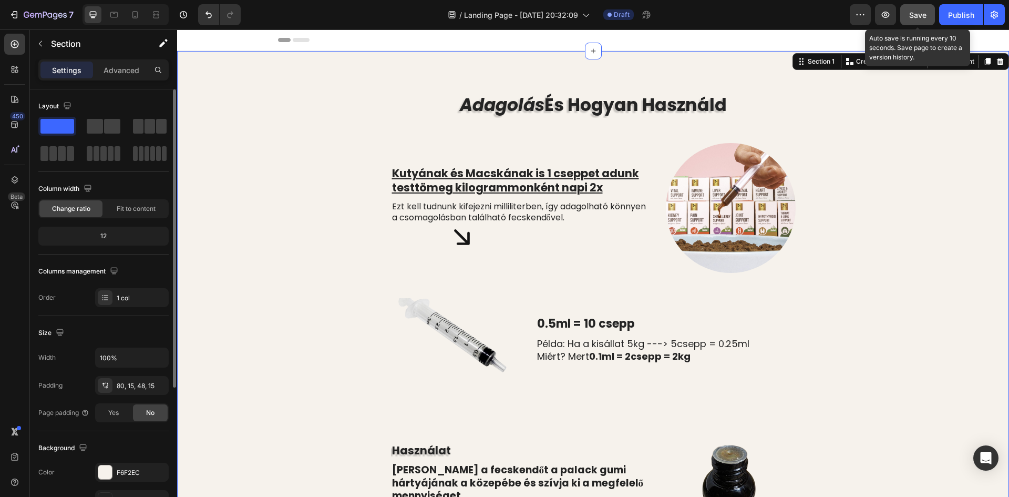
click at [915, 9] on div "Save" at bounding box center [917, 14] width 17 height 11
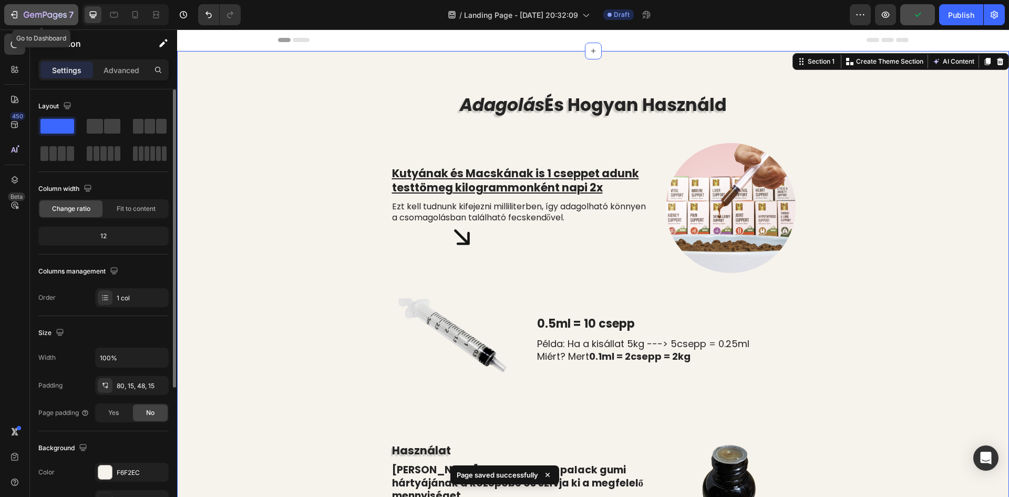
click at [48, 13] on icon "button" at bounding box center [45, 15] width 43 height 9
